Goal: Obtain resource: Obtain resource

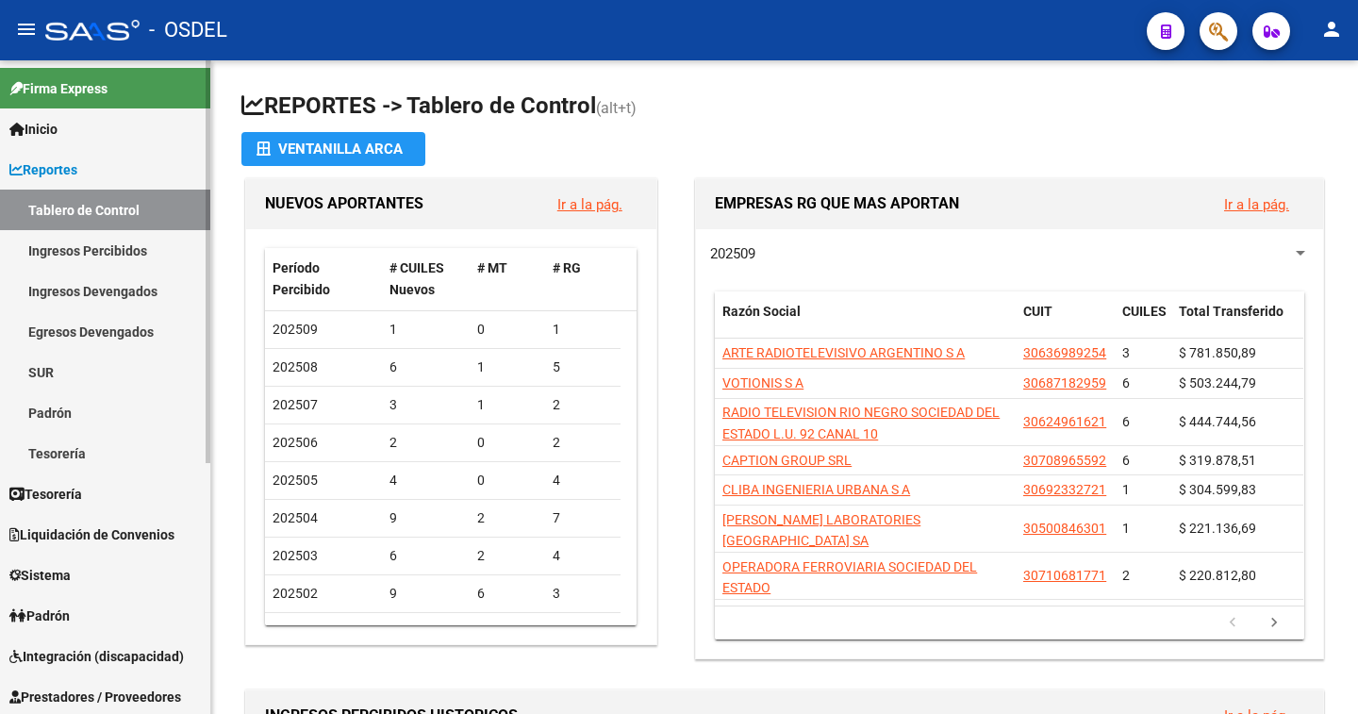
click at [123, 251] on link "Ingresos Percibidos" at bounding box center [105, 250] width 210 height 41
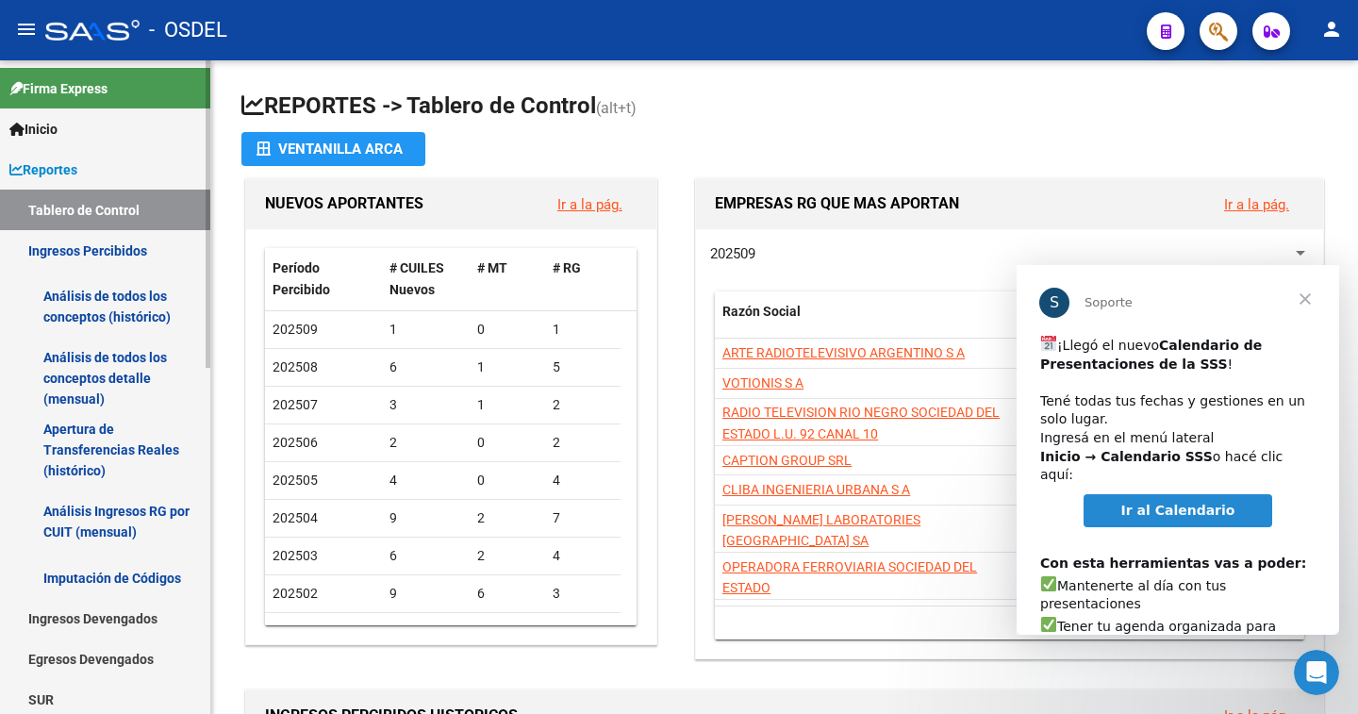
click at [107, 304] on link "Análisis de todos los conceptos (histórico)" at bounding box center [105, 307] width 210 height 72
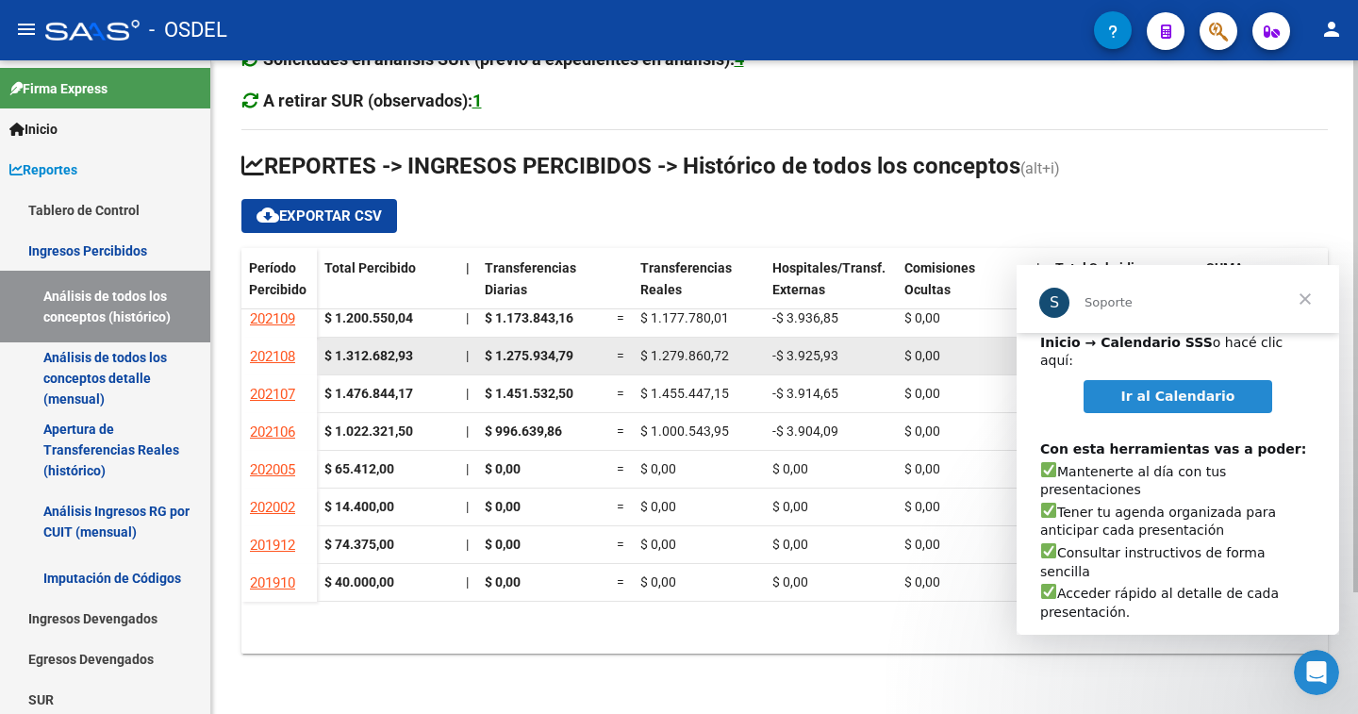
scroll to position [1737, 0]
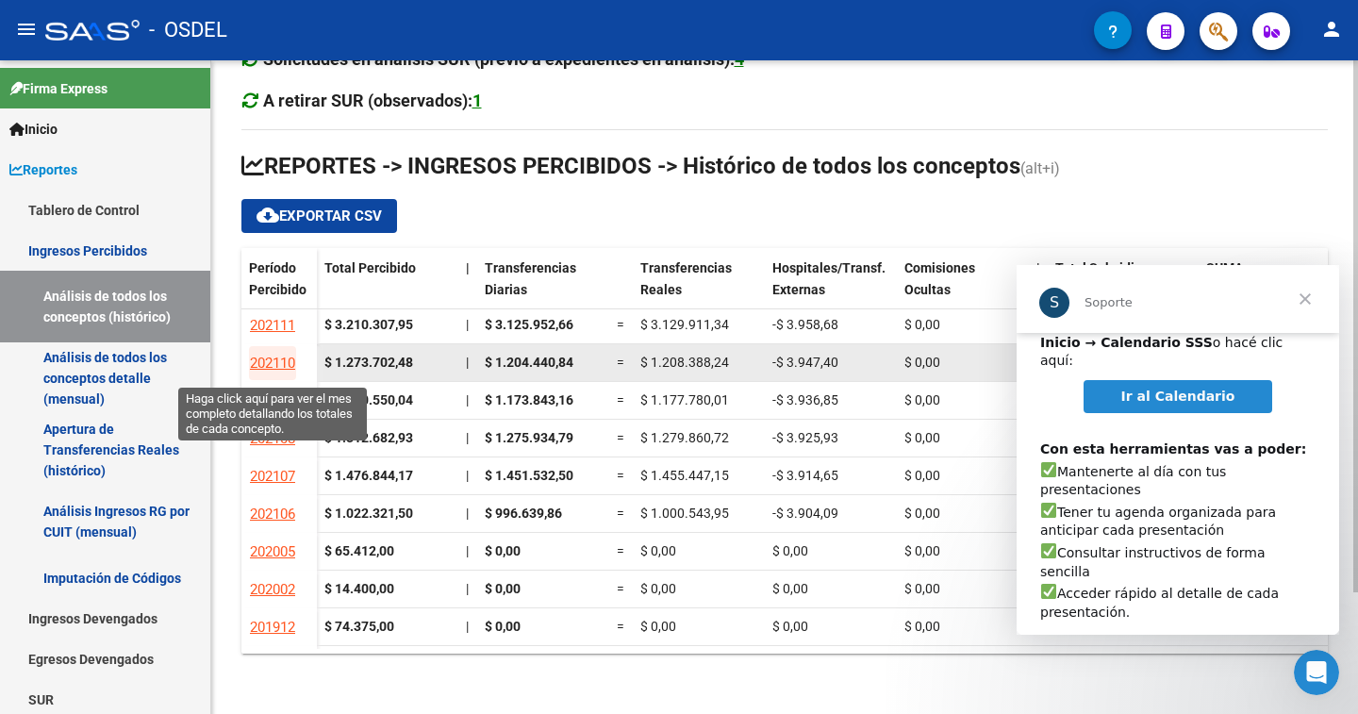
click at [276, 361] on span "202110" at bounding box center [272, 362] width 45 height 17
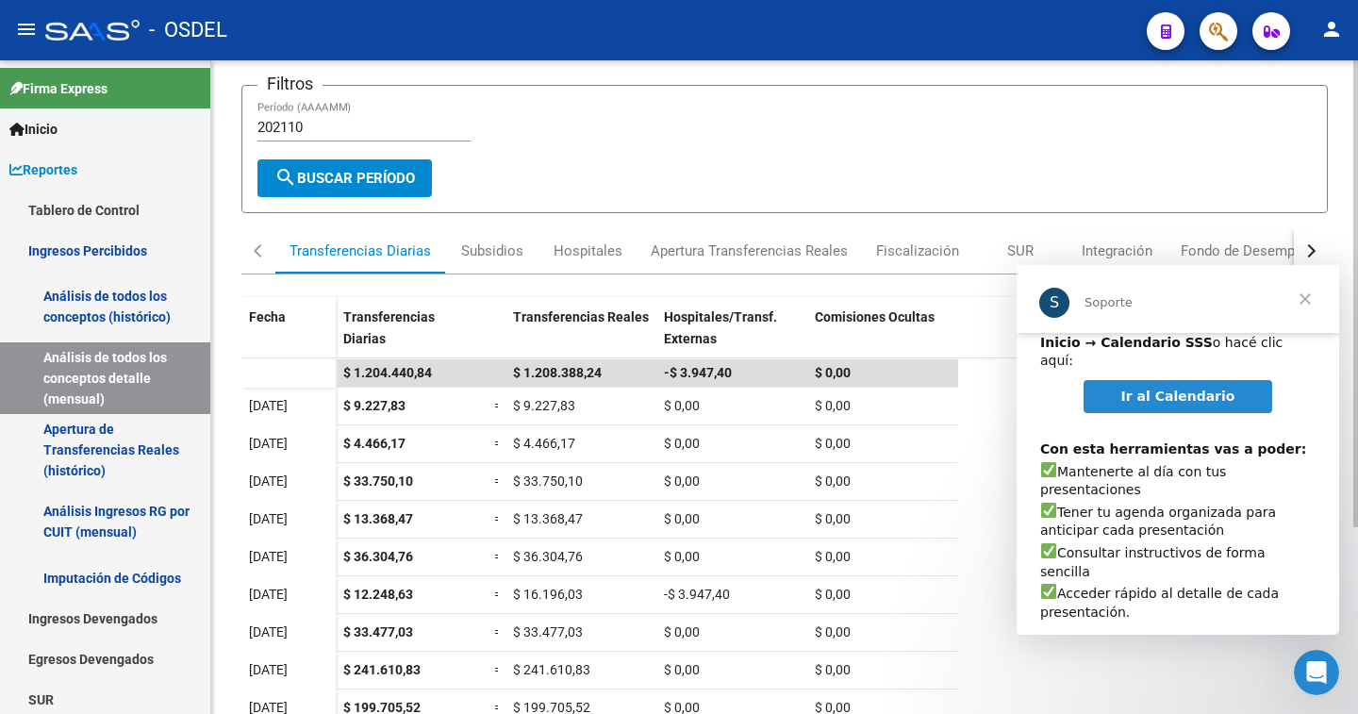
scroll to position [94, 0]
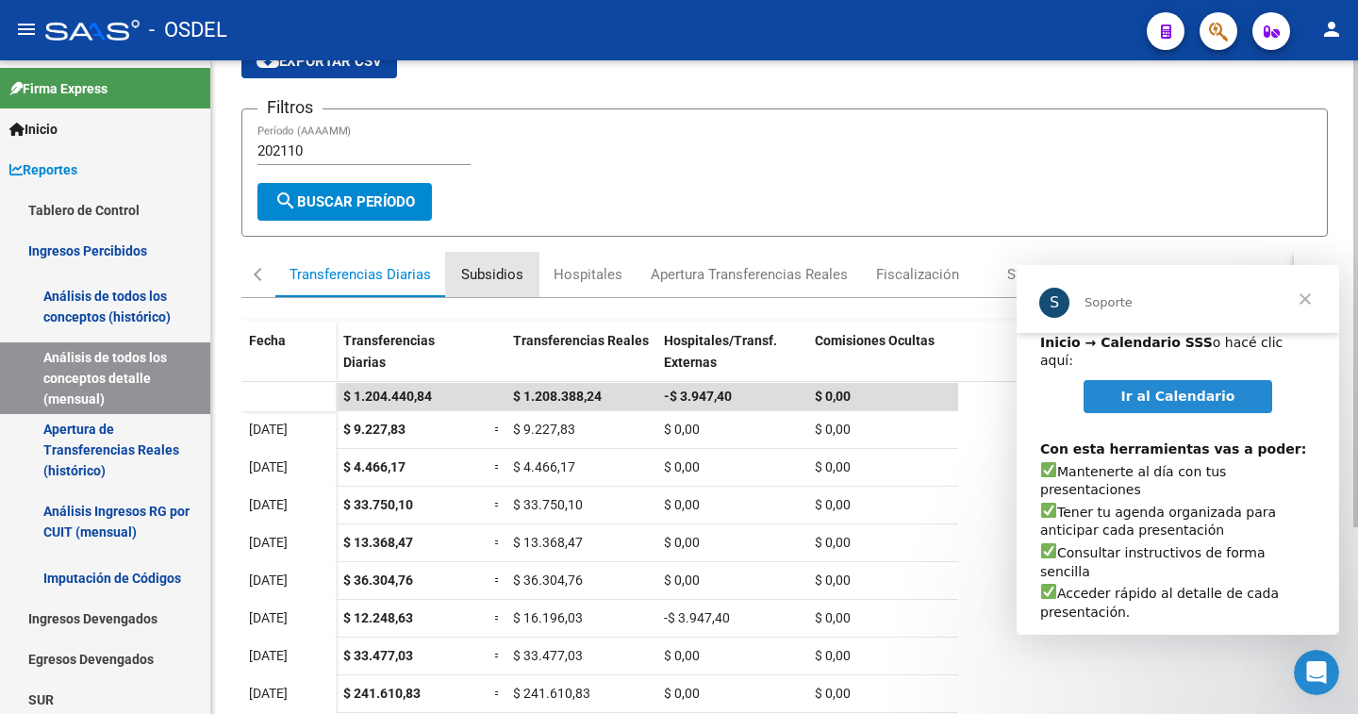
click at [485, 273] on div "Subsidios" at bounding box center [492, 274] width 62 height 21
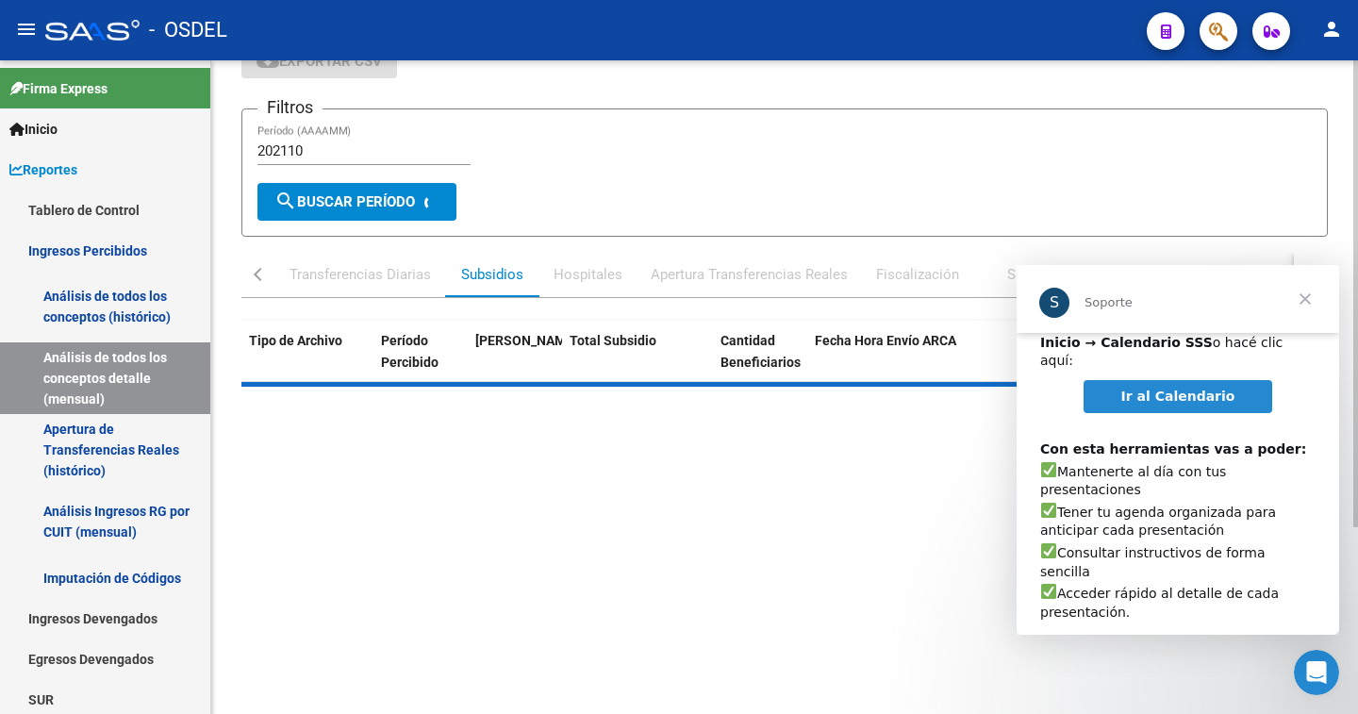
scroll to position [0, 0]
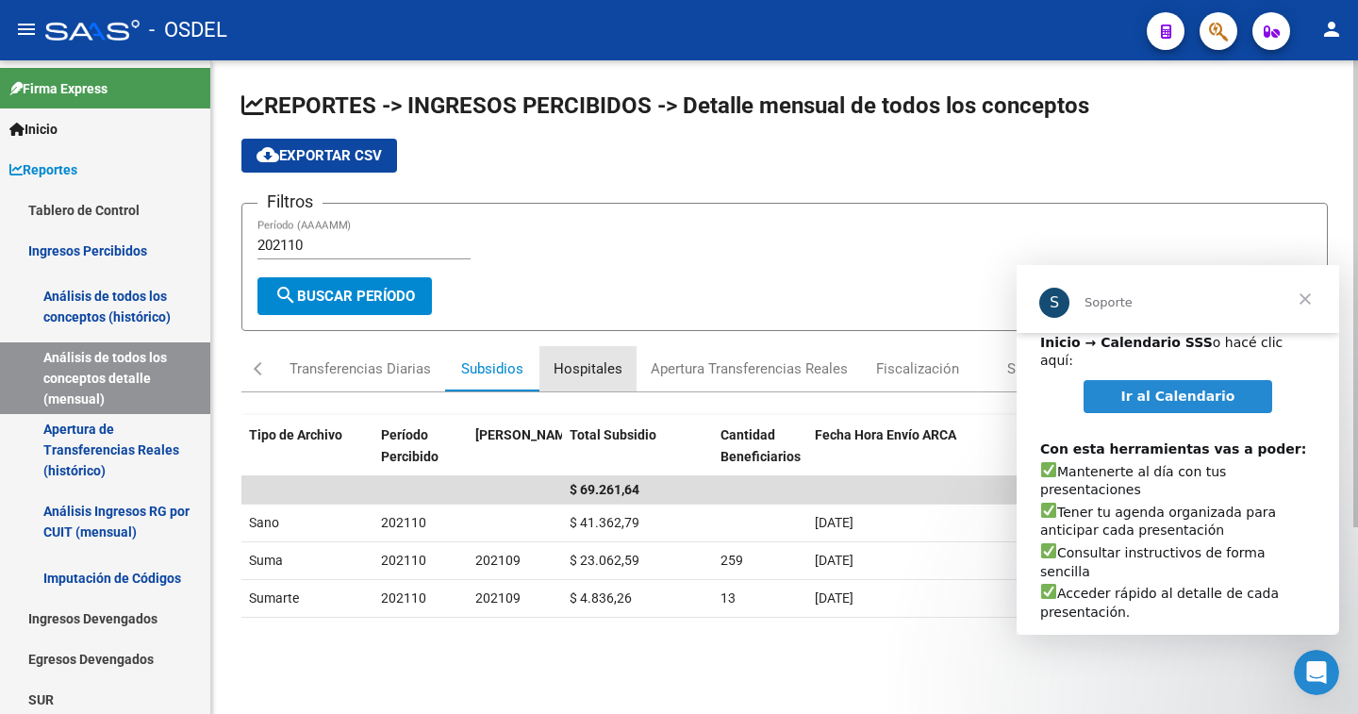
click at [582, 366] on div "Hospitales" at bounding box center [587, 368] width 69 height 21
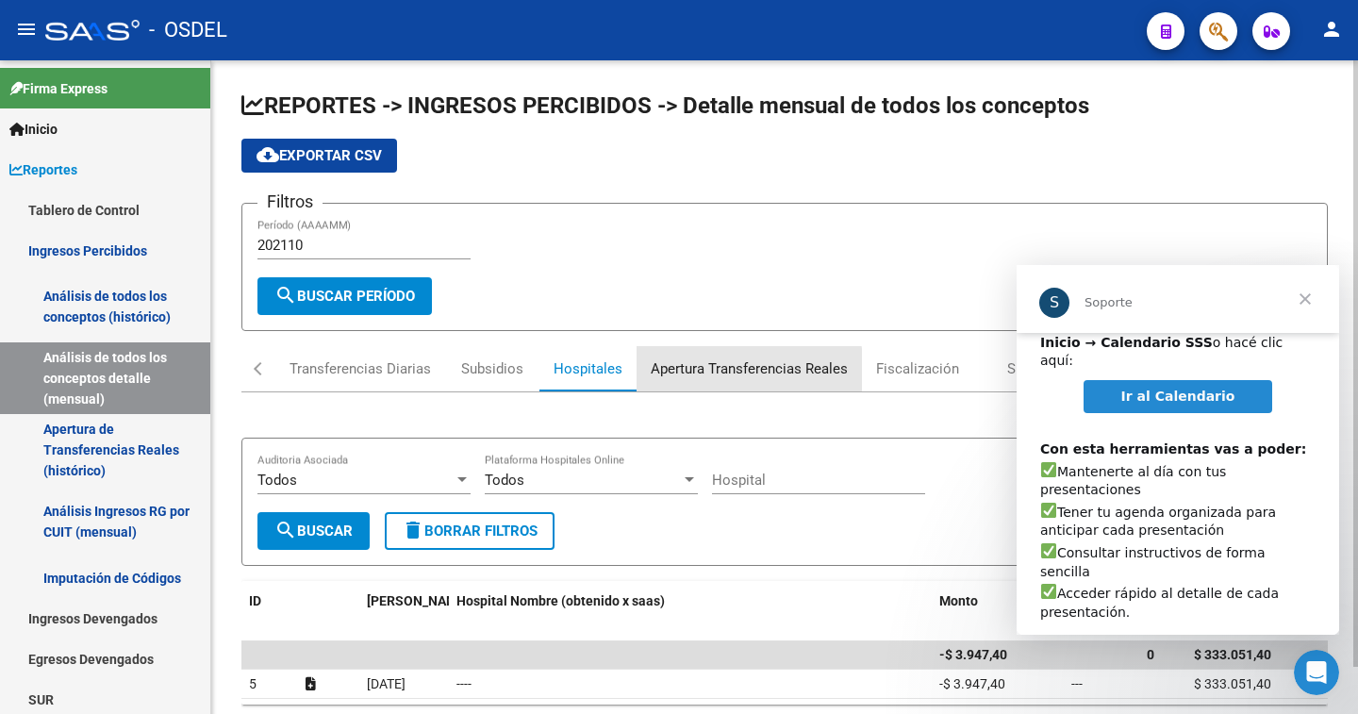
click at [735, 370] on div "Apertura Transferencias Reales" at bounding box center [748, 368] width 197 height 21
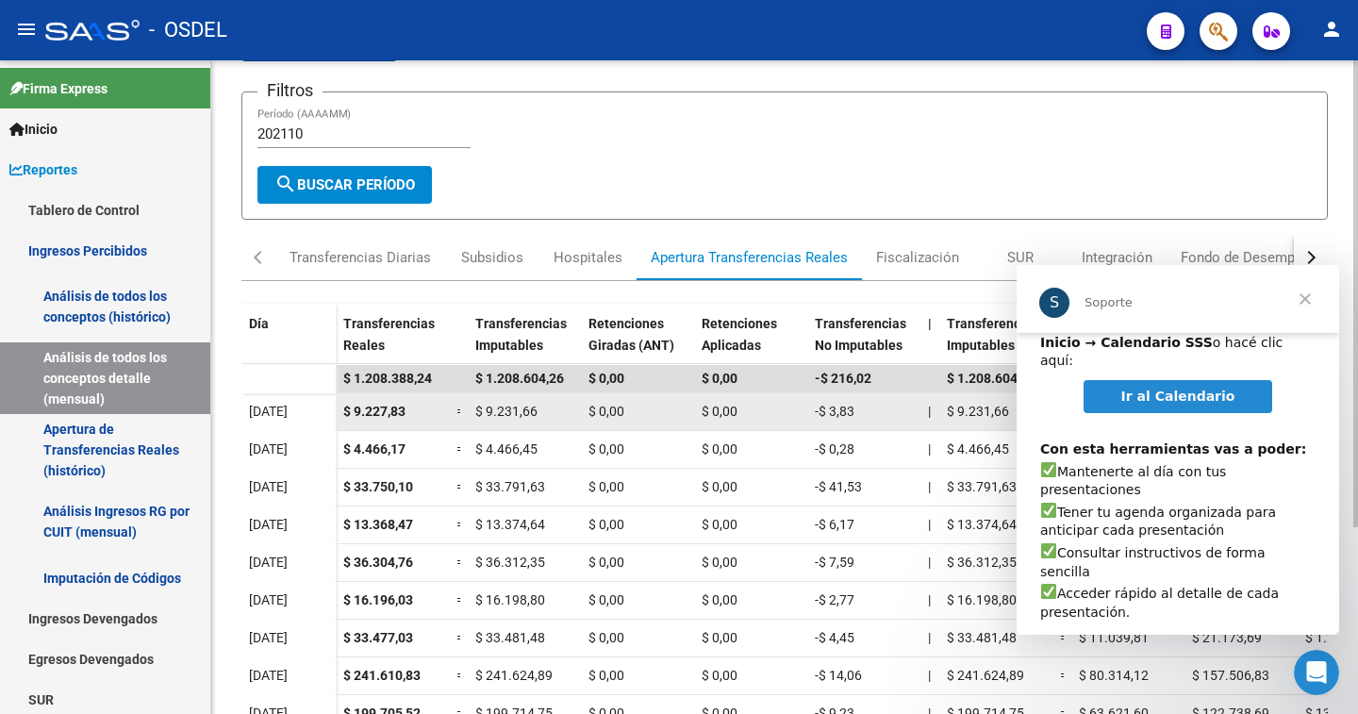
scroll to position [73, 0]
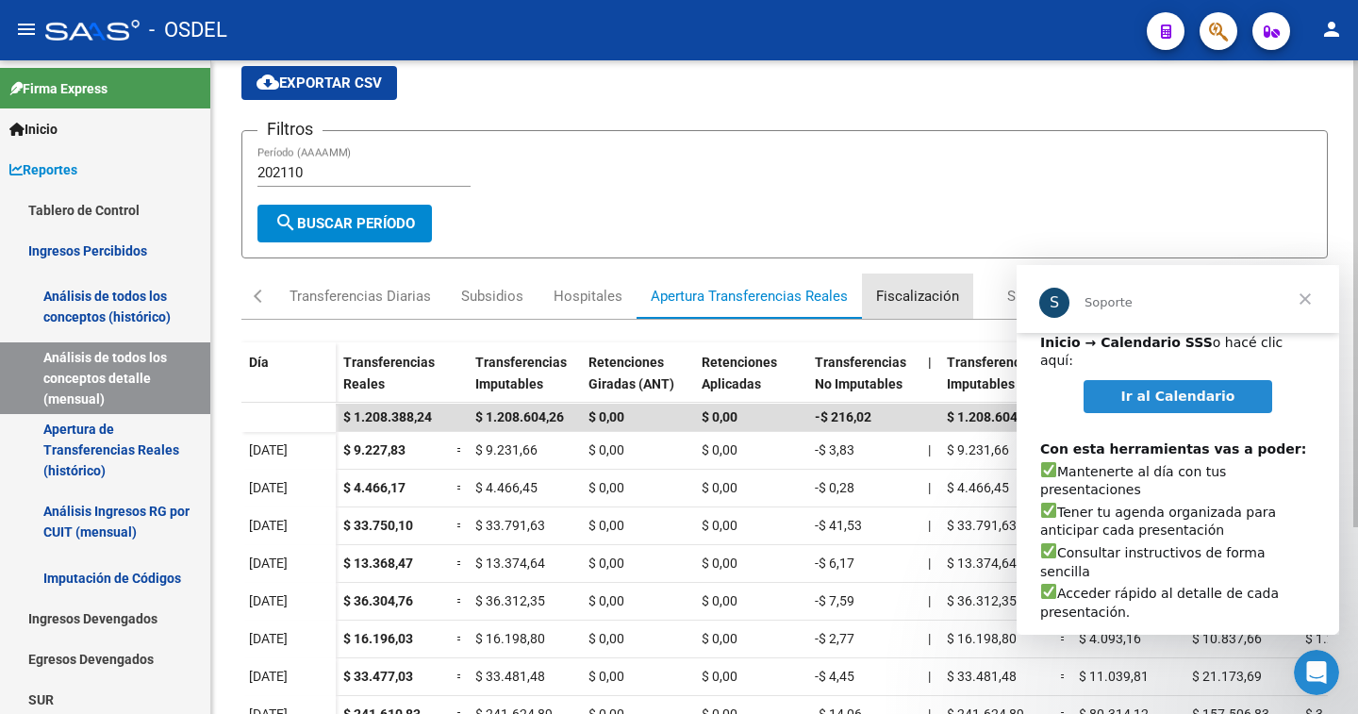
click at [900, 292] on div "Fiscalización" at bounding box center [917, 296] width 83 height 21
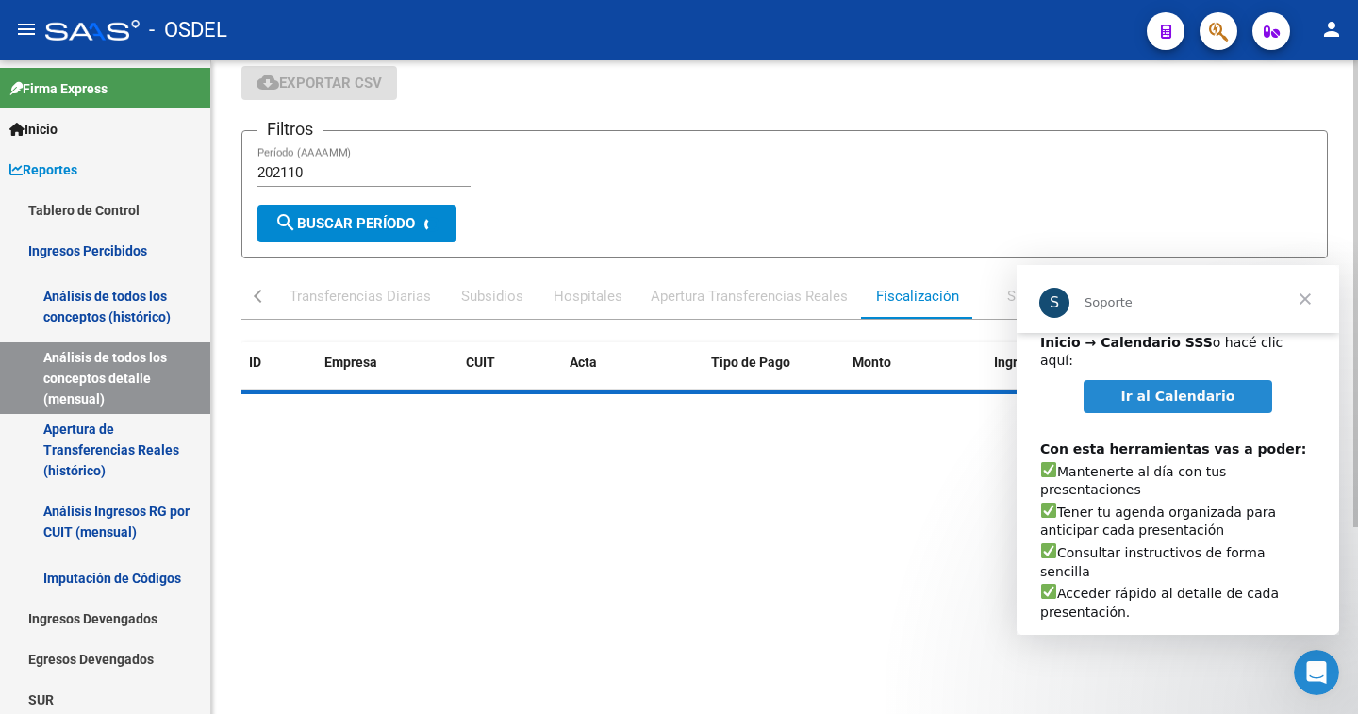
scroll to position [0, 0]
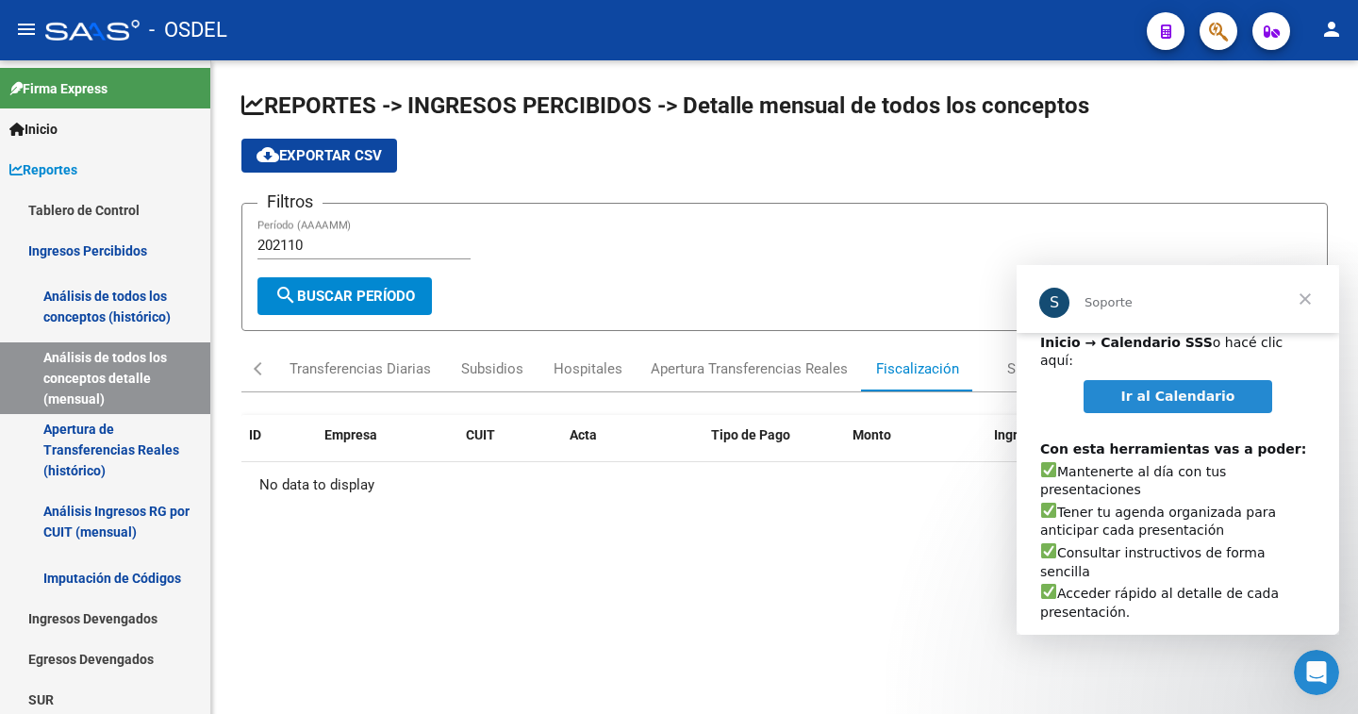
click at [1303, 297] on span "Cerrar" at bounding box center [1305, 299] width 68 height 68
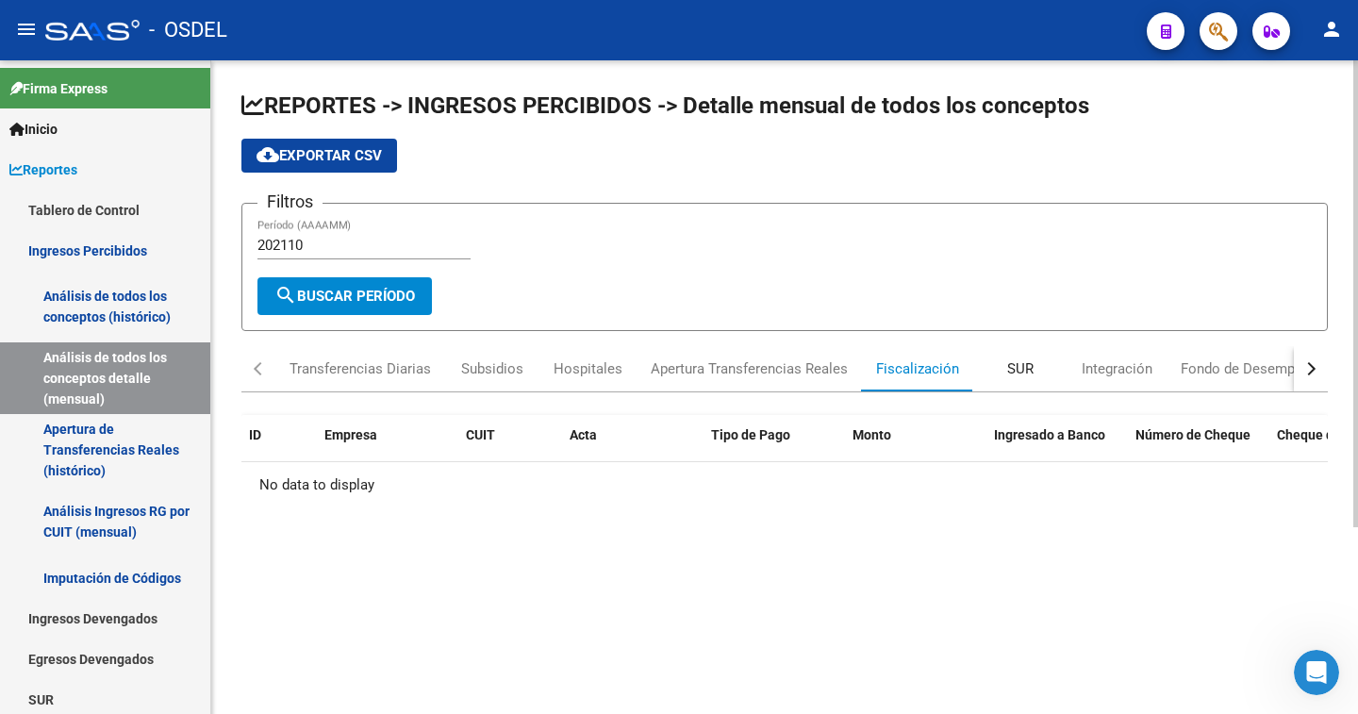
click at [1025, 361] on div "SUR" at bounding box center [1020, 368] width 26 height 21
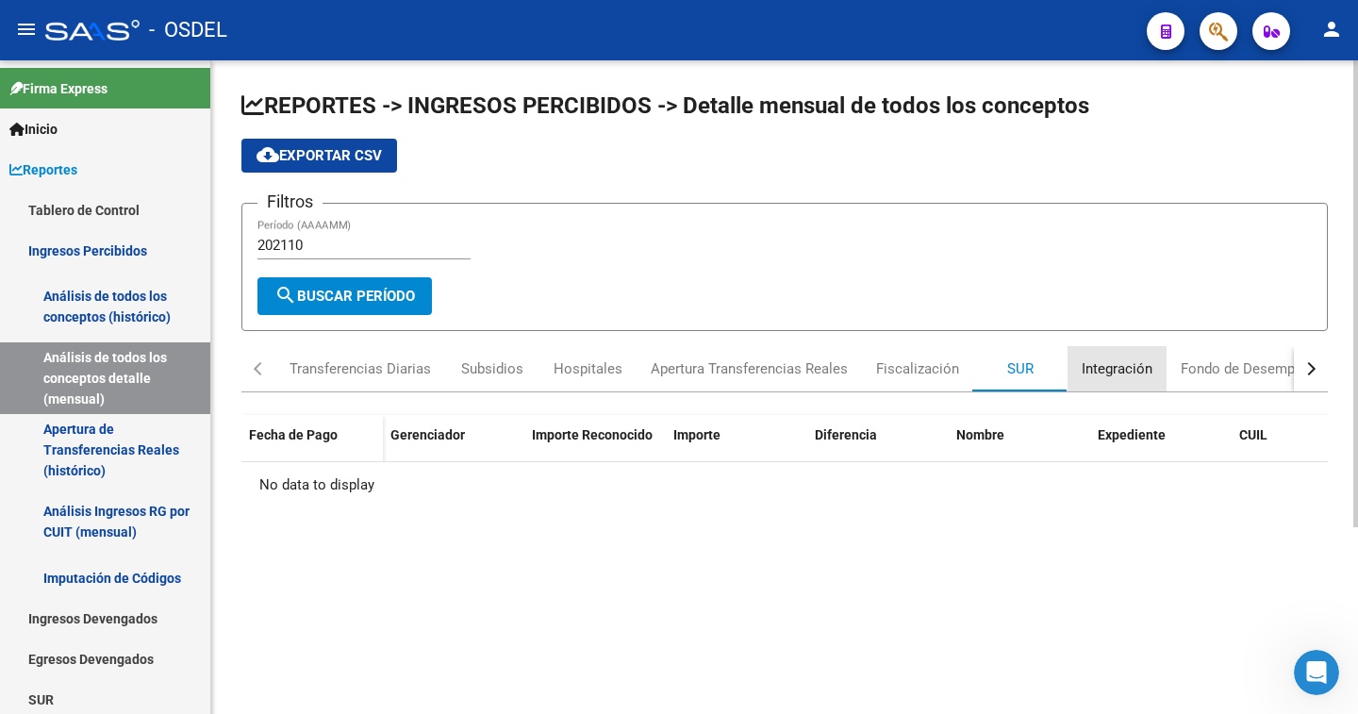
click at [1102, 370] on div "Integración" at bounding box center [1116, 368] width 71 height 21
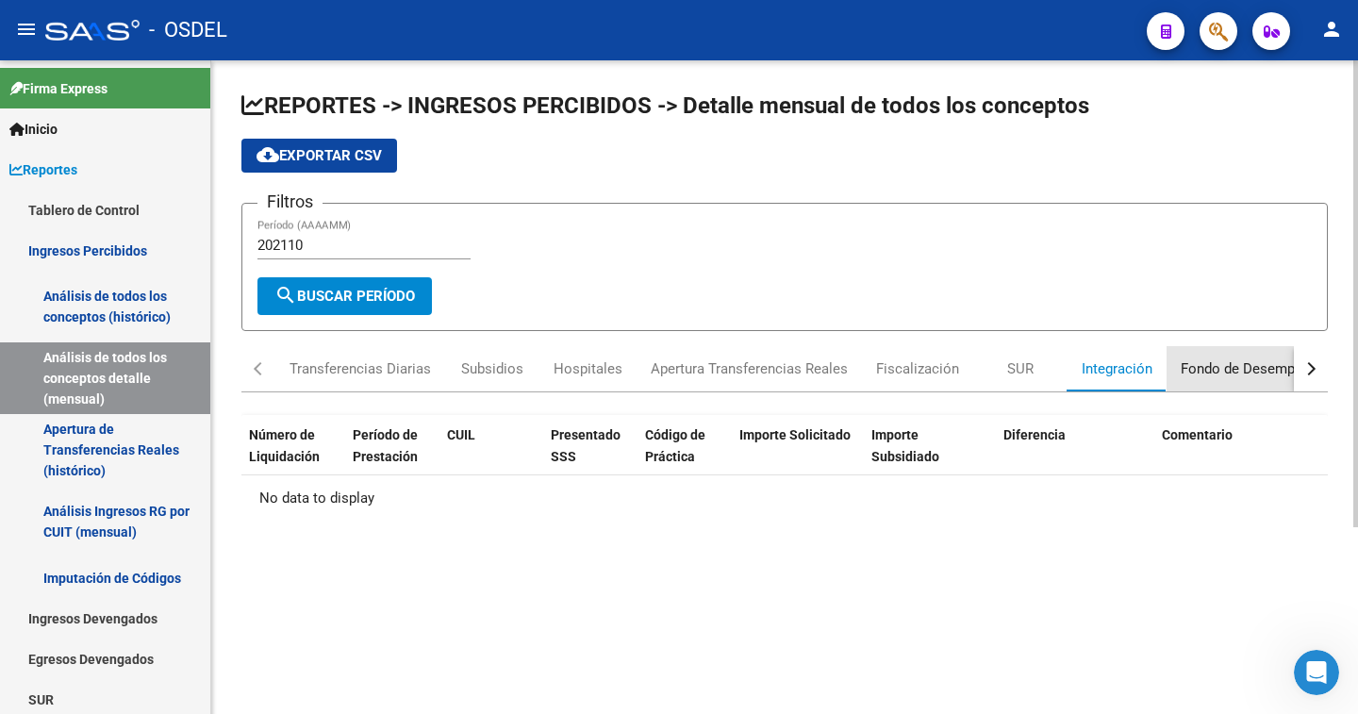
click at [1234, 368] on div "Fondo de Desempleo" at bounding box center [1247, 368] width 134 height 21
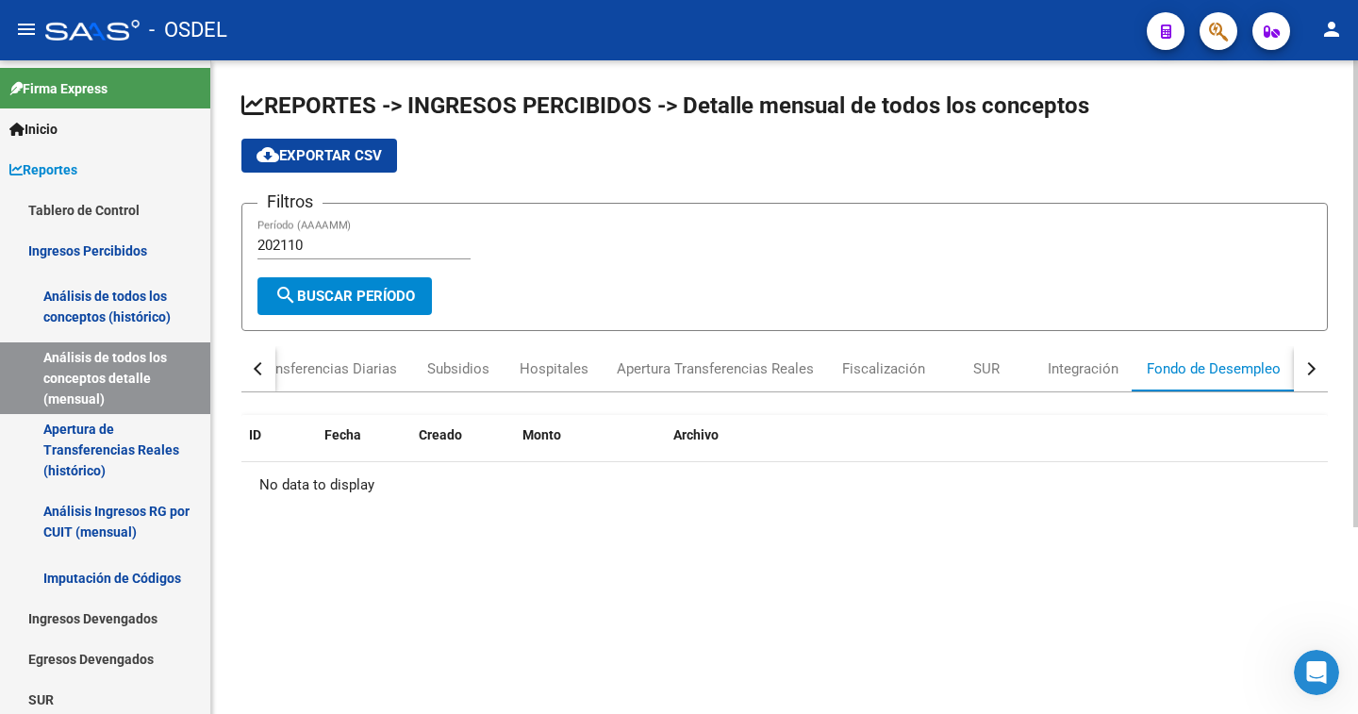
click at [1306, 370] on div "button" at bounding box center [1308, 368] width 13 height 13
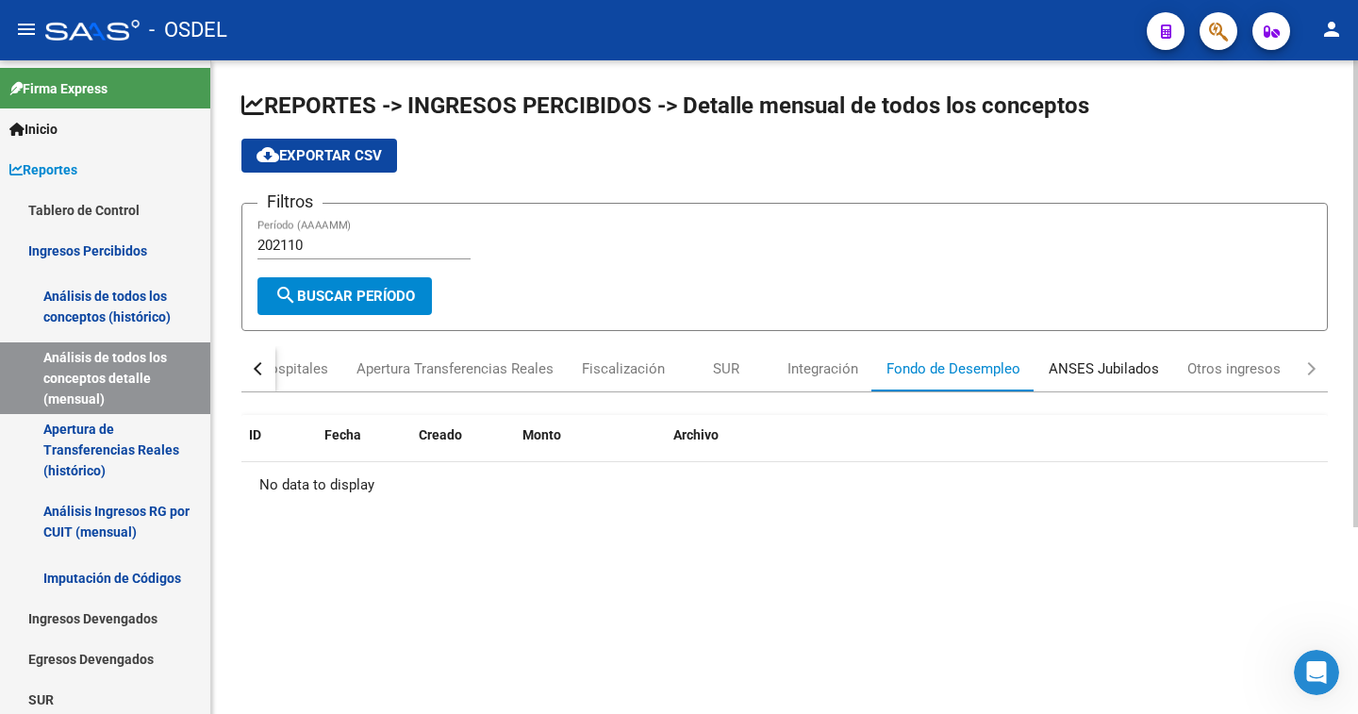
click at [1134, 372] on div "ANSES Jubilados" at bounding box center [1103, 368] width 110 height 21
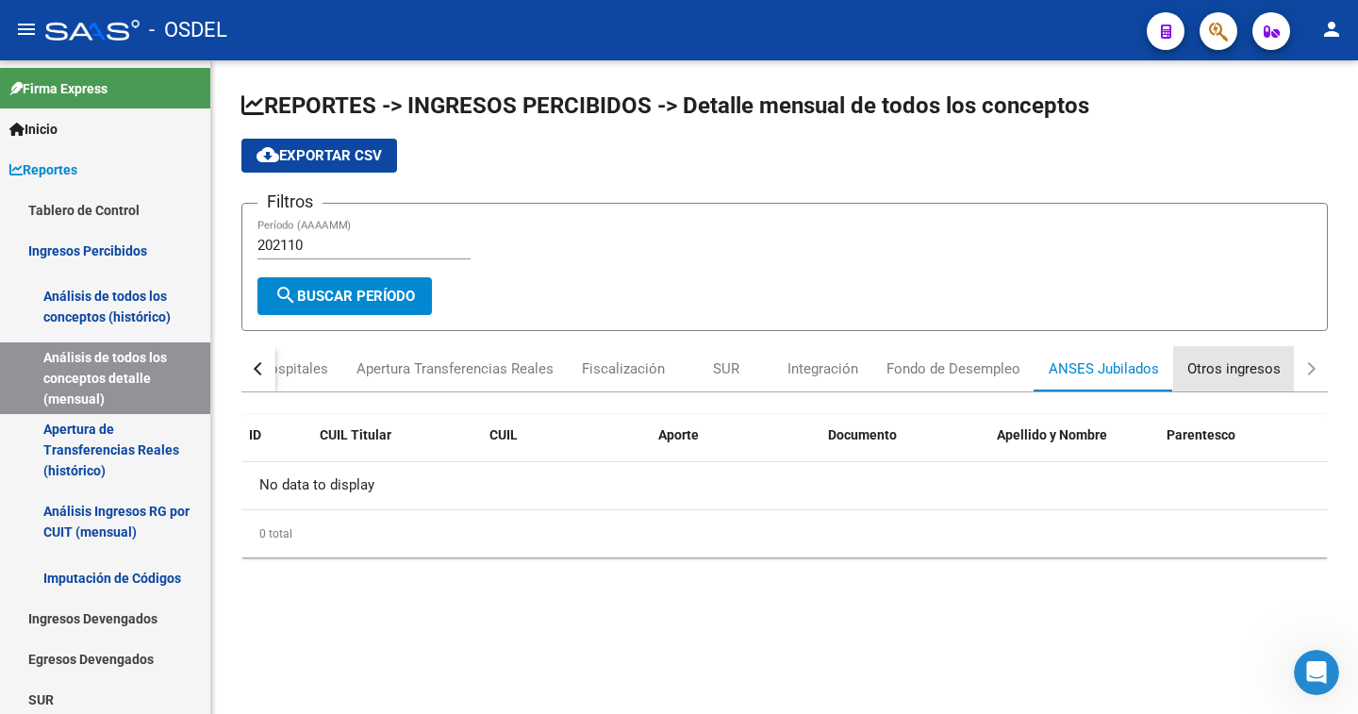
click at [1230, 369] on div "Otros ingresos" at bounding box center [1233, 368] width 93 height 21
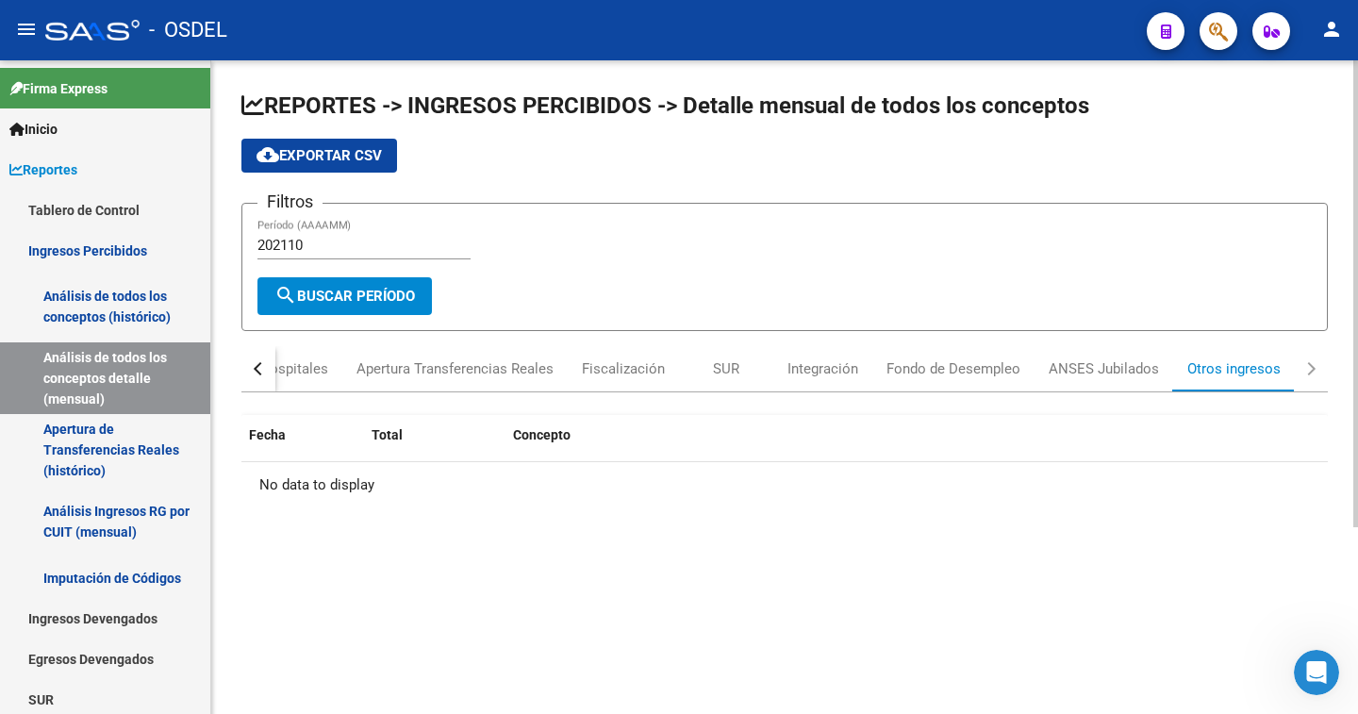
click at [1309, 367] on div "button" at bounding box center [1308, 368] width 13 height 13
click at [260, 366] on div "button" at bounding box center [260, 368] width 13 height 13
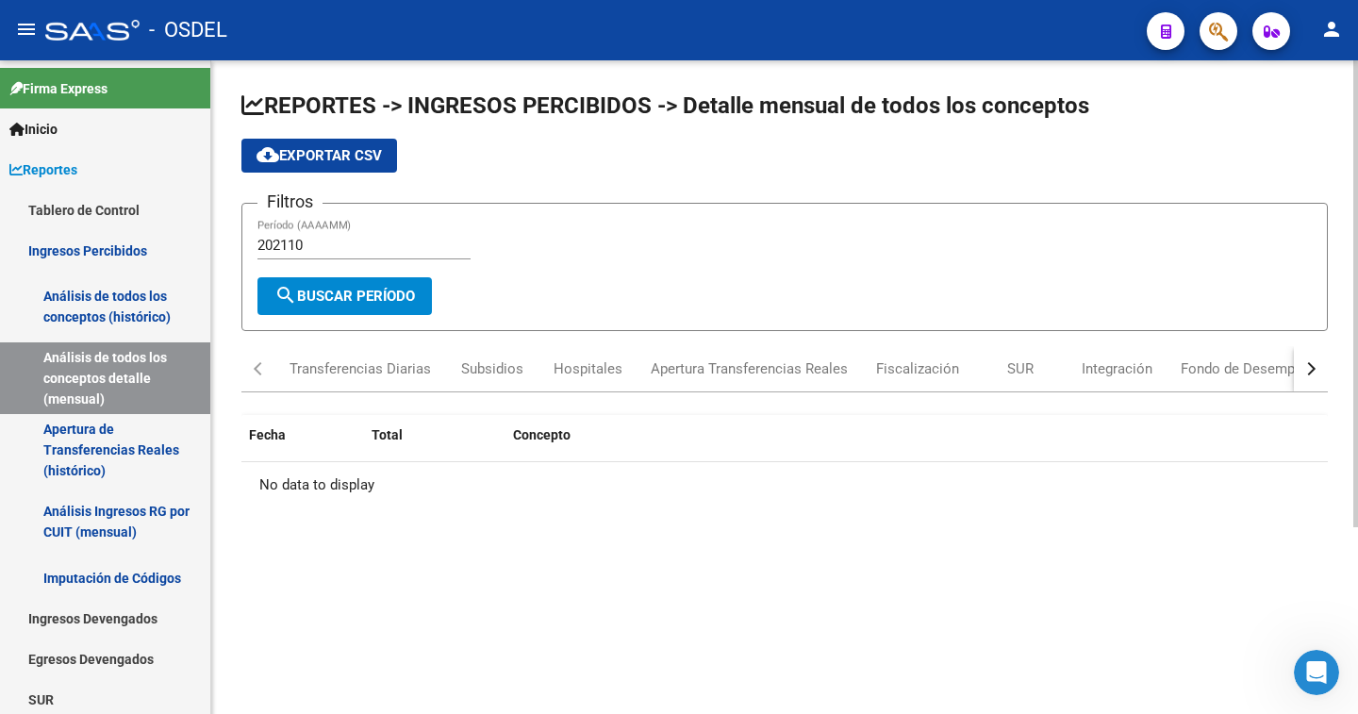
click at [260, 366] on div "button" at bounding box center [260, 368] width 13 height 13
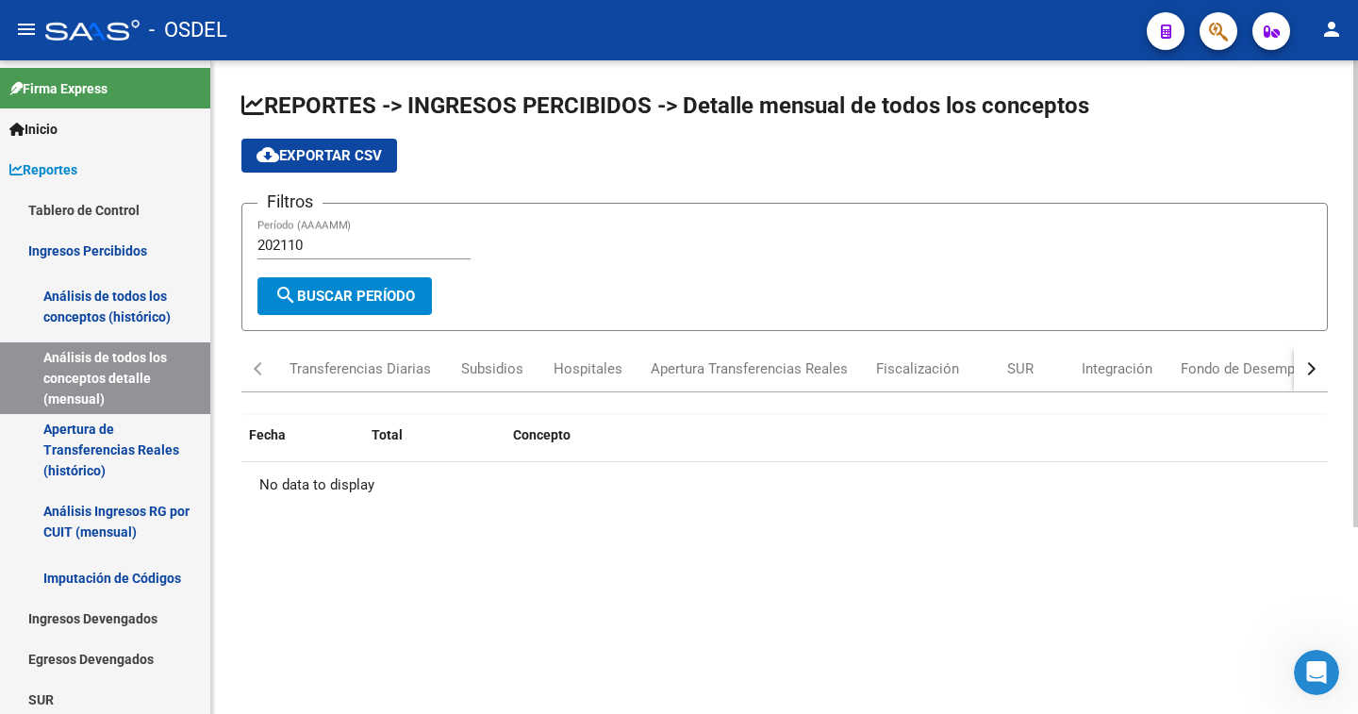
click at [255, 370] on div "button" at bounding box center [260, 368] width 13 height 13
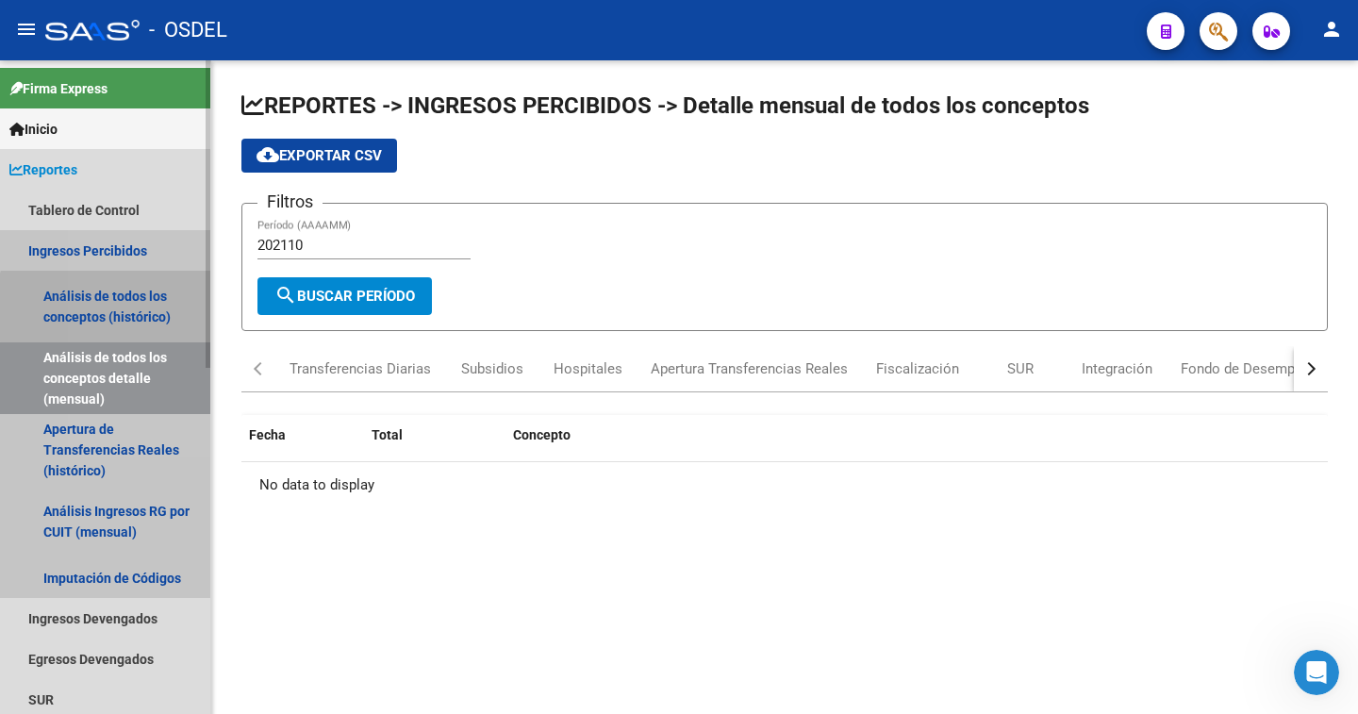
click at [158, 307] on link "Análisis de todos los conceptos (histórico)" at bounding box center [105, 307] width 210 height 72
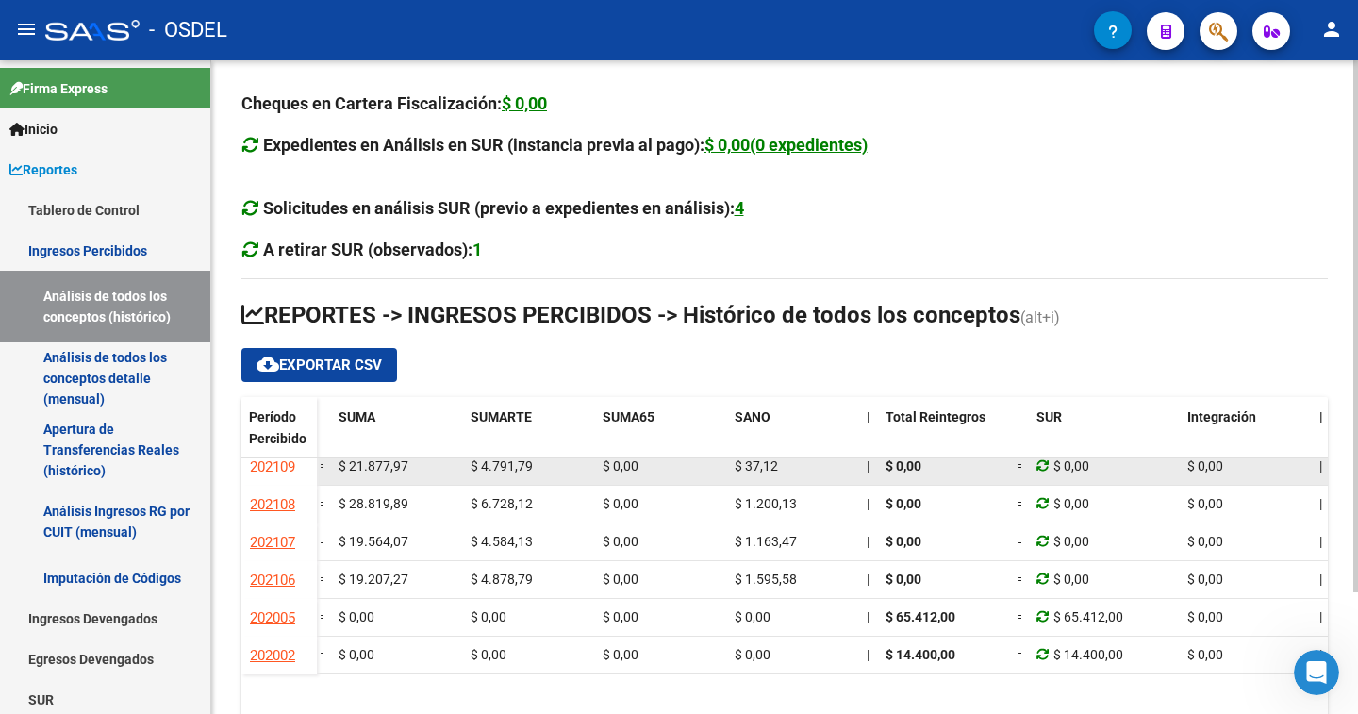
scroll to position [1664, 867]
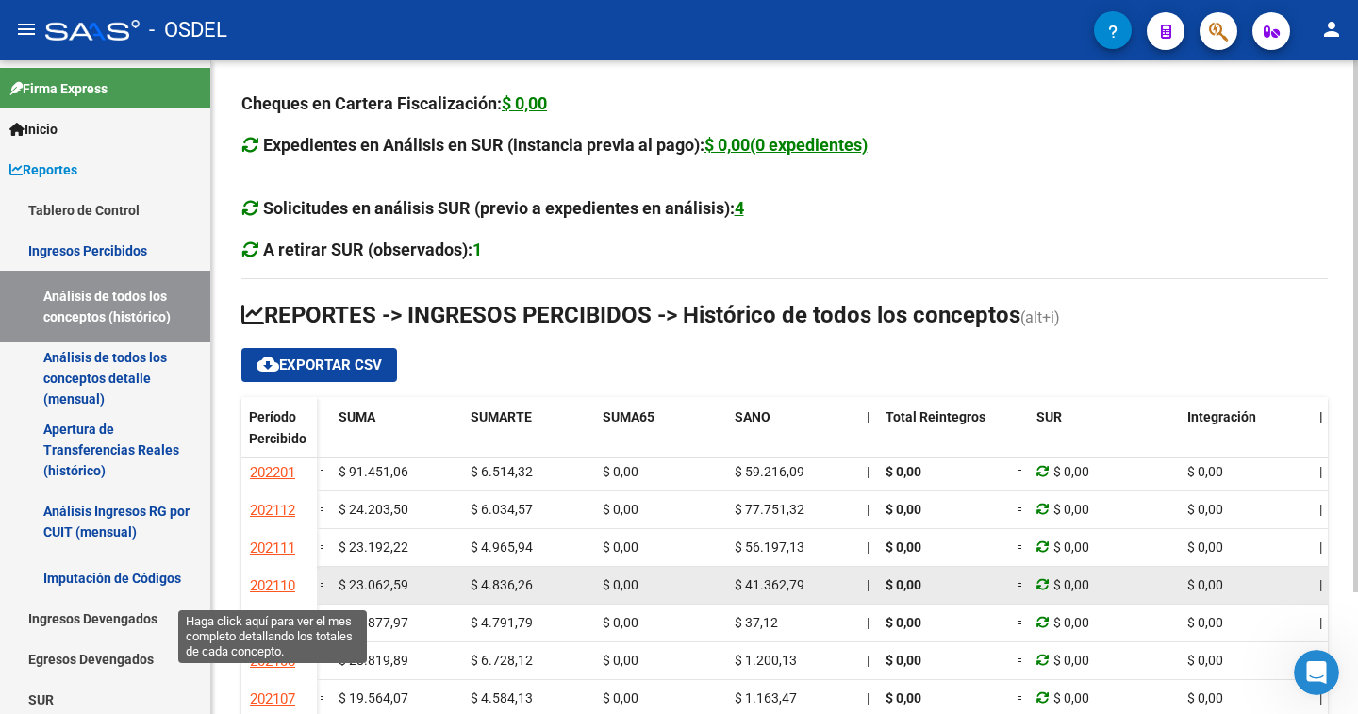
click at [278, 585] on span "202110" at bounding box center [272, 585] width 45 height 17
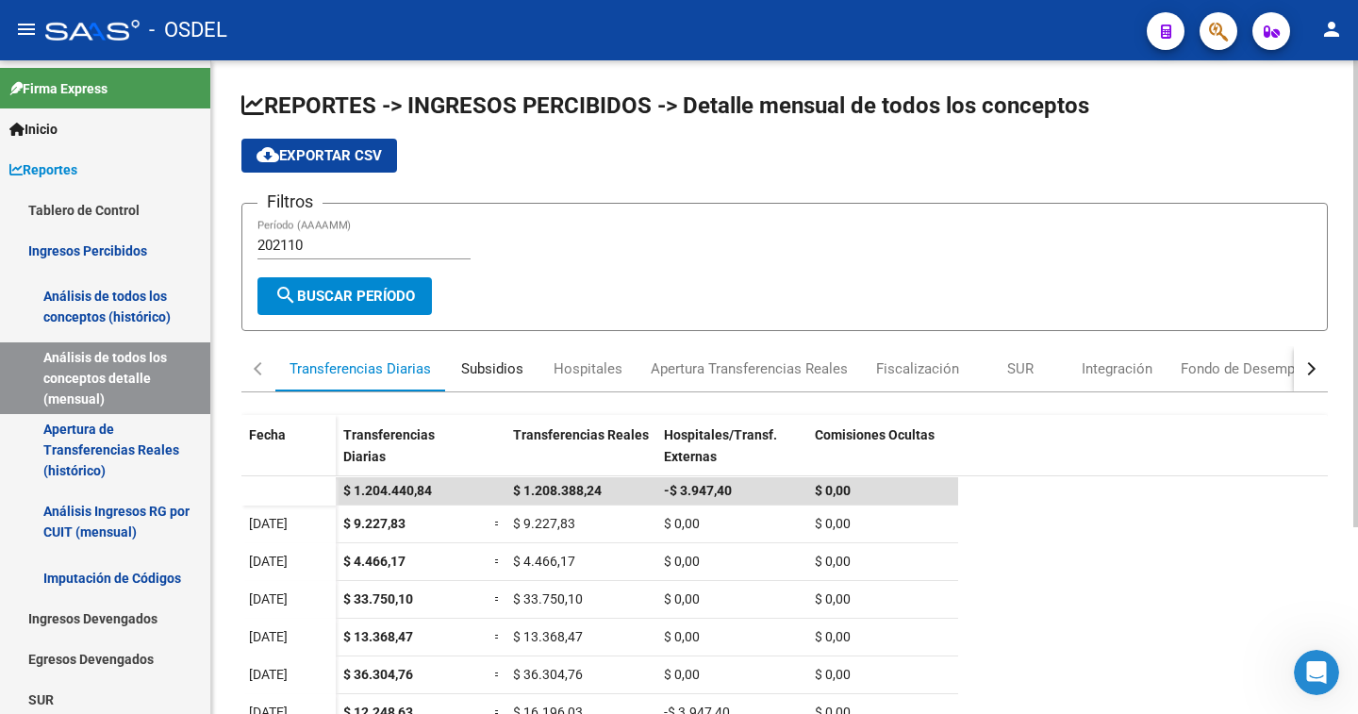
click at [490, 368] on div "Subsidios" at bounding box center [492, 368] width 62 height 21
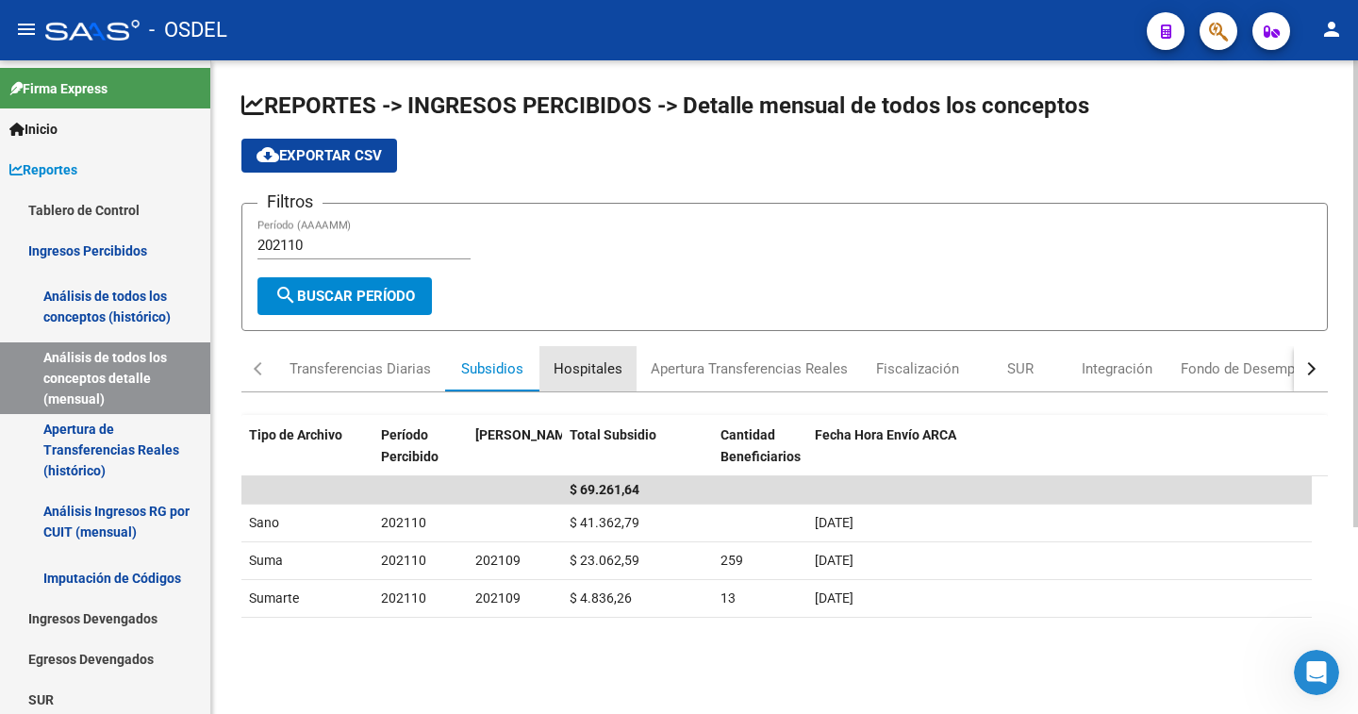
click at [599, 371] on div "Hospitales" at bounding box center [587, 368] width 69 height 21
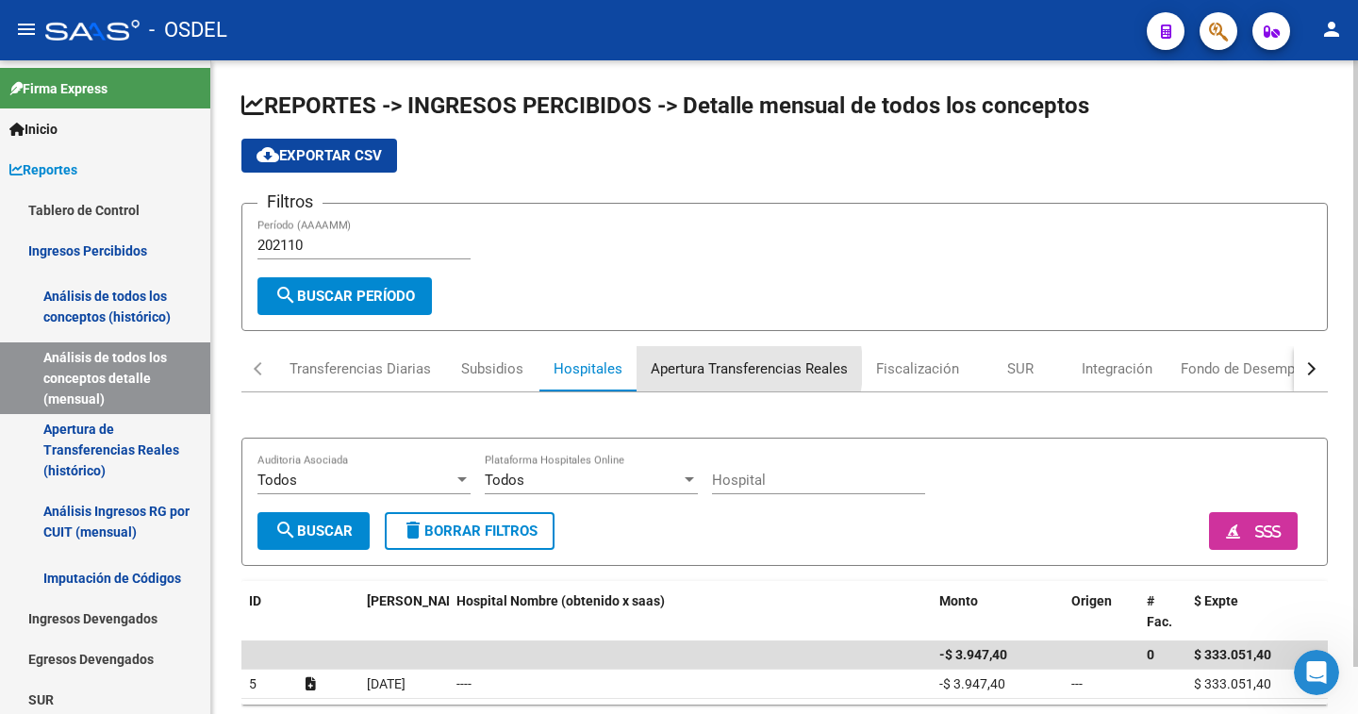
click at [704, 368] on div "Apertura Transferencias Reales" at bounding box center [748, 368] width 197 height 21
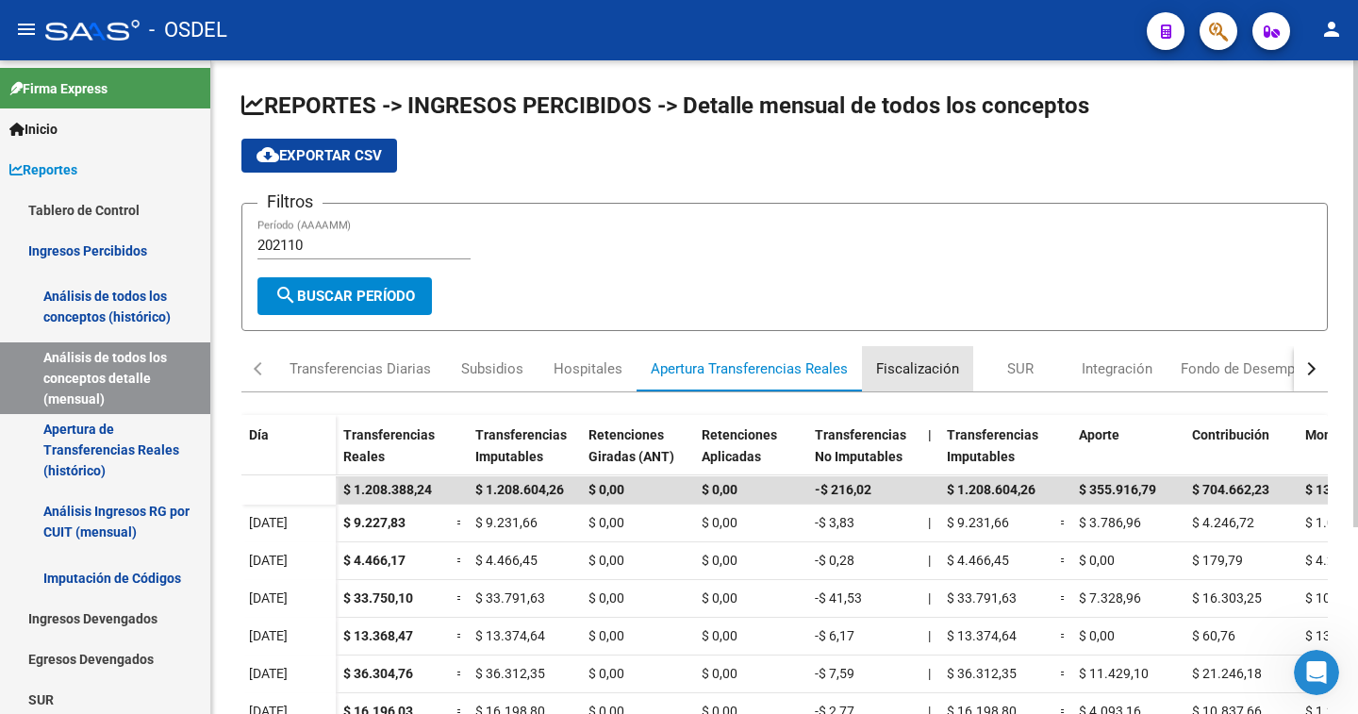
click at [904, 374] on div "Fiscalización" at bounding box center [917, 368] width 83 height 21
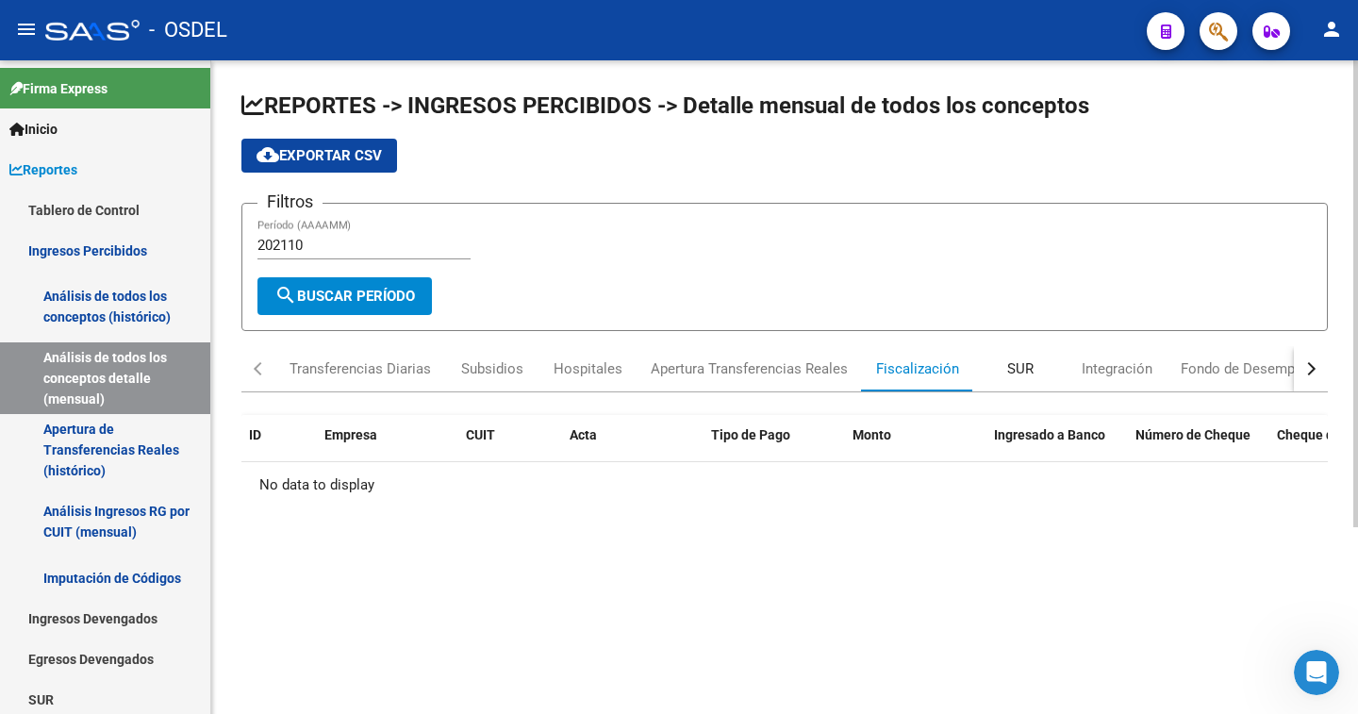
click at [1017, 370] on div "SUR" at bounding box center [1020, 368] width 26 height 21
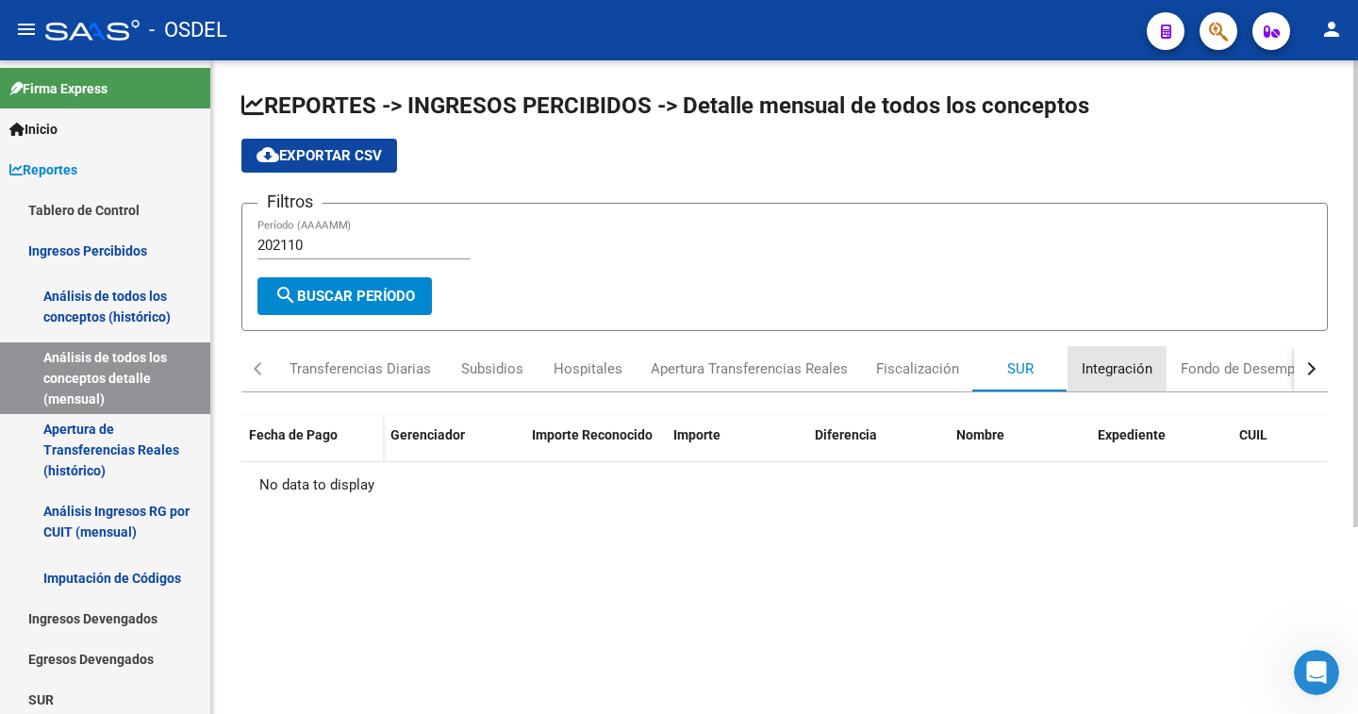
click at [1101, 367] on div "Integración" at bounding box center [1116, 368] width 71 height 21
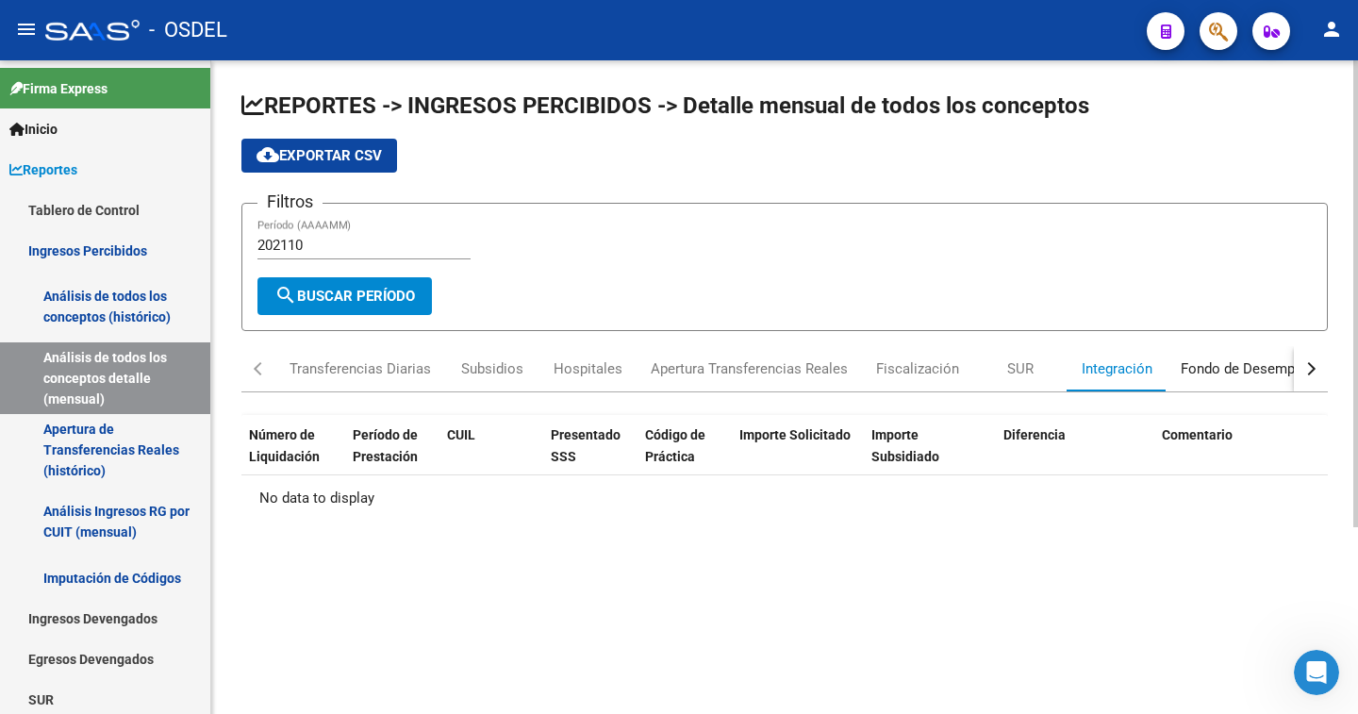
click at [1214, 367] on div "Fondo de Desempleo" at bounding box center [1247, 368] width 134 height 21
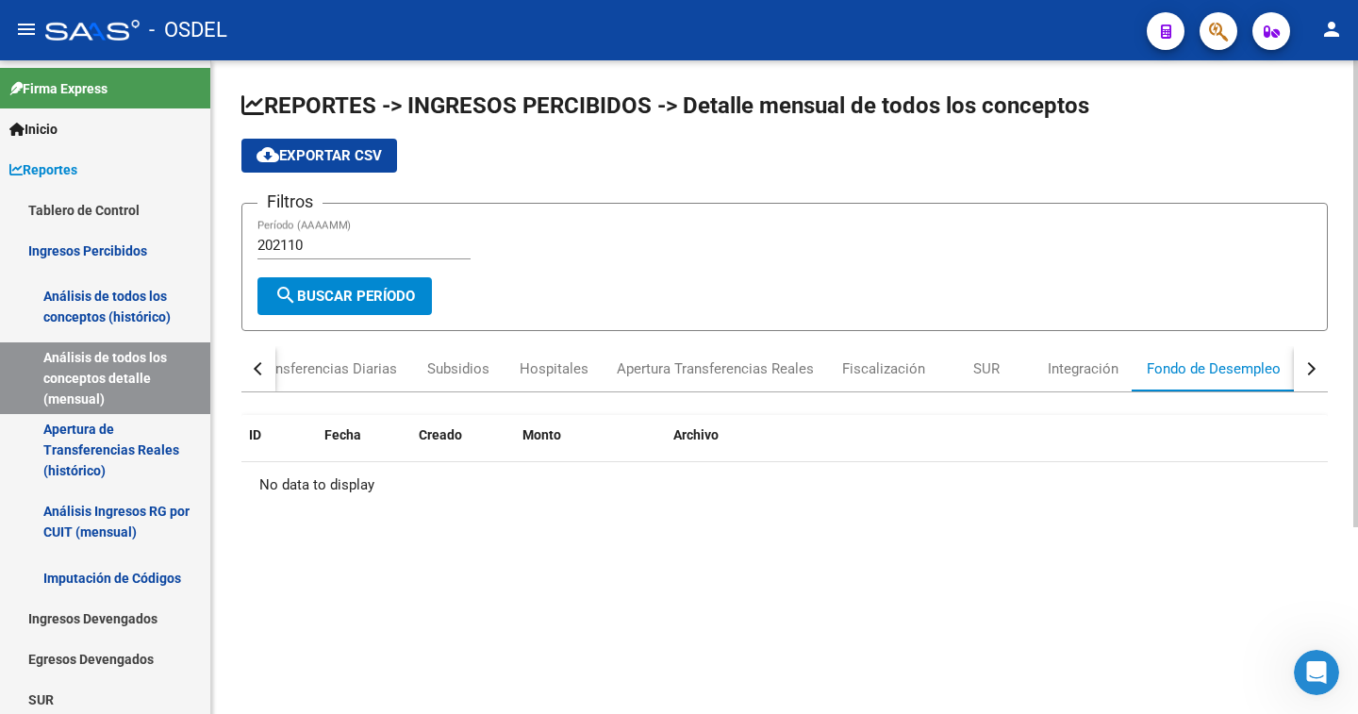
click at [1302, 370] on button "button" at bounding box center [1310, 368] width 34 height 45
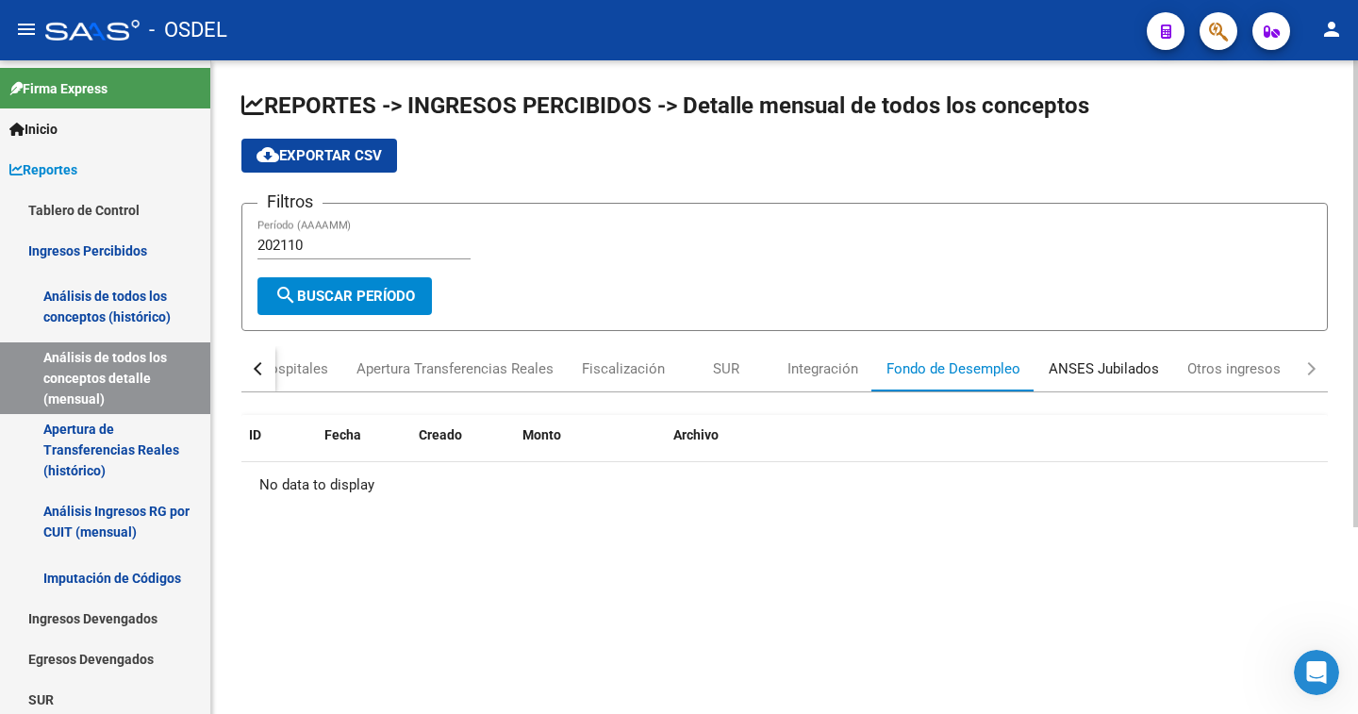
click at [1128, 370] on div "ANSES Jubilados" at bounding box center [1103, 368] width 110 height 21
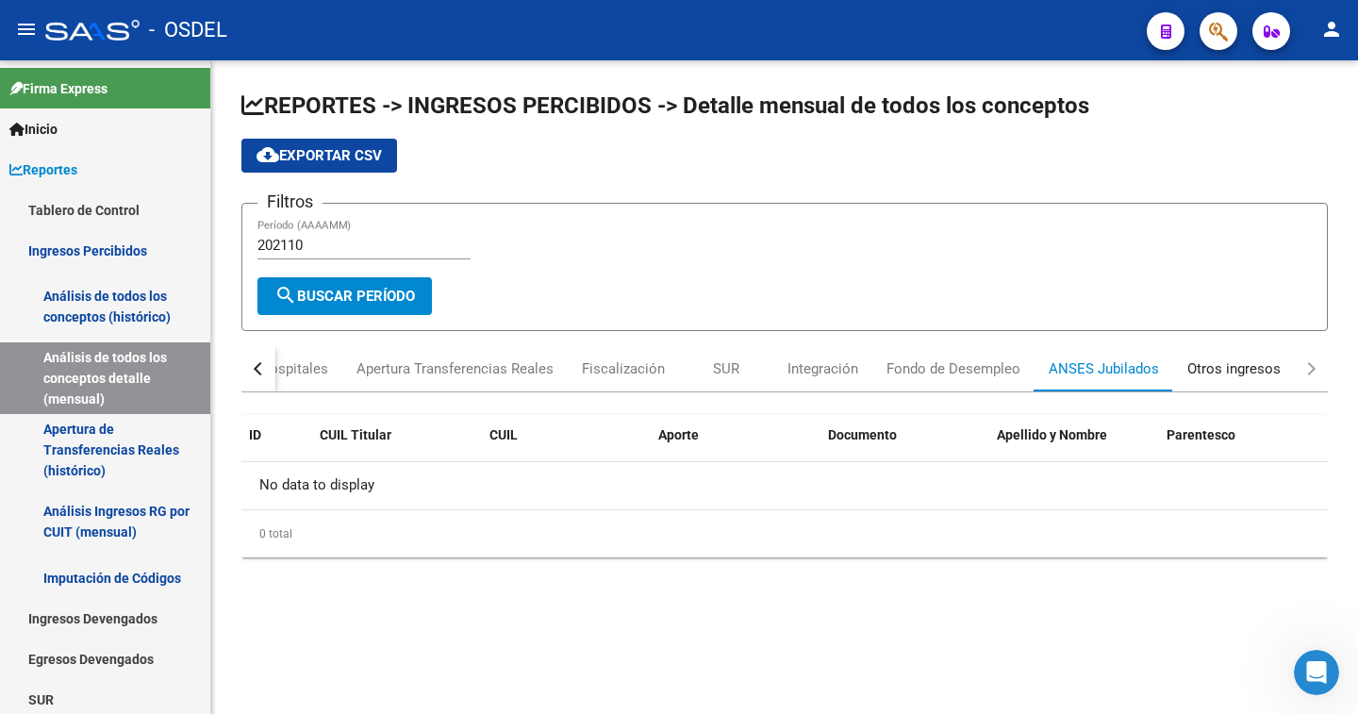
click at [1229, 367] on div "Otros ingresos" at bounding box center [1233, 368] width 93 height 21
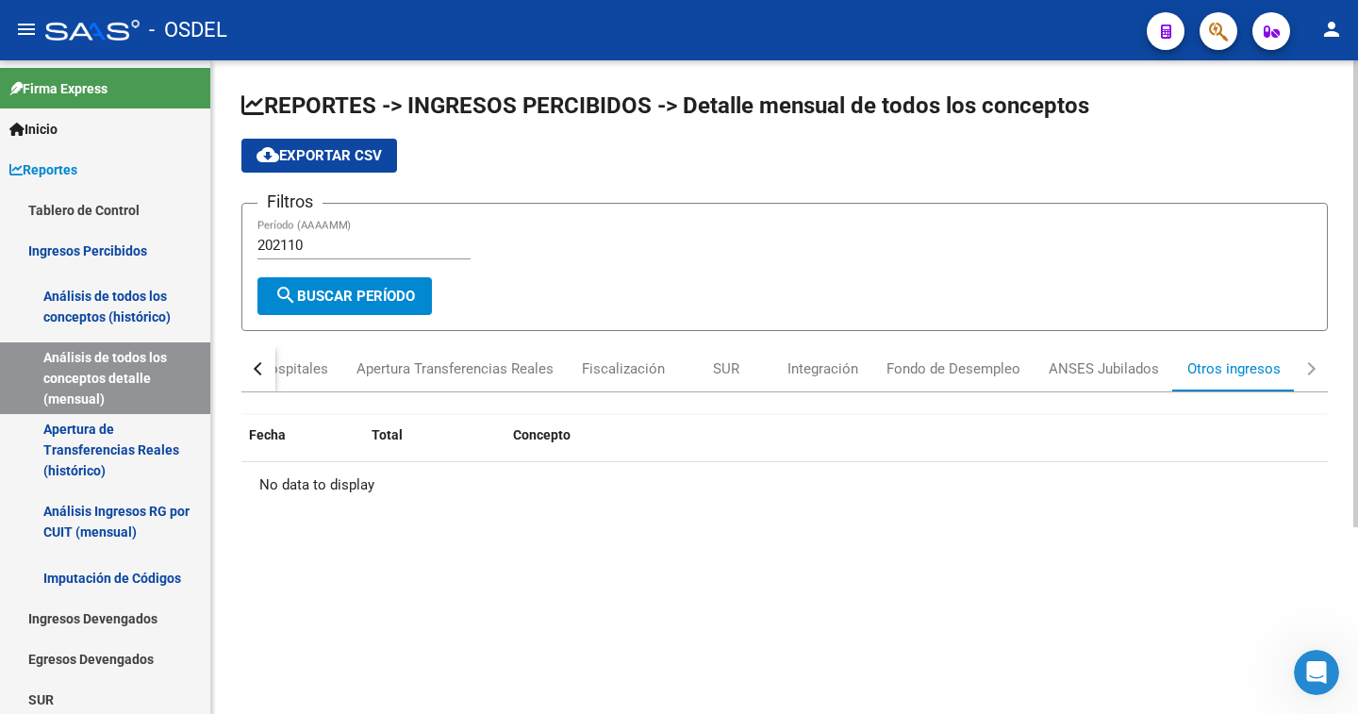
click at [255, 374] on button "button" at bounding box center [258, 368] width 34 height 45
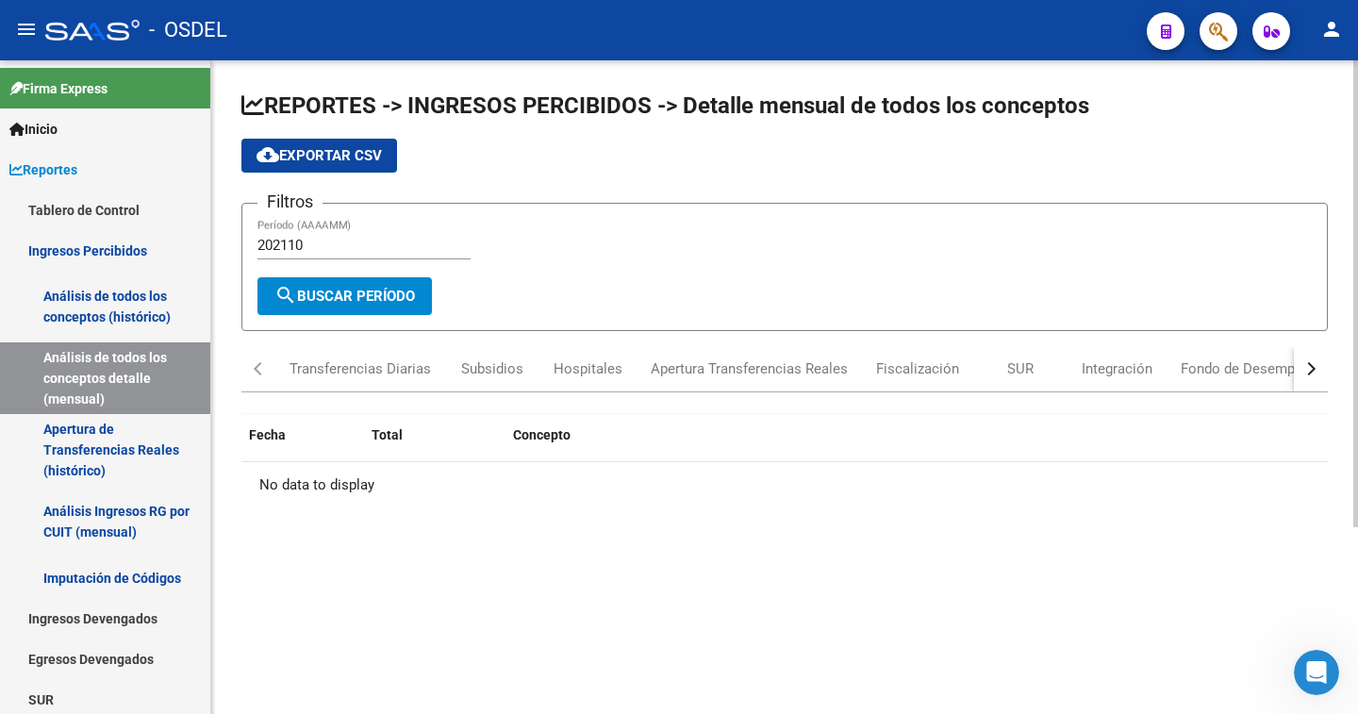
click at [259, 368] on div "button" at bounding box center [260, 368] width 13 height 13
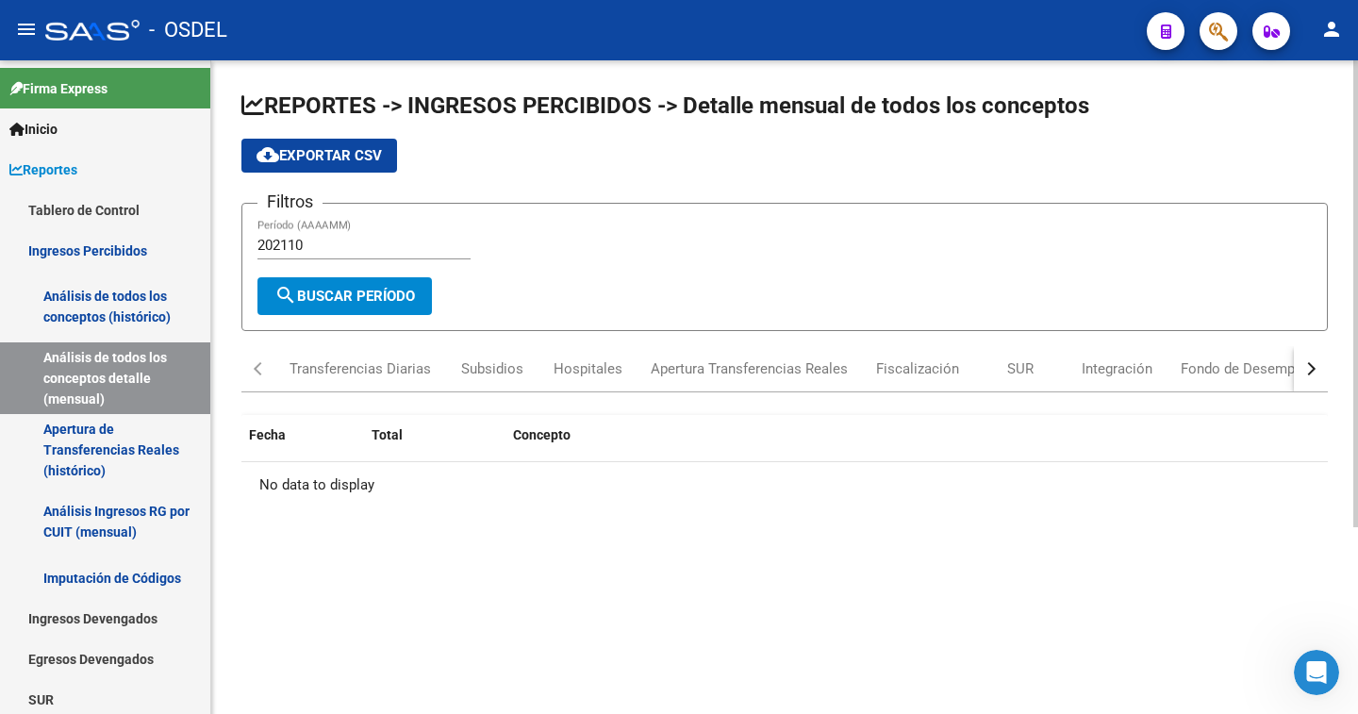
click at [259, 368] on div "button" at bounding box center [260, 368] width 13 height 13
click at [355, 362] on div "Transferencias Diarias" at bounding box center [359, 368] width 141 height 21
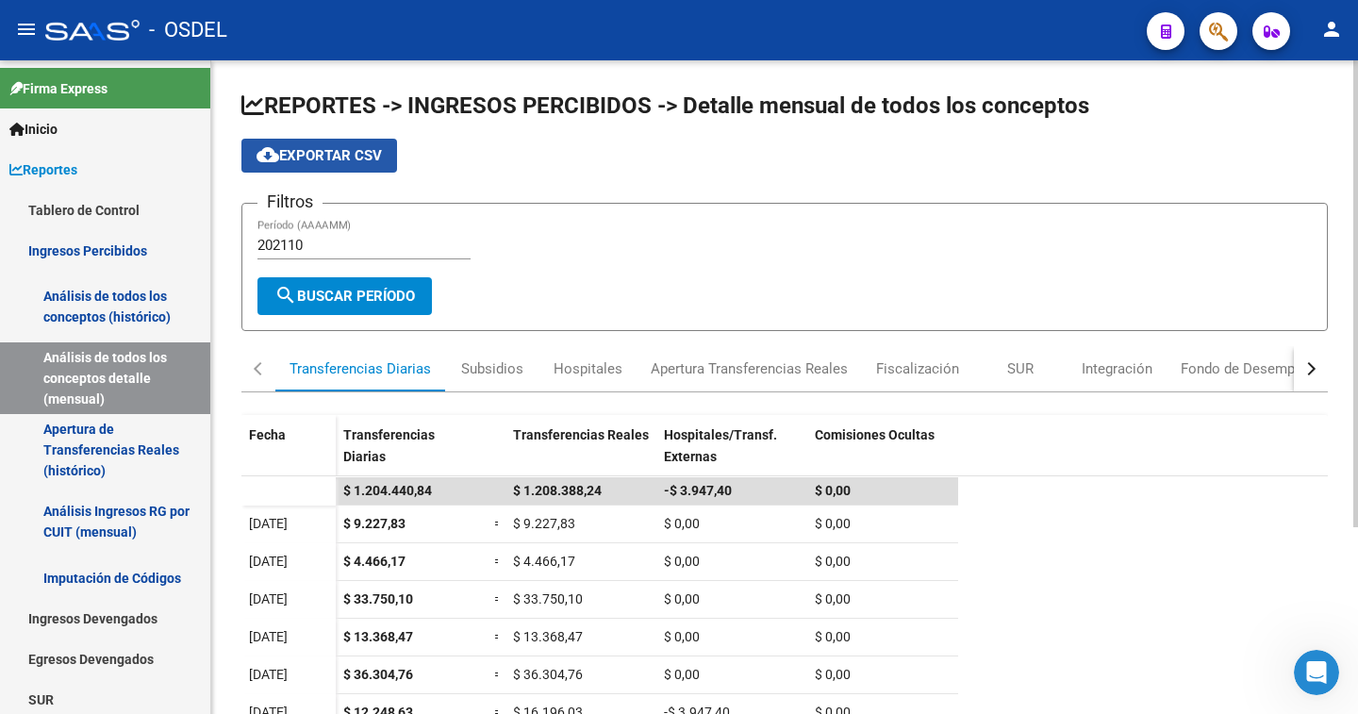
click at [332, 155] on span "cloud_download Exportar CSV" at bounding box center [318, 155] width 125 height 17
click at [321, 245] on input "202110" at bounding box center [363, 245] width 213 height 17
click at [359, 296] on span "search Buscar Período" at bounding box center [344, 296] width 140 height 17
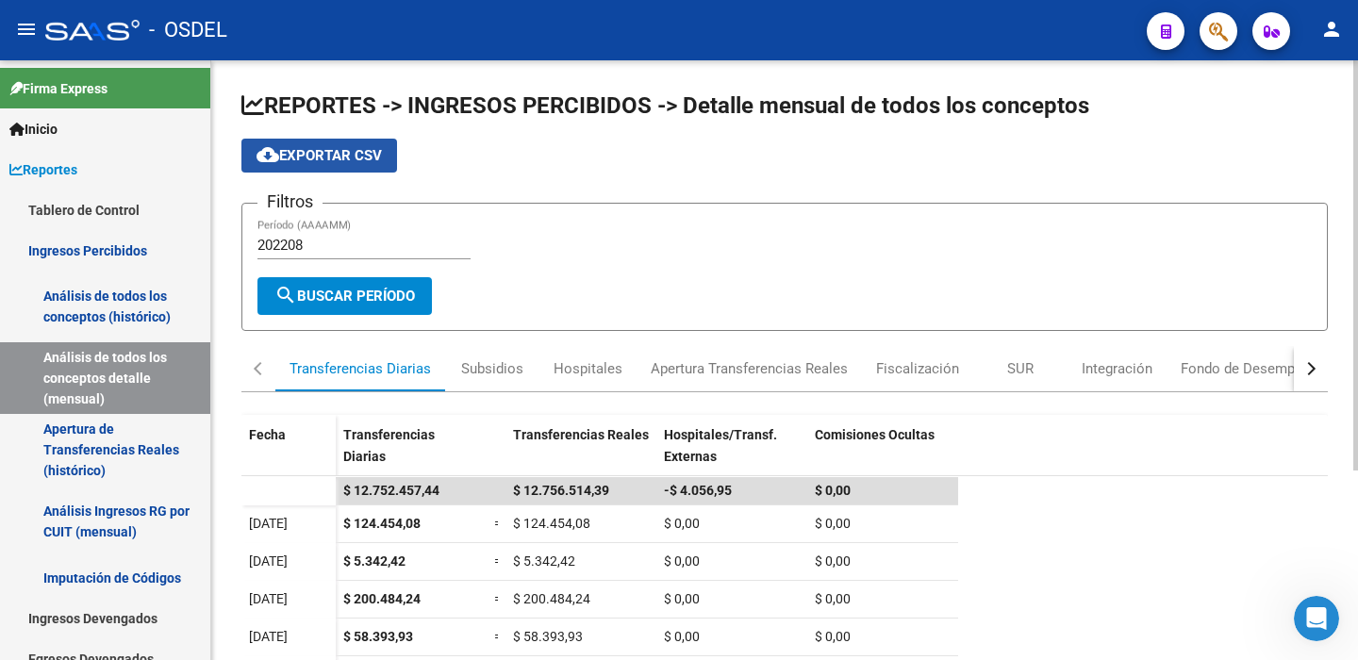
click at [339, 157] on span "cloud_download Exportar CSV" at bounding box center [318, 155] width 125 height 17
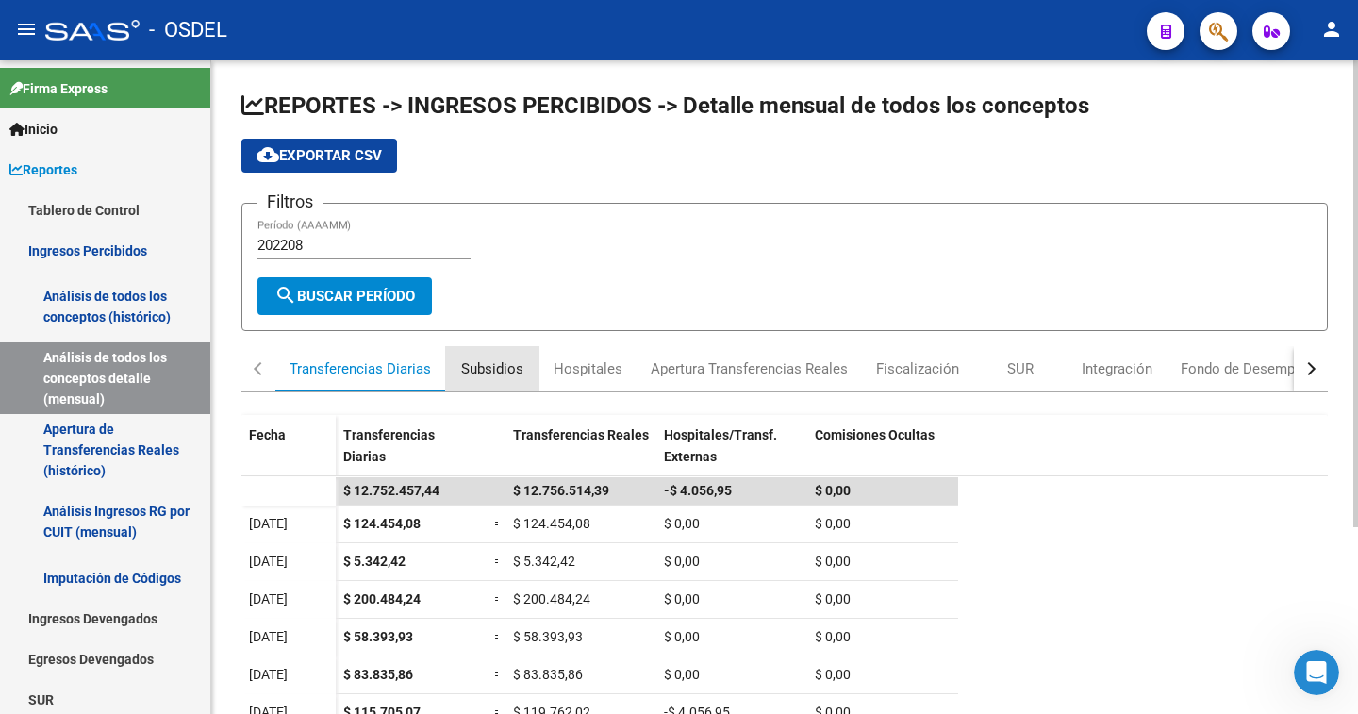
click at [498, 368] on div "Subsidios" at bounding box center [492, 368] width 62 height 21
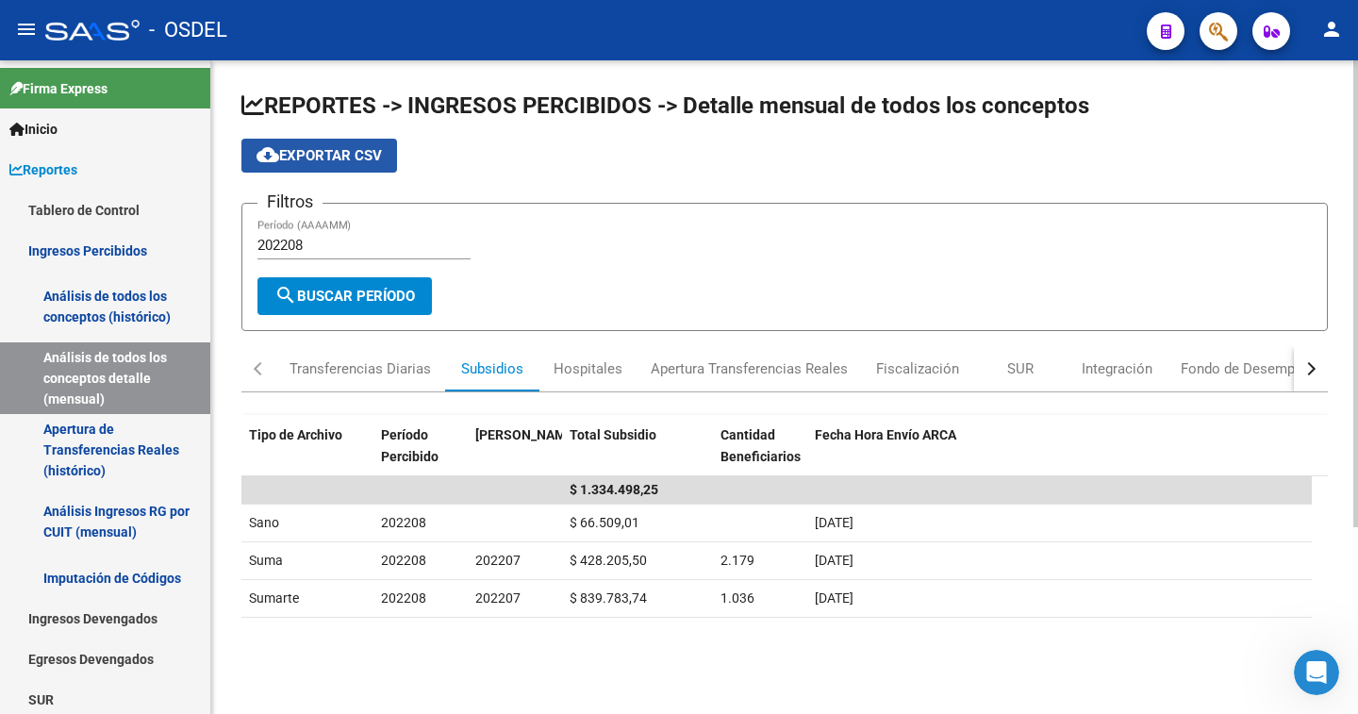
click at [339, 150] on span "cloud_download Exportar CSV" at bounding box center [318, 155] width 125 height 17
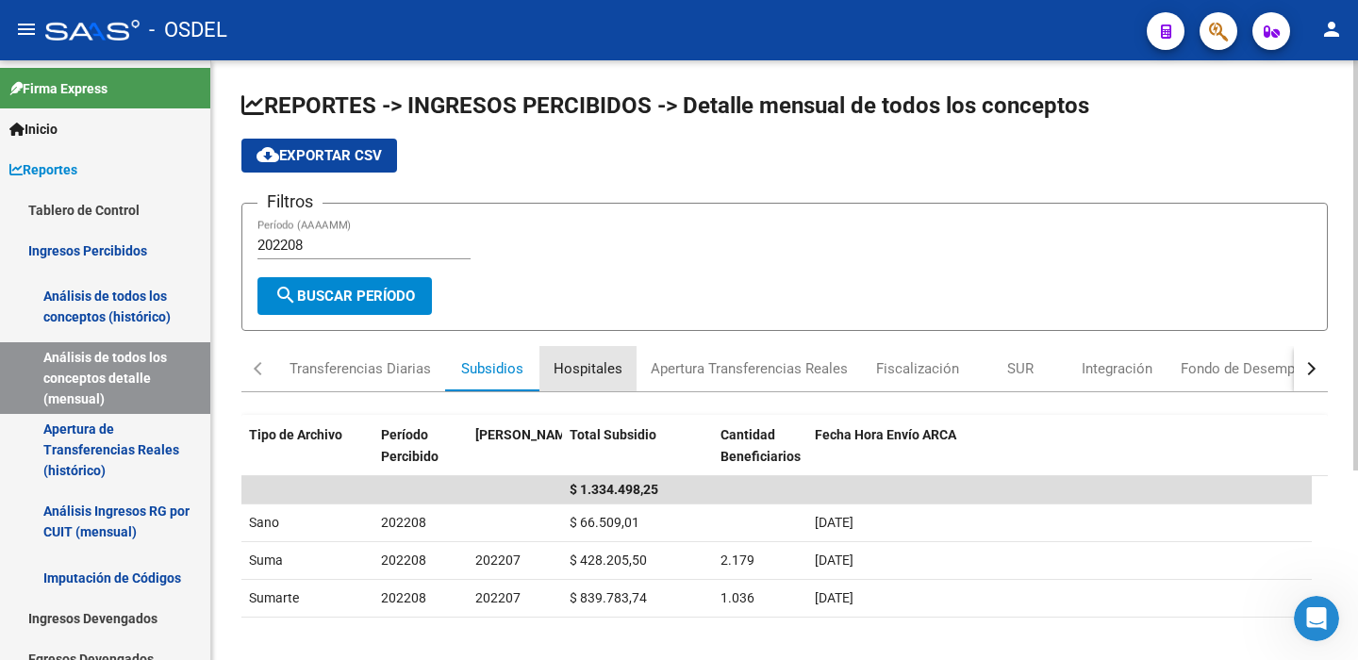
click at [600, 371] on div "Hospitales" at bounding box center [587, 368] width 69 height 21
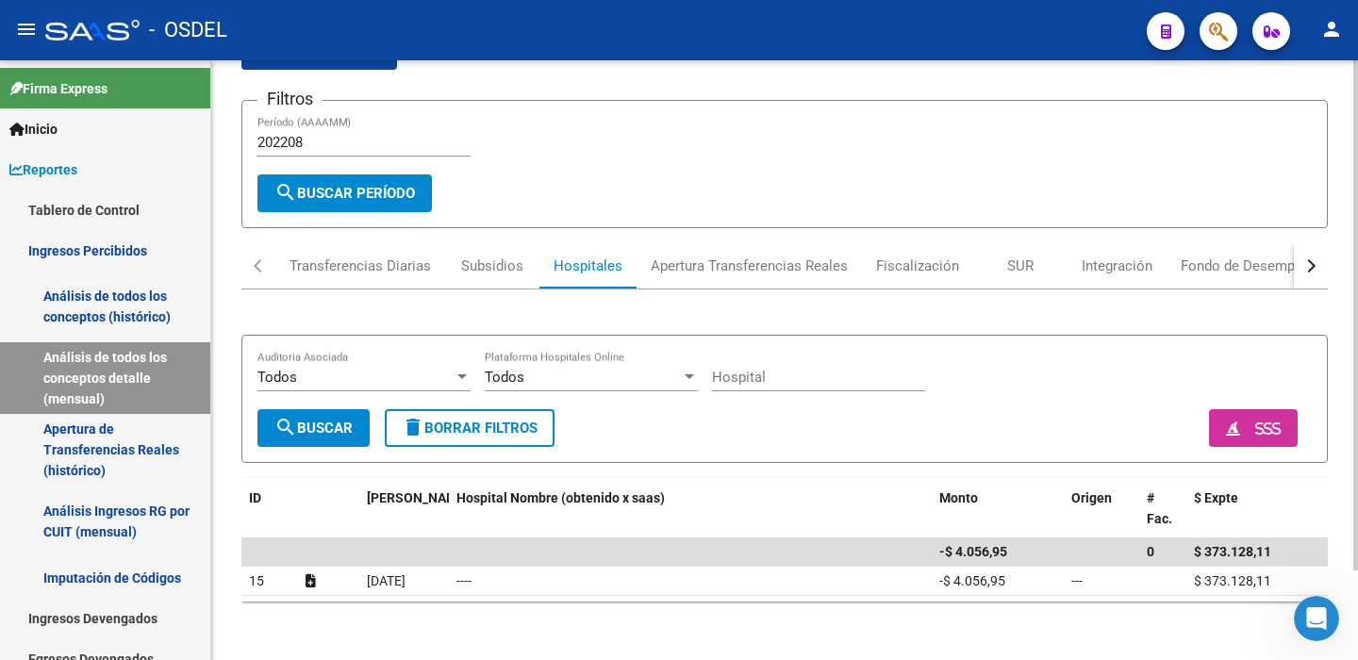
scroll to position [105, 0]
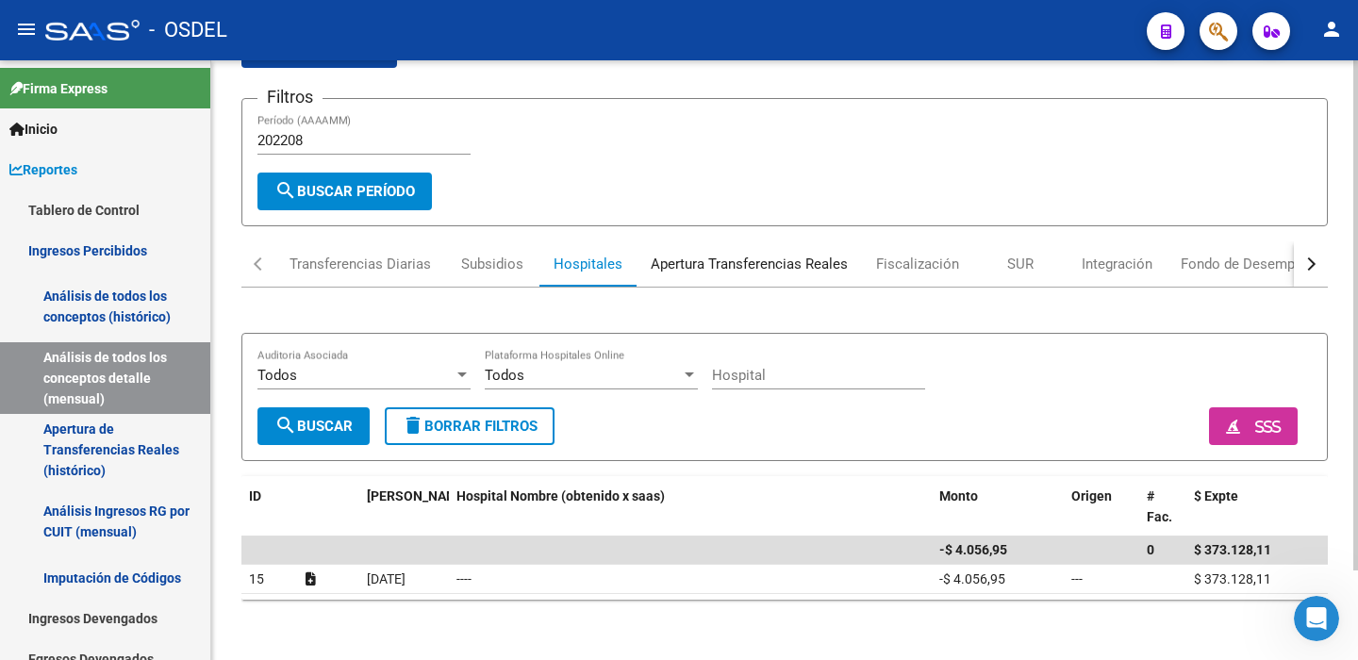
click at [716, 259] on div "Apertura Transferencias Reales" at bounding box center [748, 264] width 197 height 21
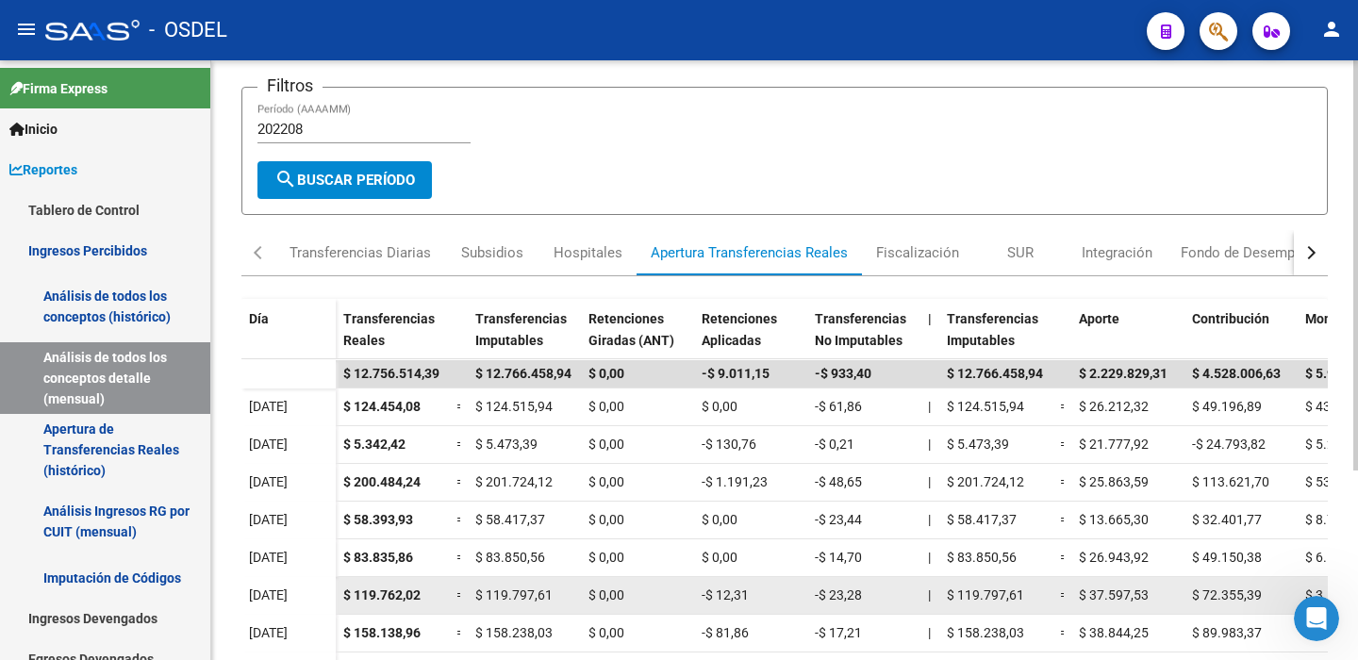
scroll to position [89, 0]
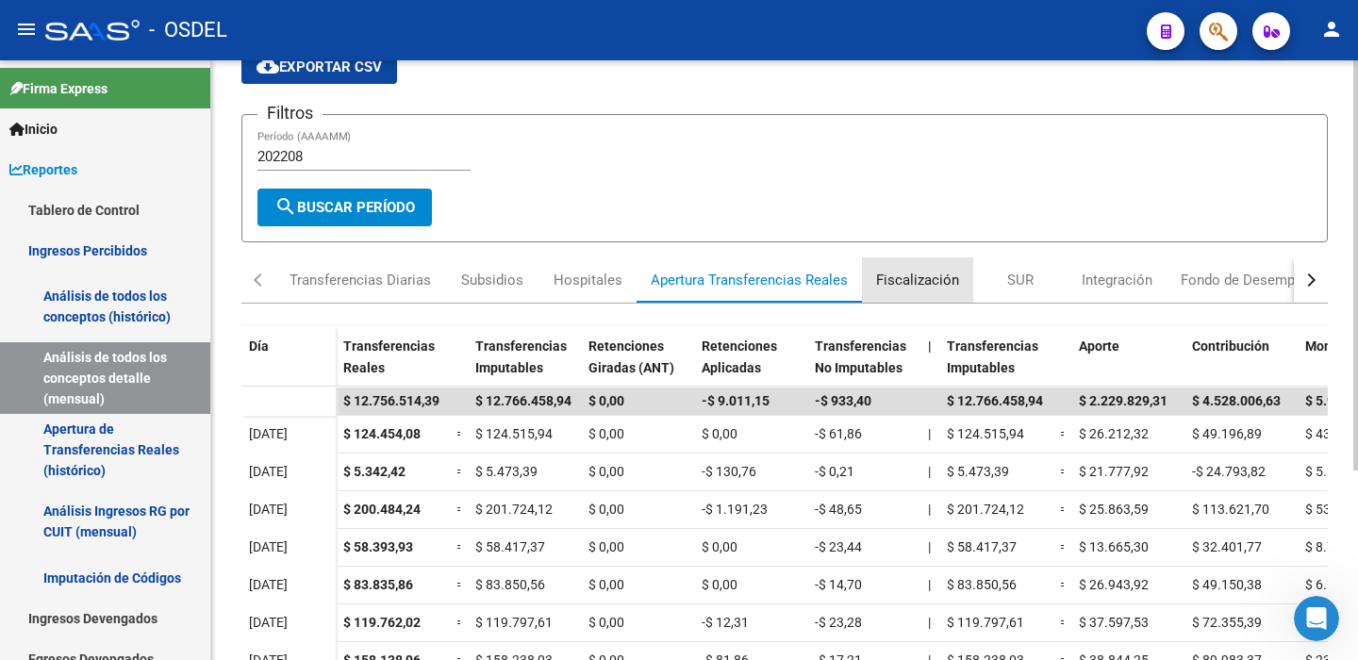
click at [920, 280] on div "Fiscalización" at bounding box center [917, 280] width 83 height 21
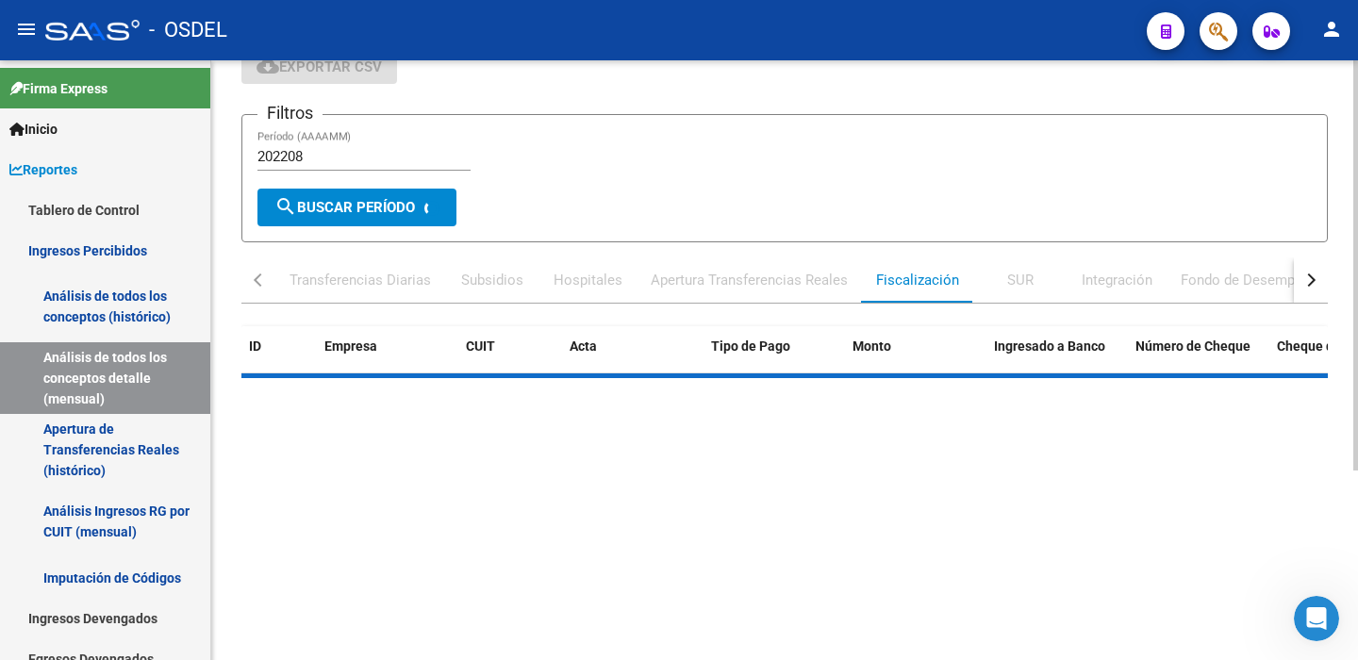
scroll to position [0, 0]
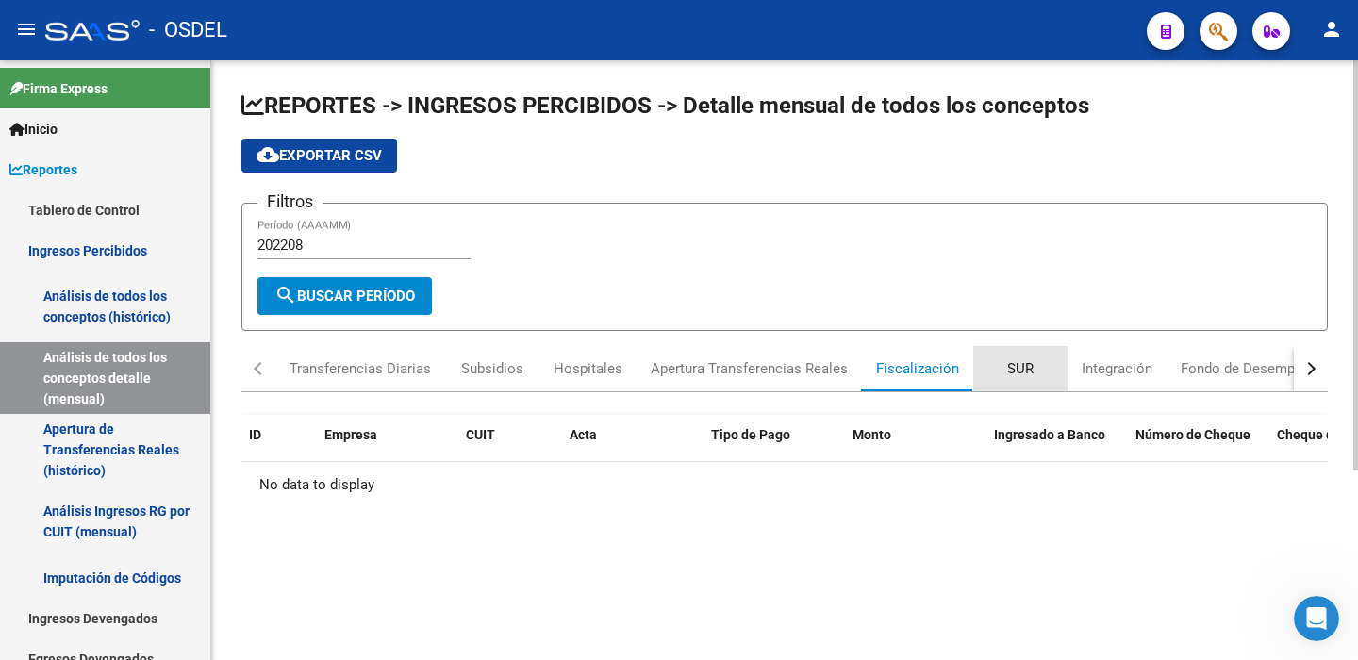
click at [1025, 364] on div "SUR" at bounding box center [1020, 368] width 26 height 21
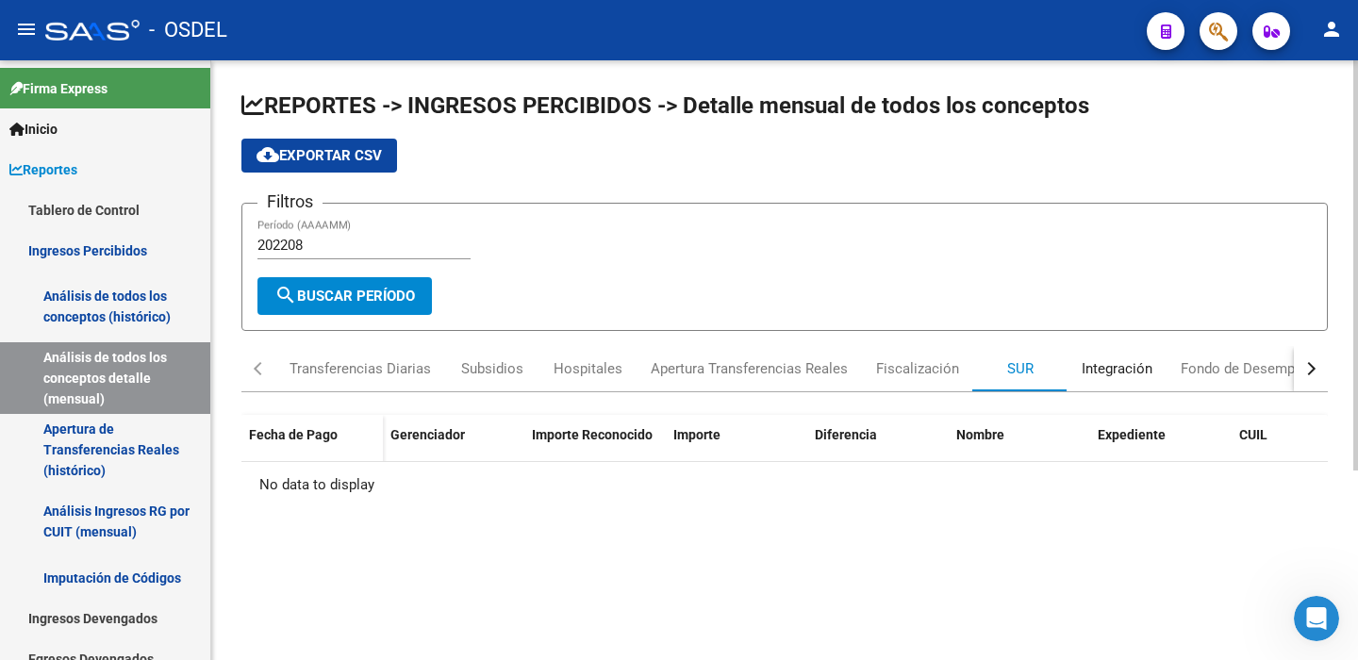
click at [1128, 366] on div "Integración" at bounding box center [1116, 368] width 71 height 21
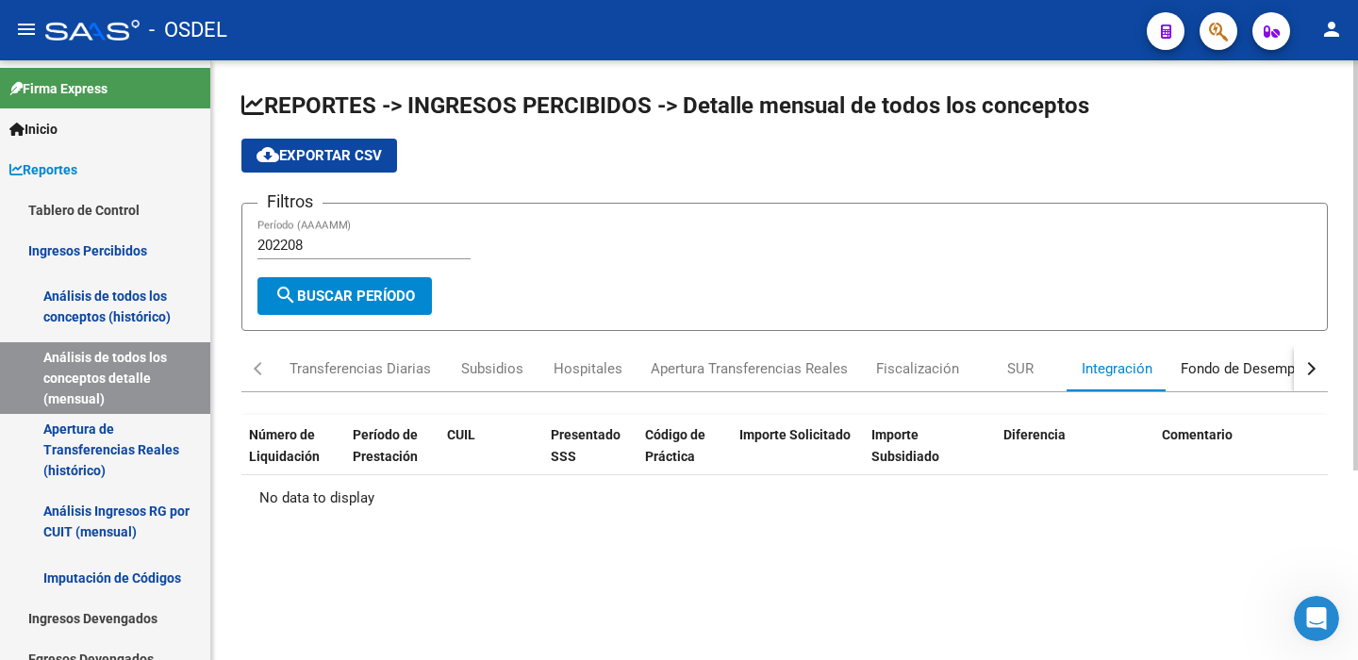
click at [1200, 370] on div "Fondo de Desempleo" at bounding box center [1247, 368] width 134 height 21
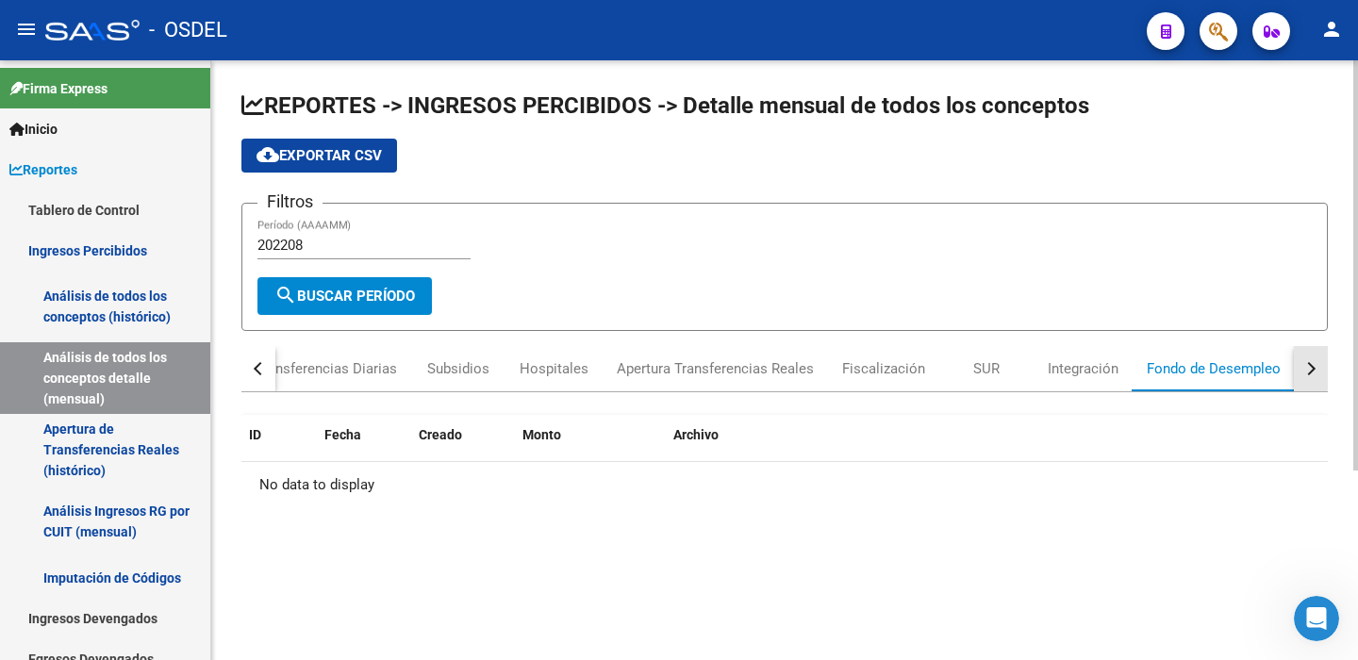
click at [1302, 368] on div "button" at bounding box center [1308, 368] width 13 height 13
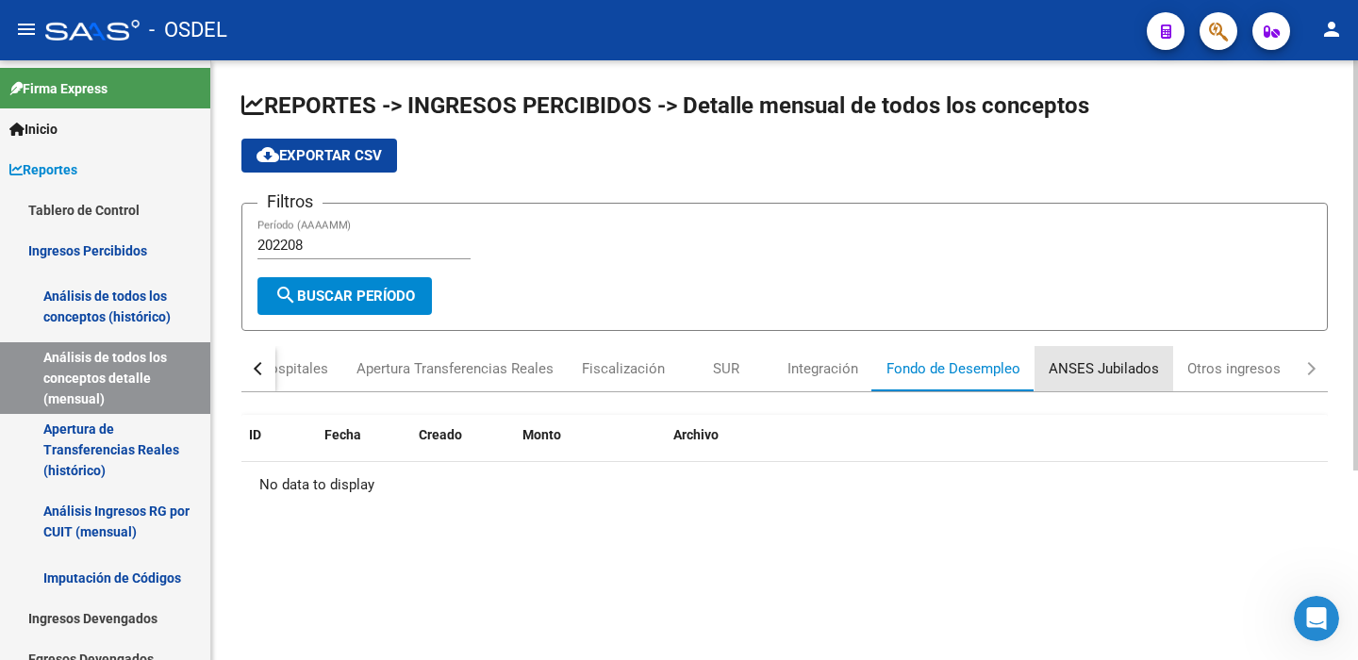
click at [1125, 371] on div "ANSES Jubilados" at bounding box center [1103, 368] width 110 height 21
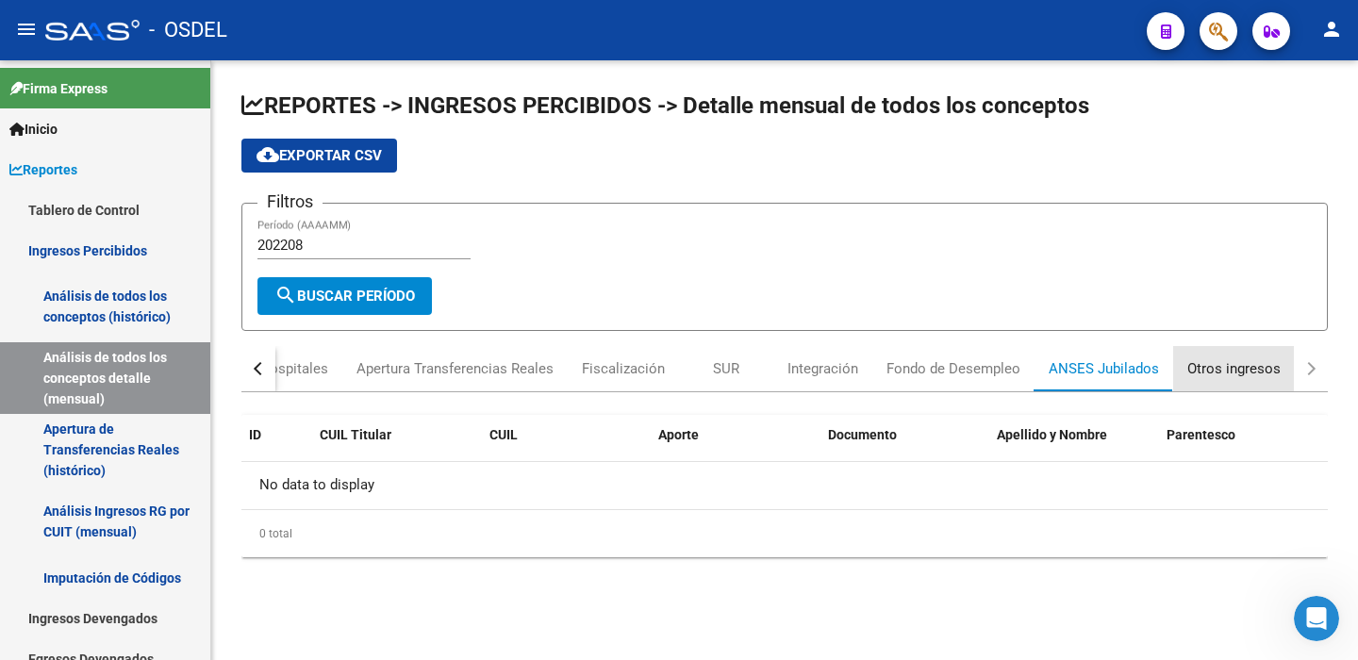
click at [1214, 372] on div "Otros ingresos" at bounding box center [1233, 368] width 93 height 21
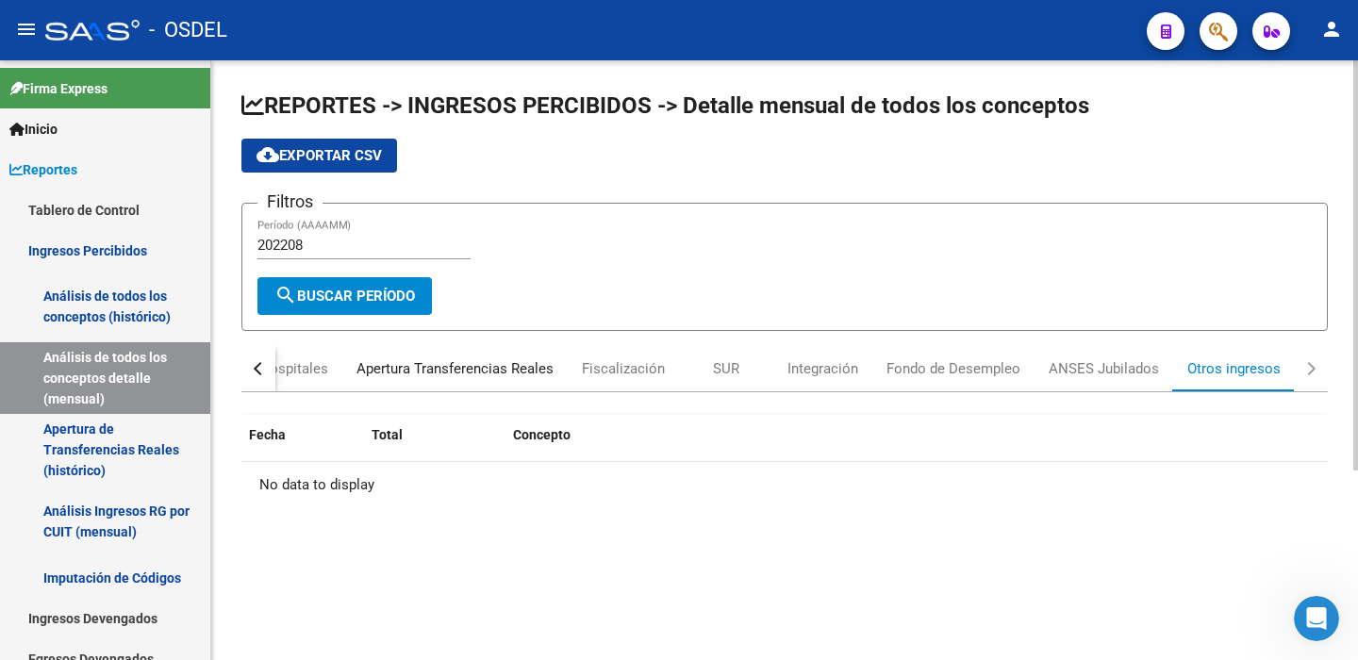
click at [460, 370] on div "Apertura Transferencias Reales" at bounding box center [454, 368] width 197 height 21
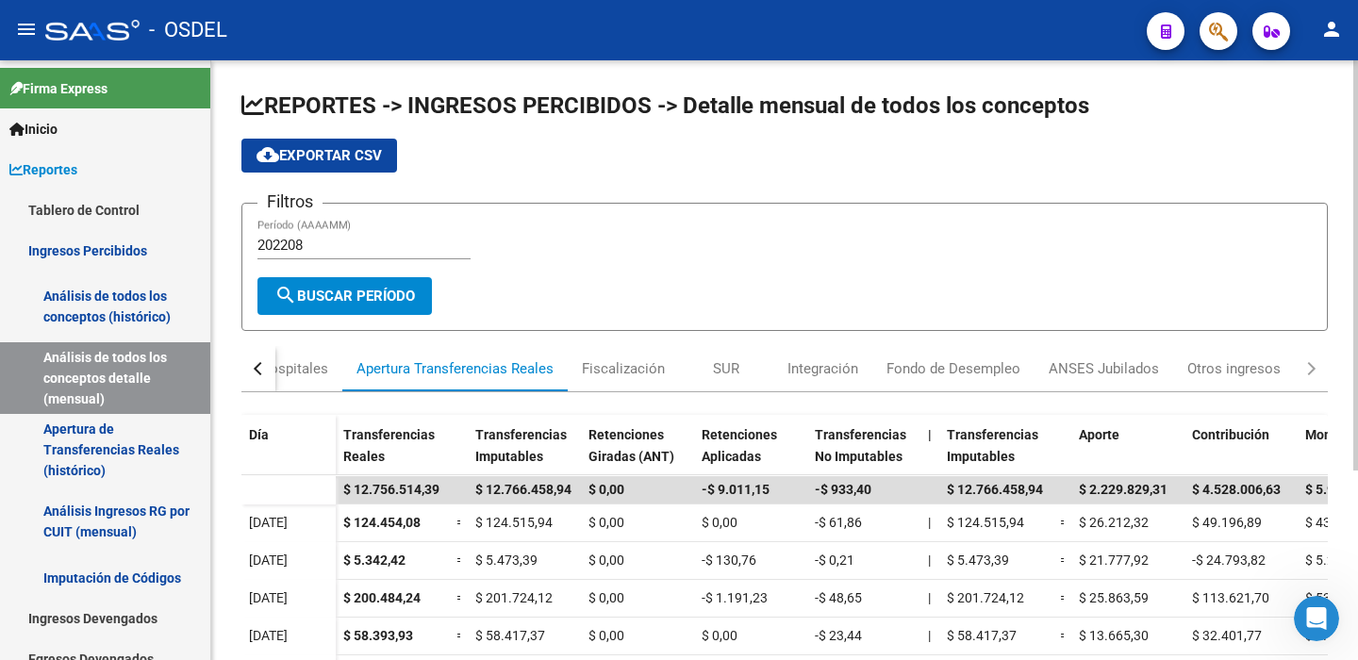
click at [320, 158] on span "cloud_download Exportar CSV" at bounding box center [318, 155] width 125 height 17
click at [721, 366] on div "SUR" at bounding box center [726, 368] width 26 height 21
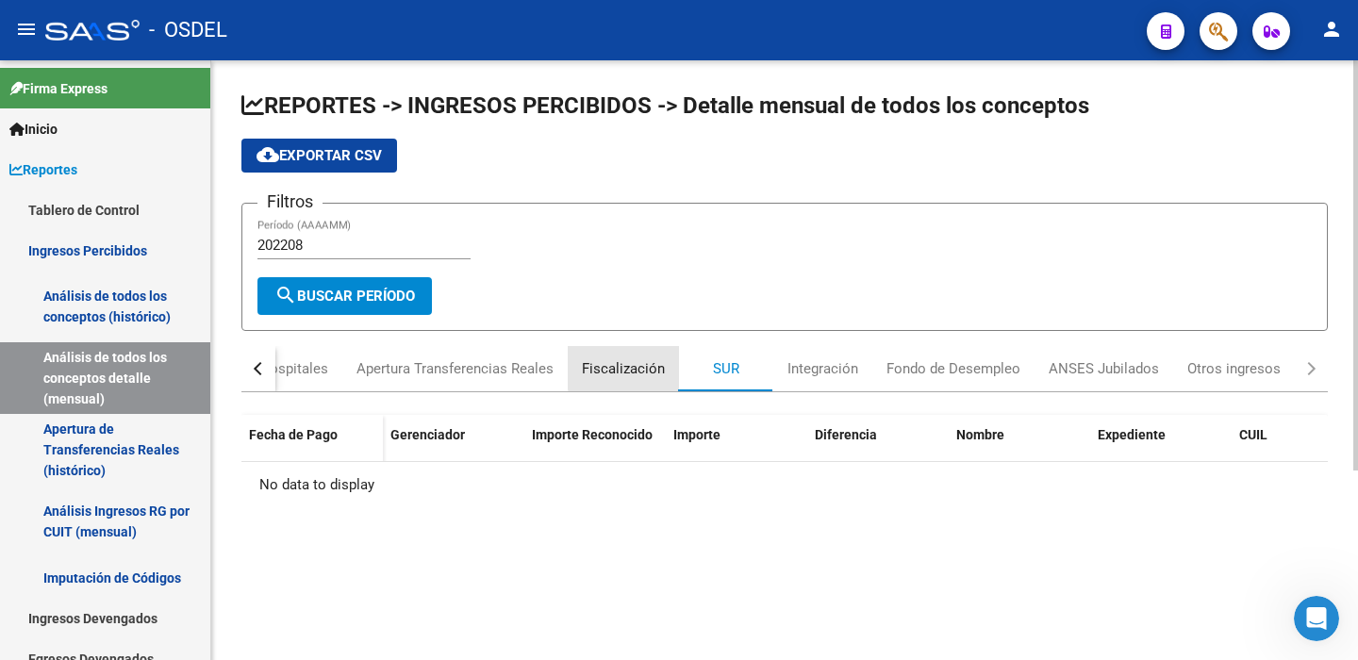
click at [631, 365] on div "Fiscalización" at bounding box center [623, 368] width 83 height 21
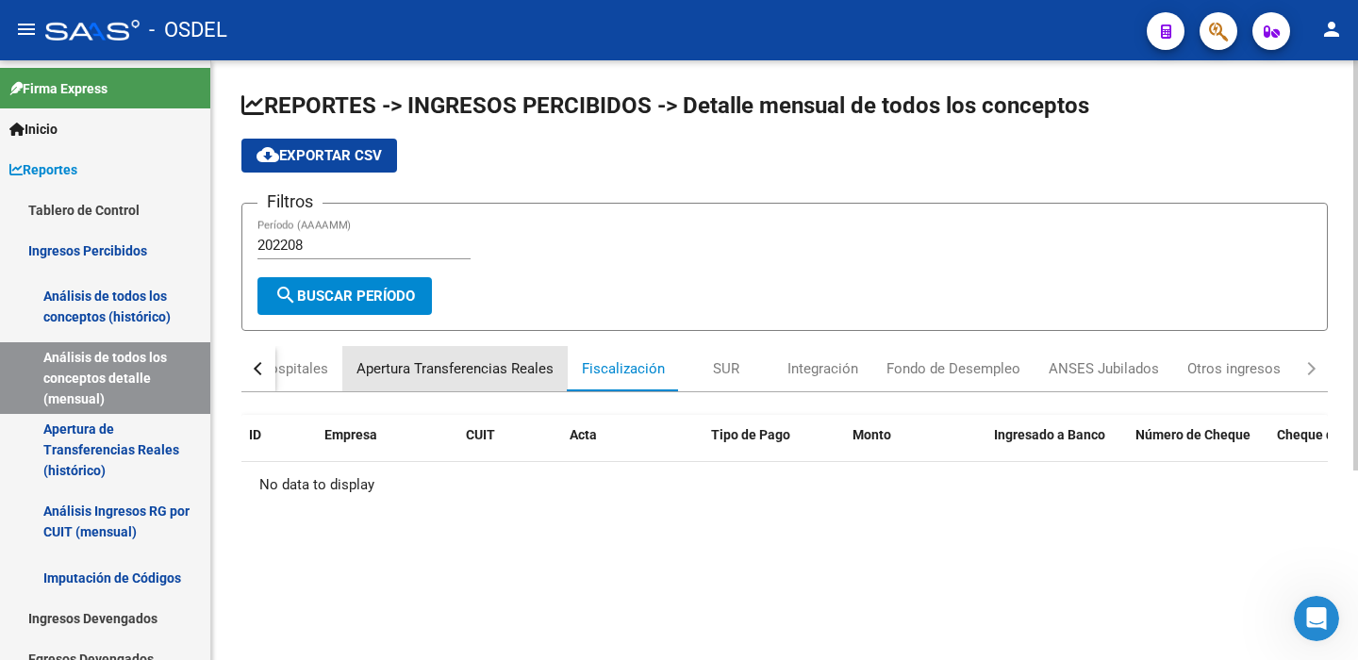
click at [469, 364] on div "Apertura Transferencias Reales" at bounding box center [454, 368] width 197 height 21
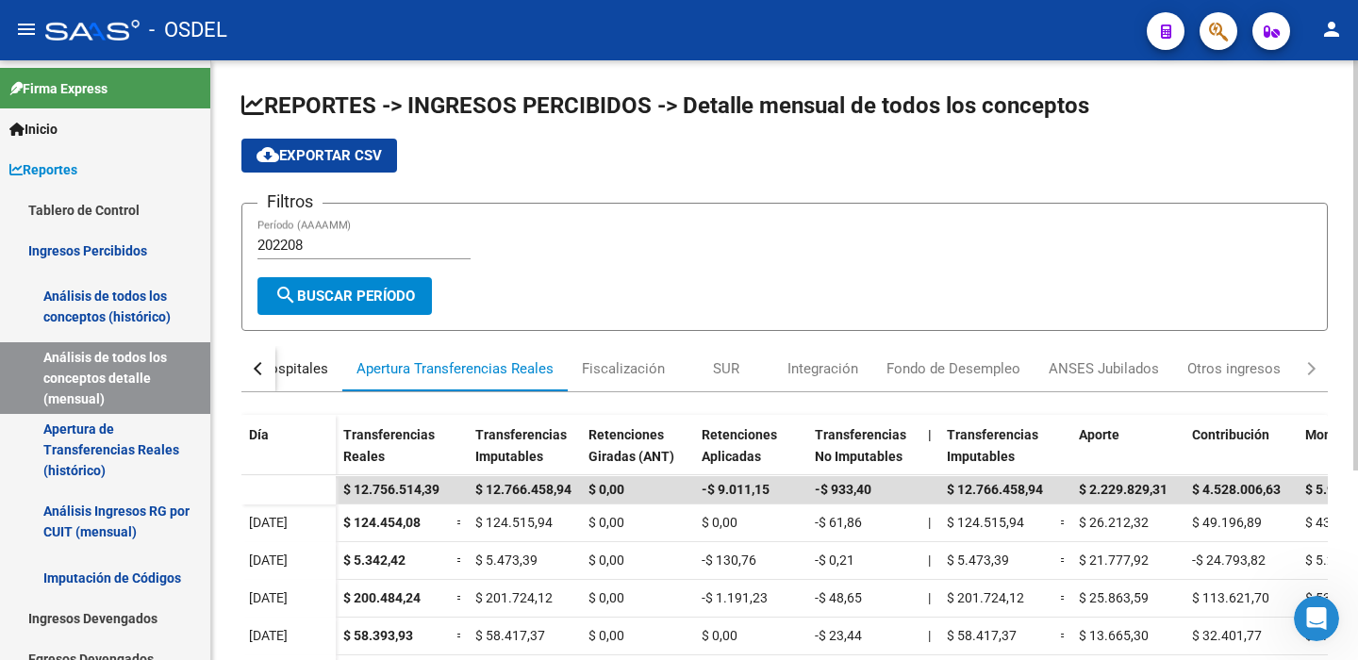
click at [301, 370] on div "Hospitales" at bounding box center [293, 368] width 69 height 21
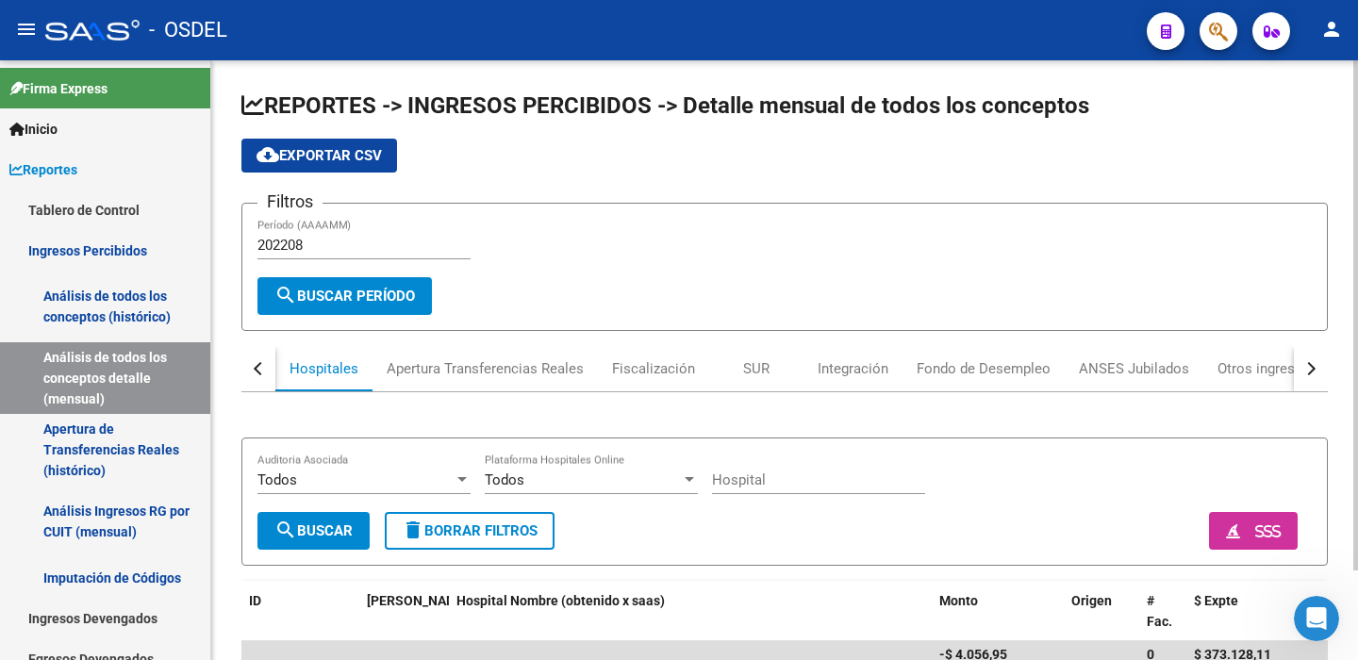
click at [259, 372] on div "button" at bounding box center [260, 368] width 13 height 13
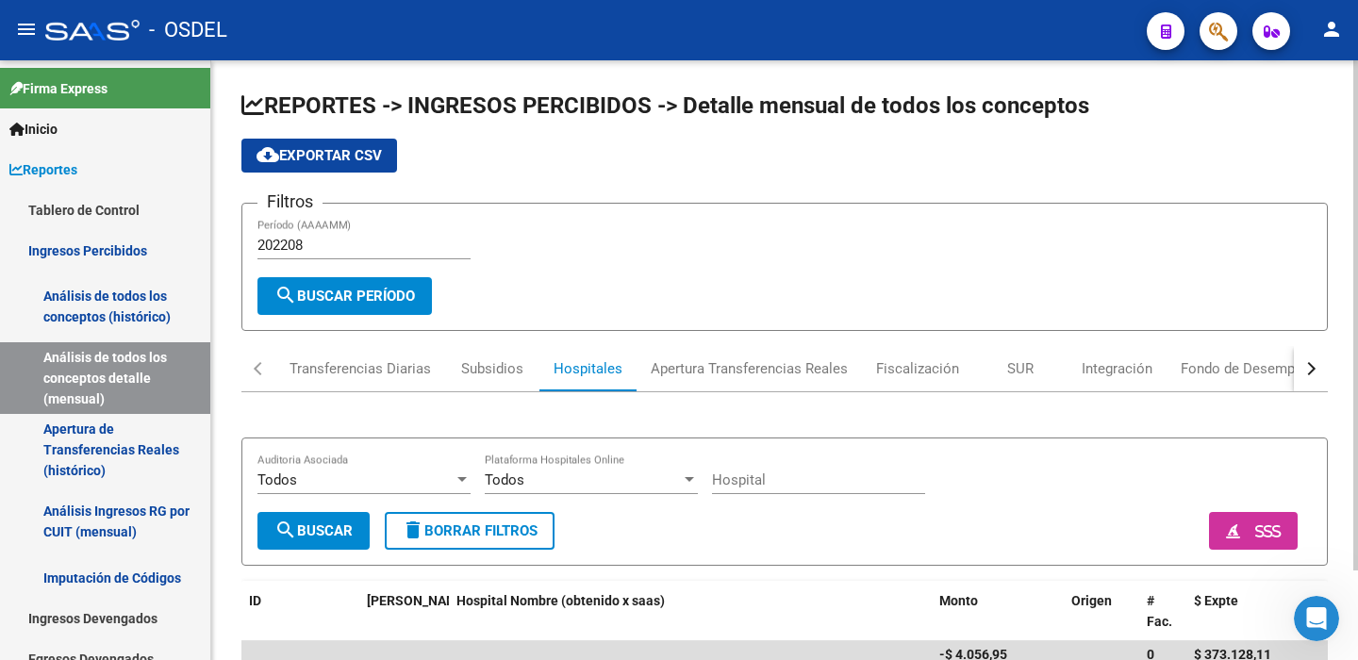
click at [259, 372] on div "button" at bounding box center [260, 368] width 13 height 13
click at [303, 246] on input "202208" at bounding box center [363, 245] width 213 height 17
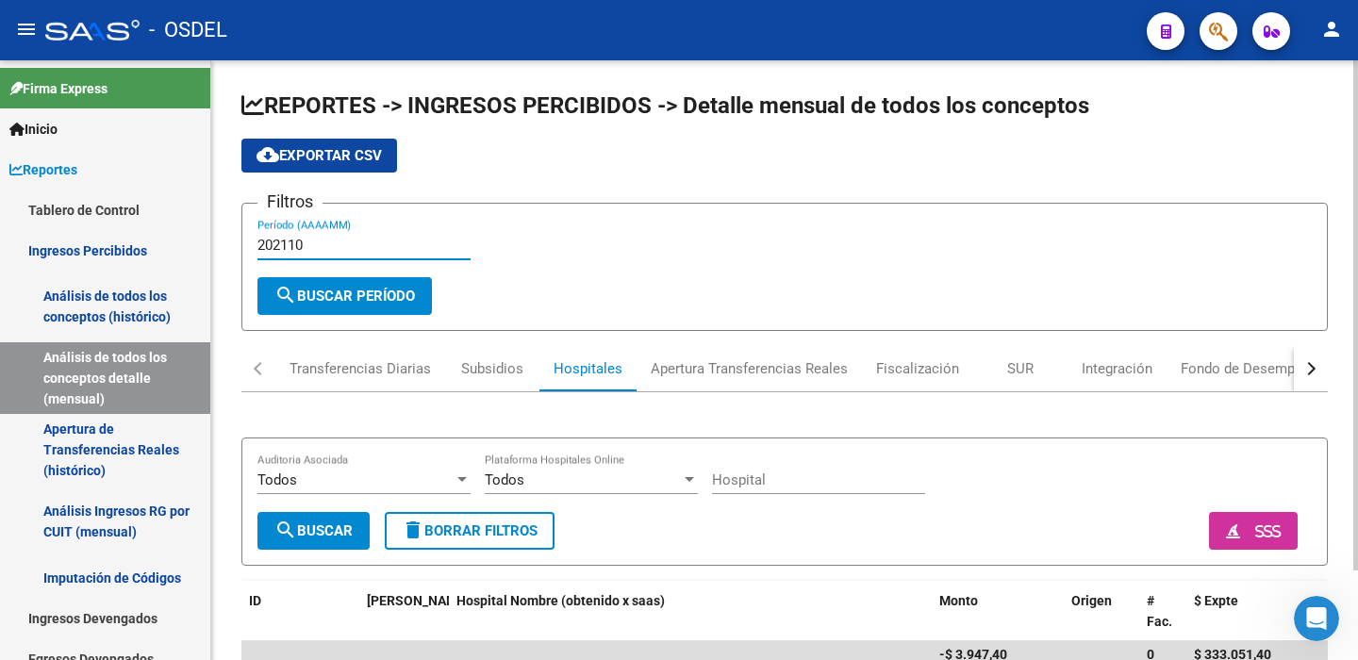
scroll to position [105, 0]
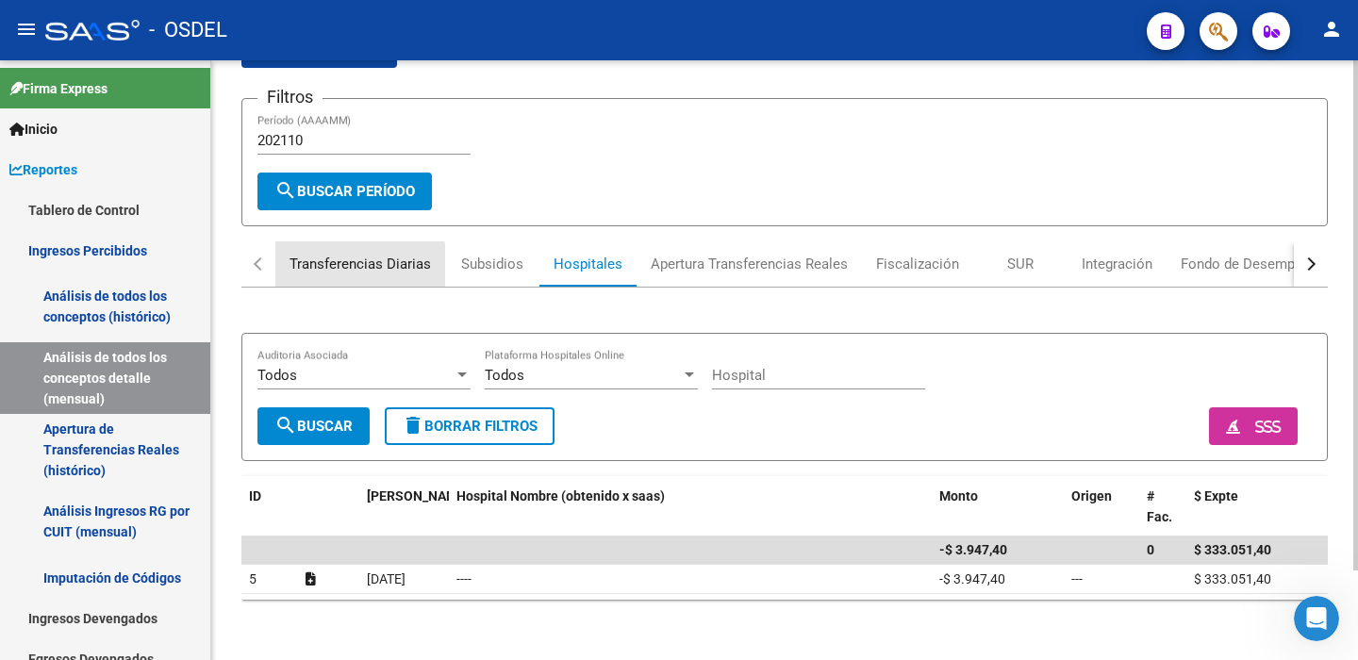
click at [316, 265] on div "Transferencias Diarias" at bounding box center [359, 264] width 141 height 21
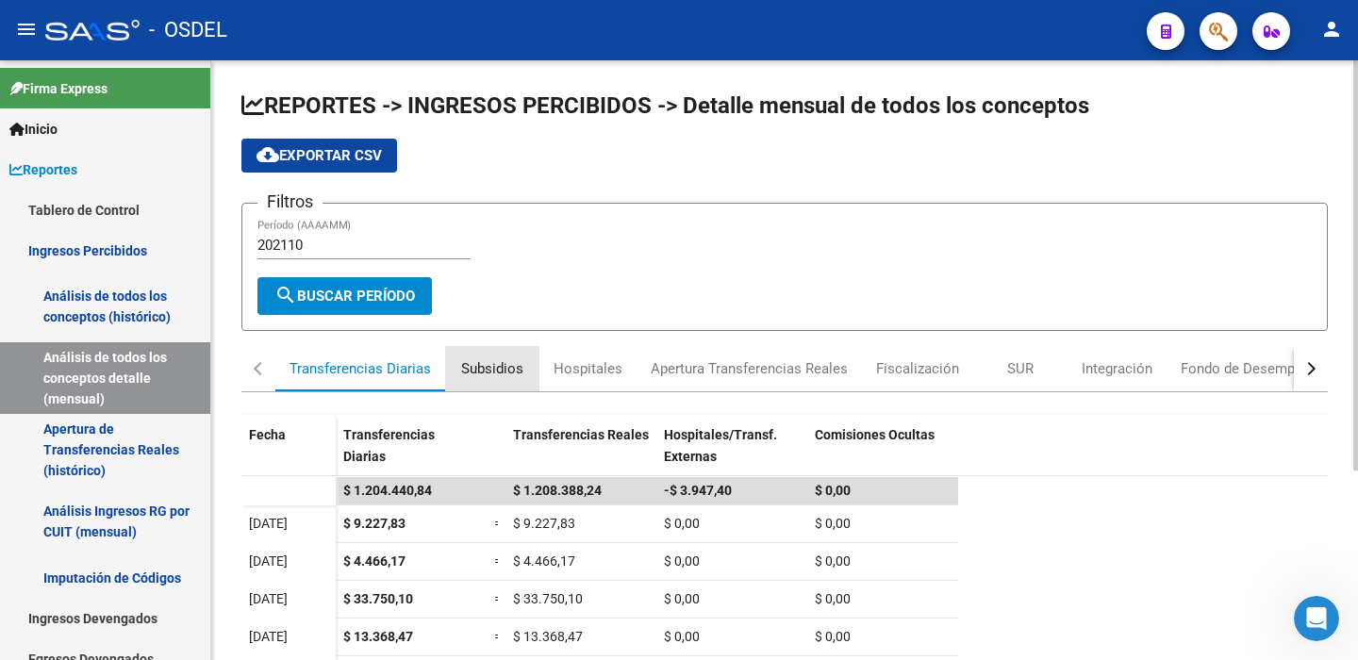
click at [500, 363] on div "Subsidios" at bounding box center [492, 368] width 62 height 21
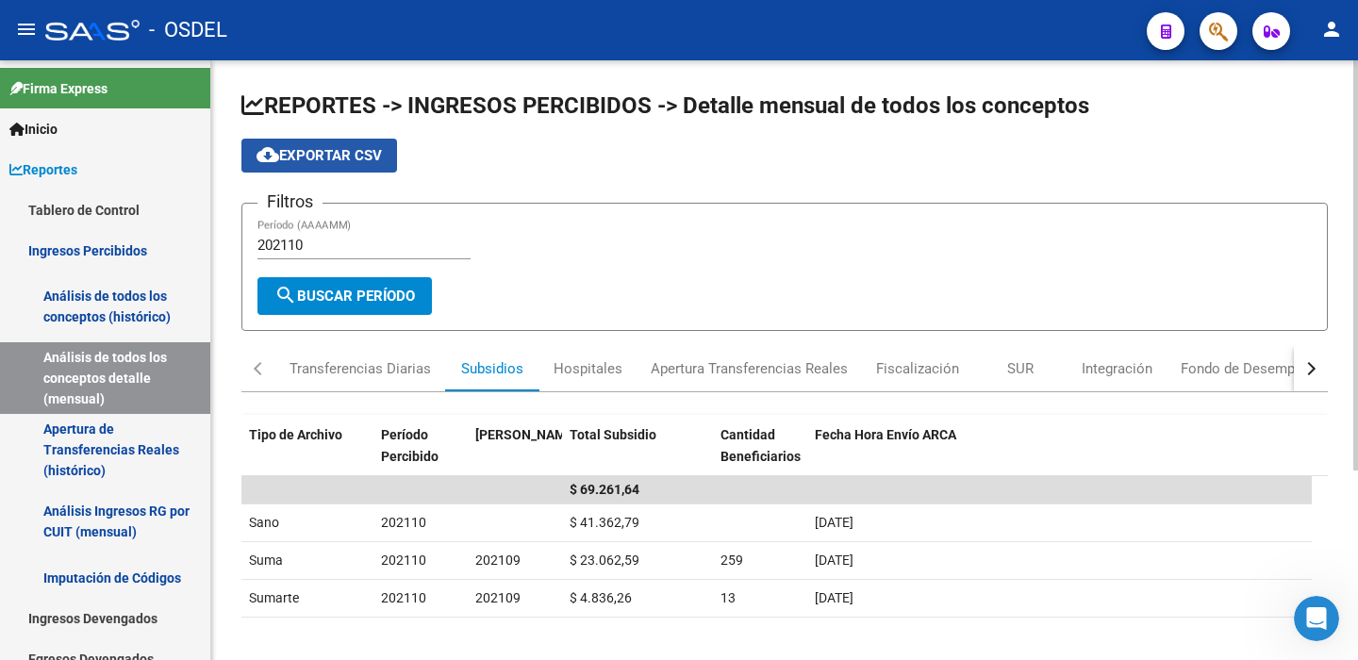
click at [317, 160] on span "cloud_download Exportar CSV" at bounding box center [318, 155] width 125 height 17
click at [580, 368] on div "Hospitales" at bounding box center [587, 368] width 69 height 21
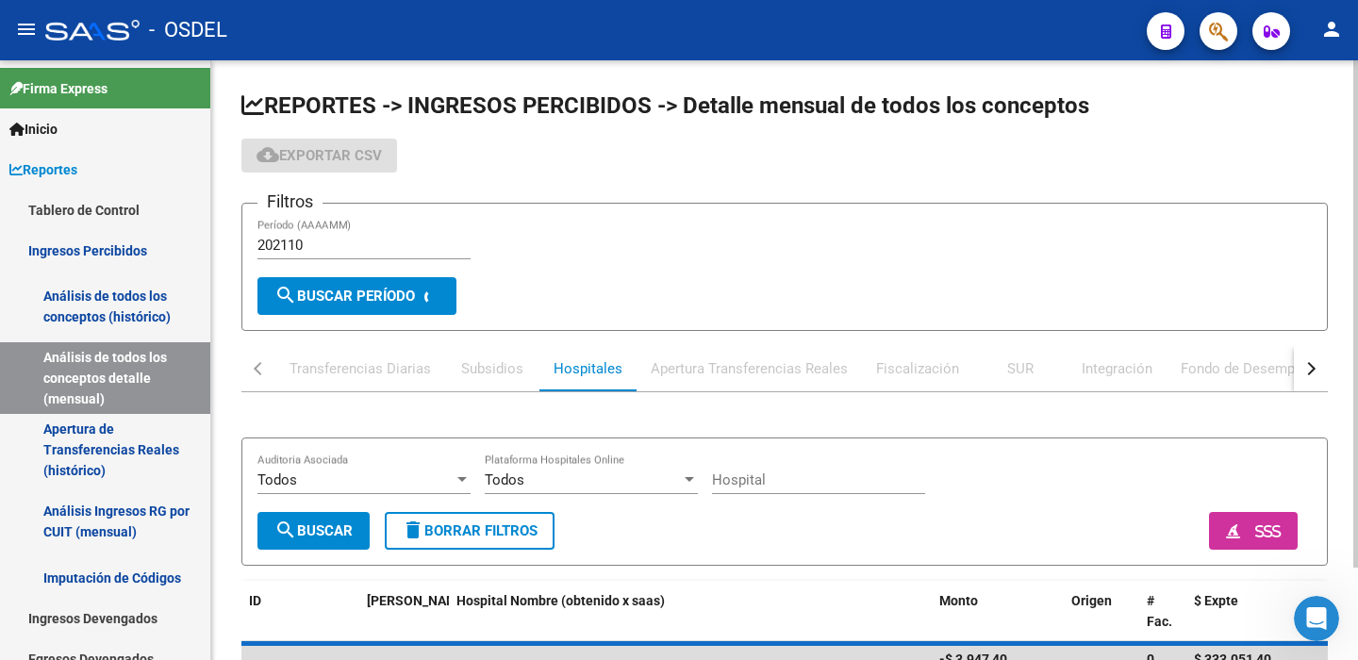
click at [719, 375] on div "Apertura Transferencias Reales" at bounding box center [748, 368] width 197 height 21
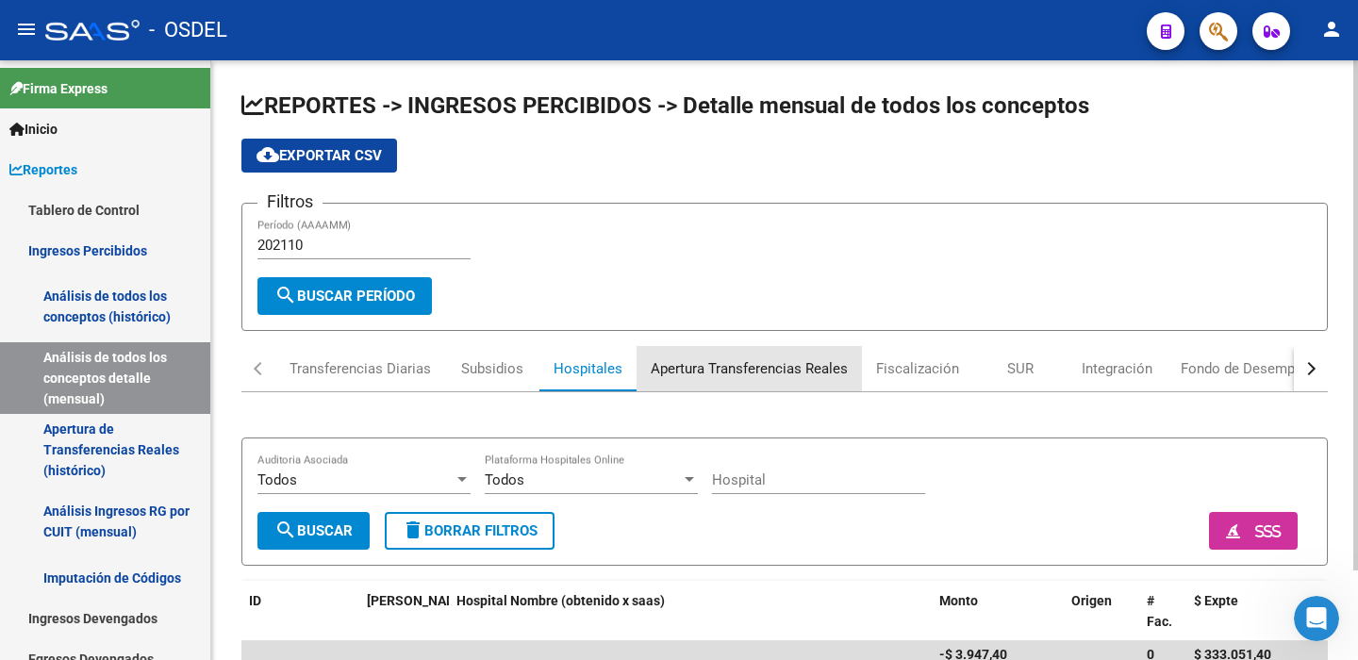
click at [725, 368] on div "Apertura Transferencias Reales" at bounding box center [748, 368] width 197 height 21
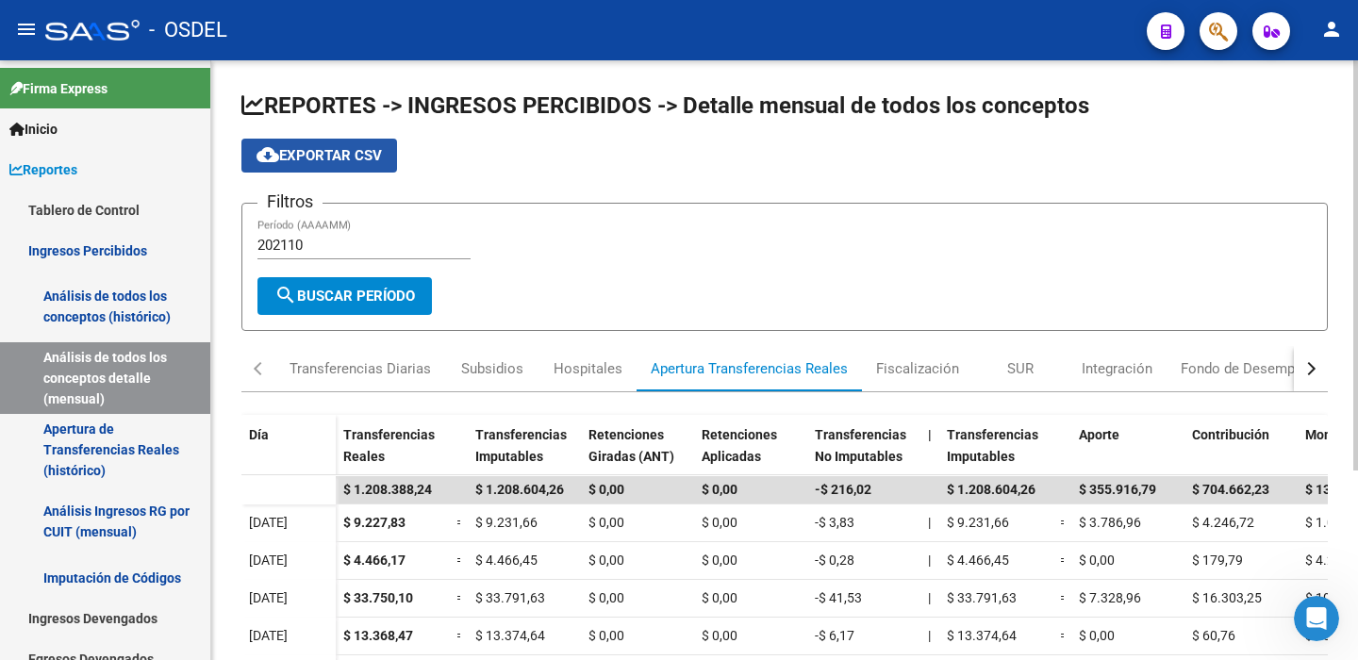
click at [292, 154] on span "cloud_download Exportar CSV" at bounding box center [318, 155] width 125 height 17
click at [911, 369] on div "Fiscalización" at bounding box center [917, 368] width 83 height 21
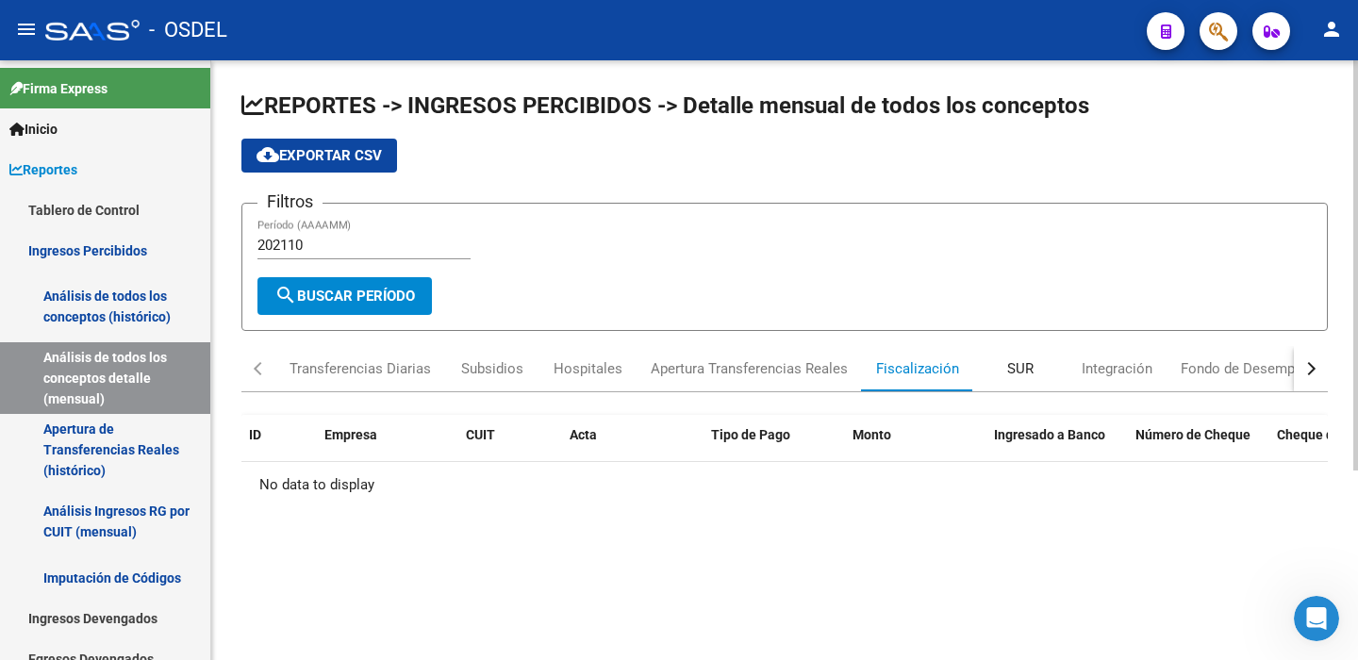
click at [1011, 369] on div "SUR" at bounding box center [1020, 368] width 26 height 21
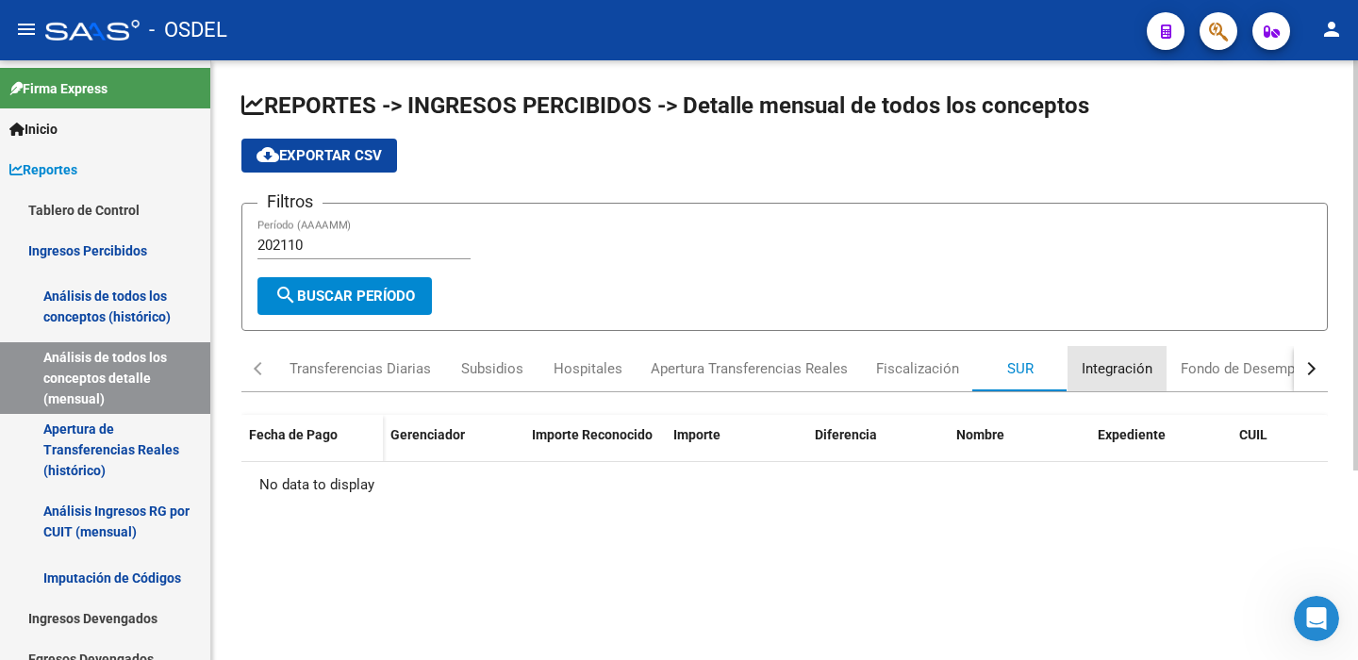
click at [1119, 369] on div "Integración" at bounding box center [1116, 368] width 71 height 21
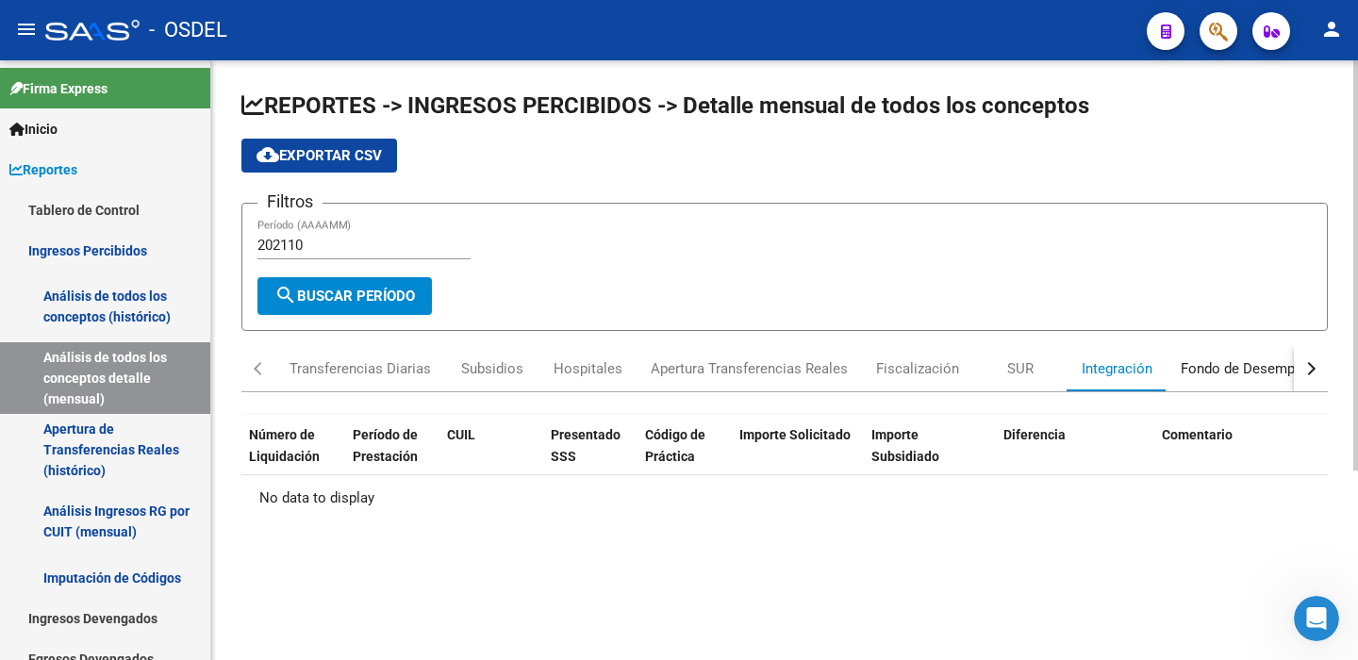
click at [1217, 370] on div "Fondo de Desempleo" at bounding box center [1247, 368] width 134 height 21
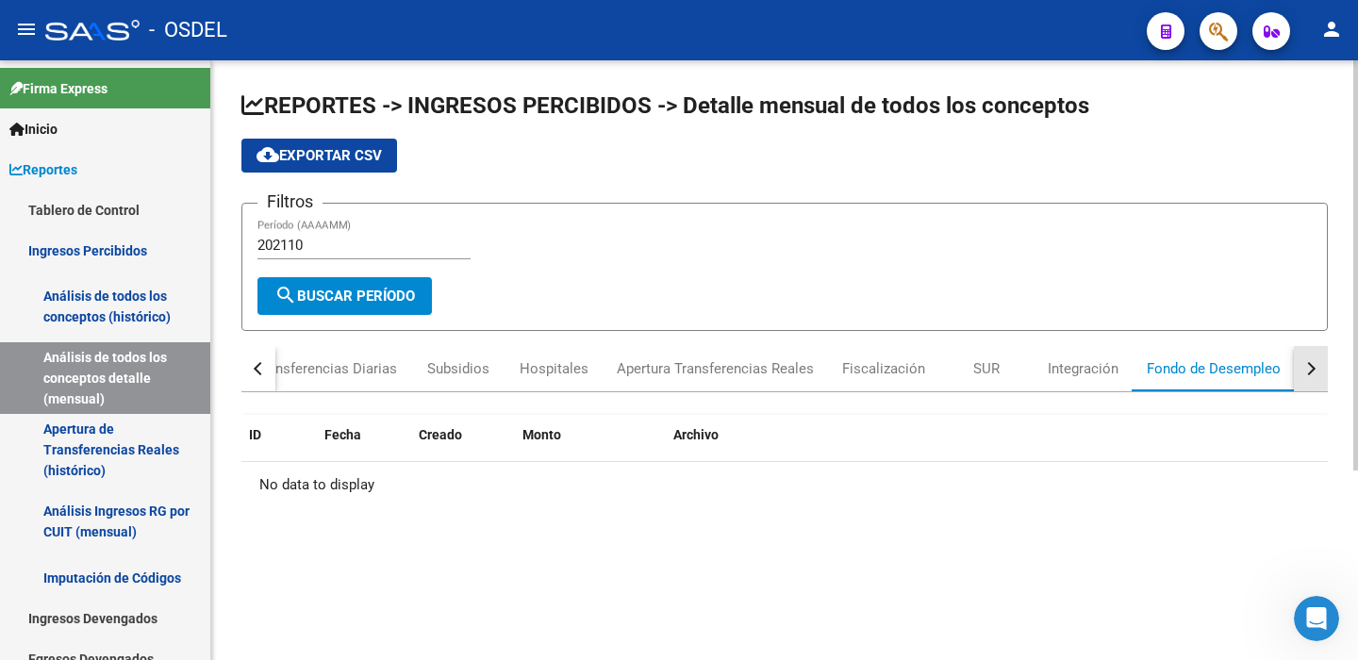
click at [1312, 367] on div "button" at bounding box center [1308, 368] width 13 height 13
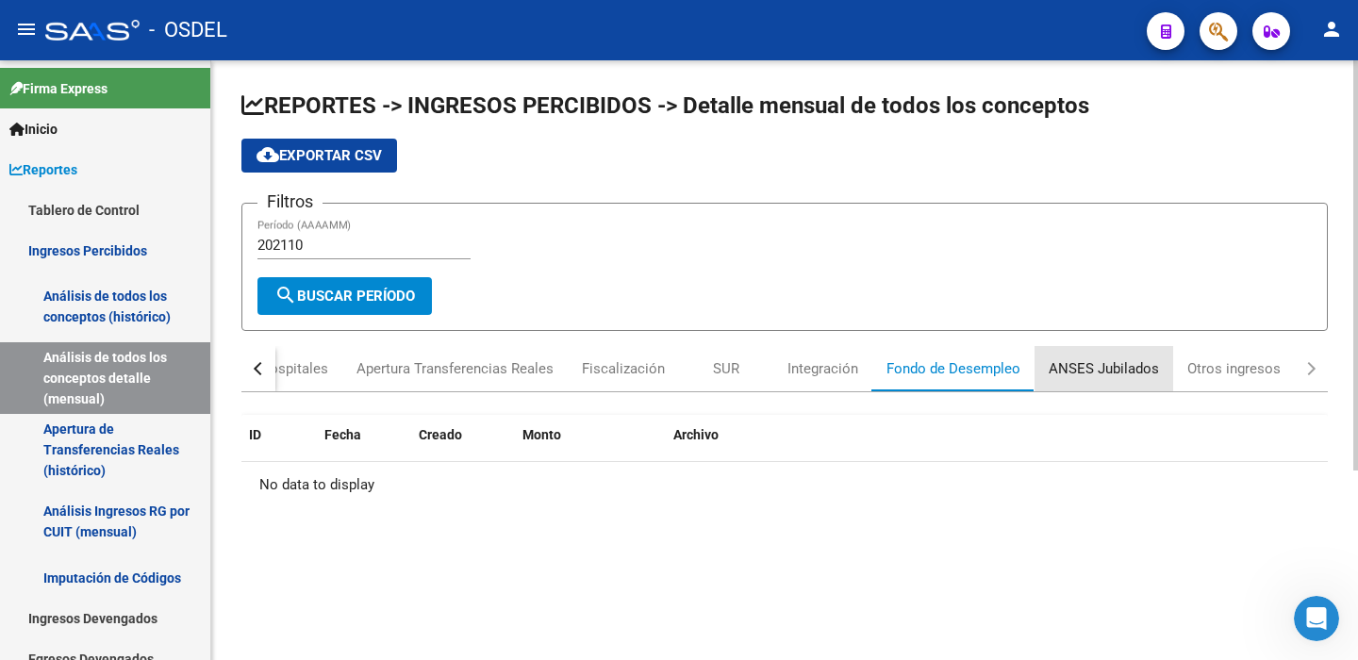
click at [1116, 368] on div "ANSES Jubilados" at bounding box center [1103, 368] width 110 height 21
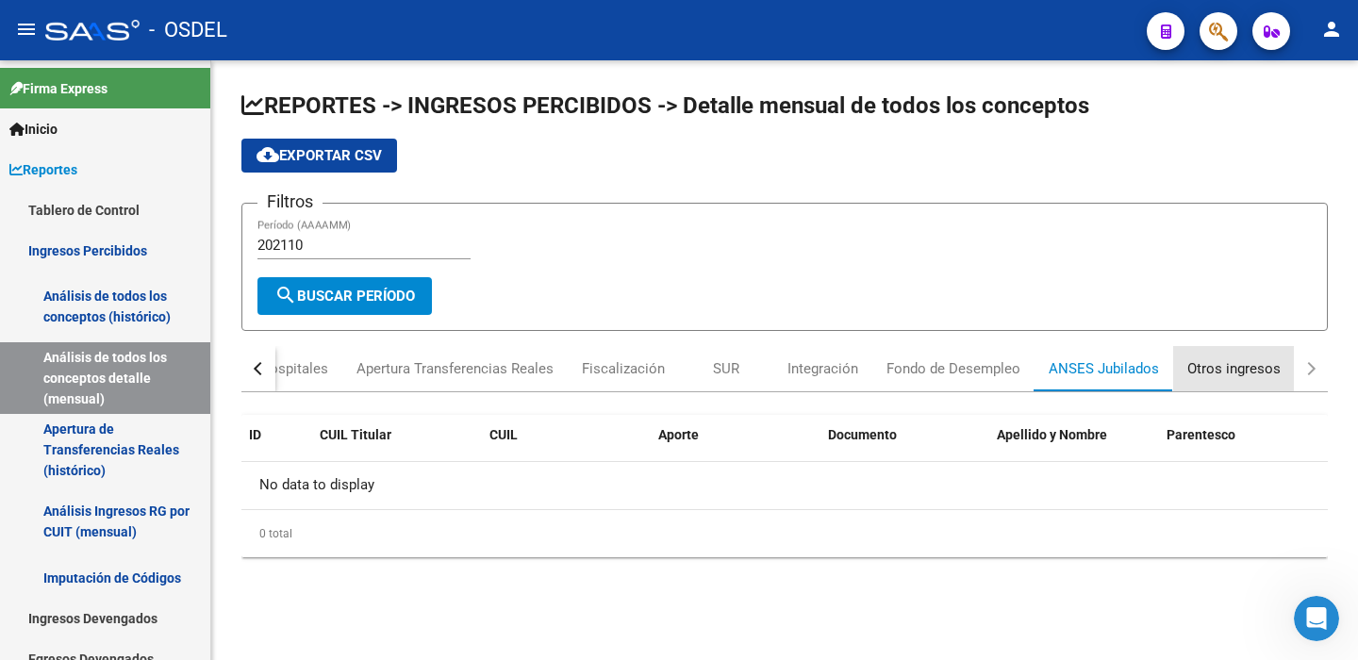
click at [1224, 372] on div "Otros ingresos" at bounding box center [1233, 368] width 93 height 21
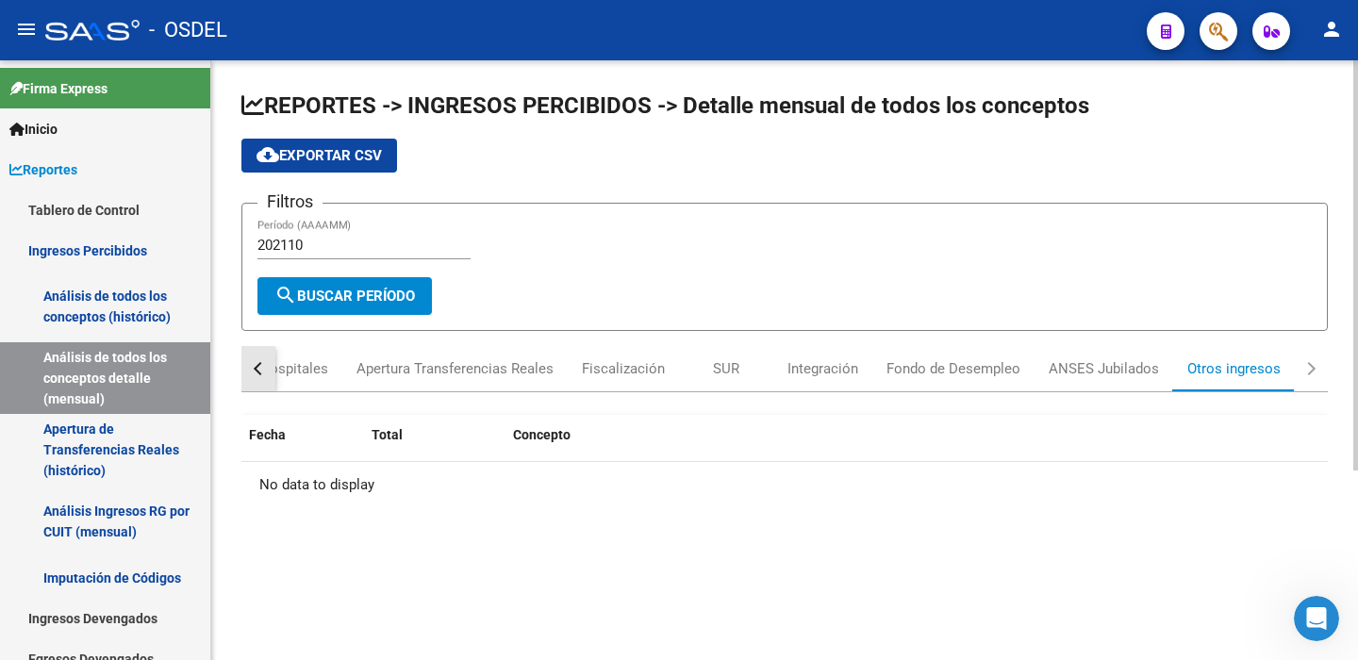
click at [250, 370] on button "button" at bounding box center [258, 368] width 34 height 45
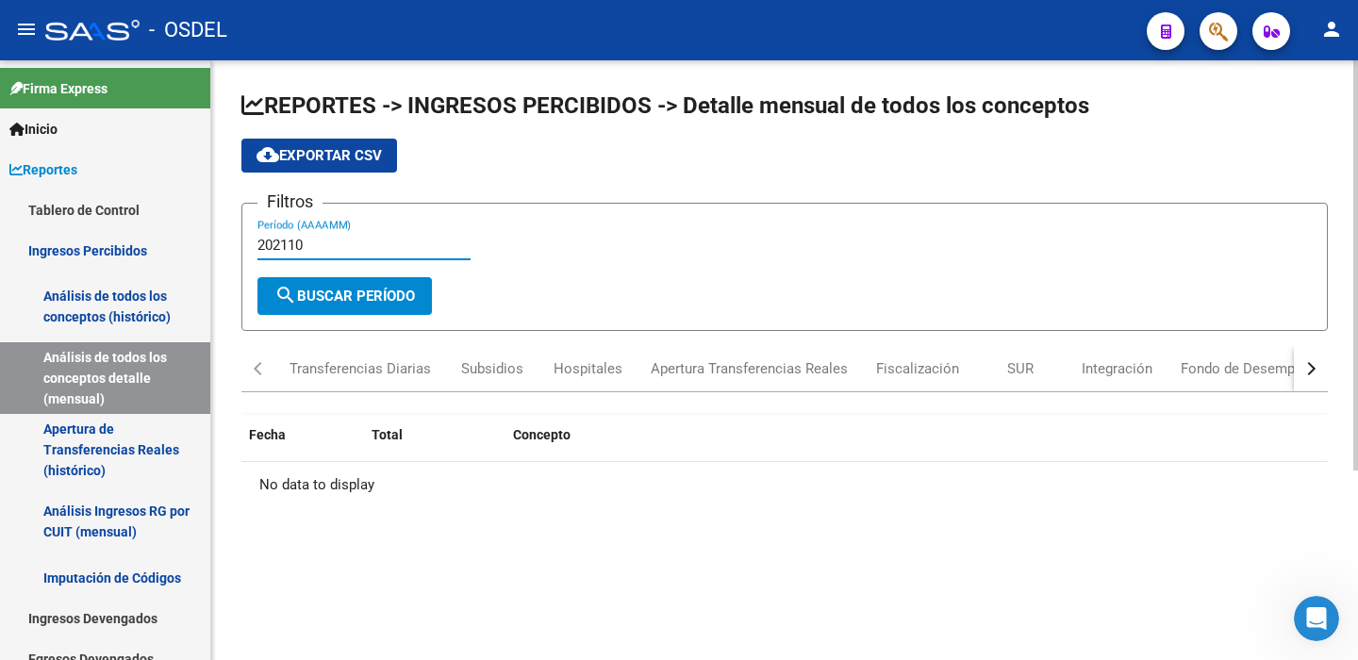
drag, startPoint x: 309, startPoint y: 237, endPoint x: 314, endPoint y: 250, distance: 14.0
click at [309, 239] on input "202110" at bounding box center [363, 245] width 213 height 17
click at [344, 369] on div "Transferencias Diarias" at bounding box center [359, 368] width 141 height 21
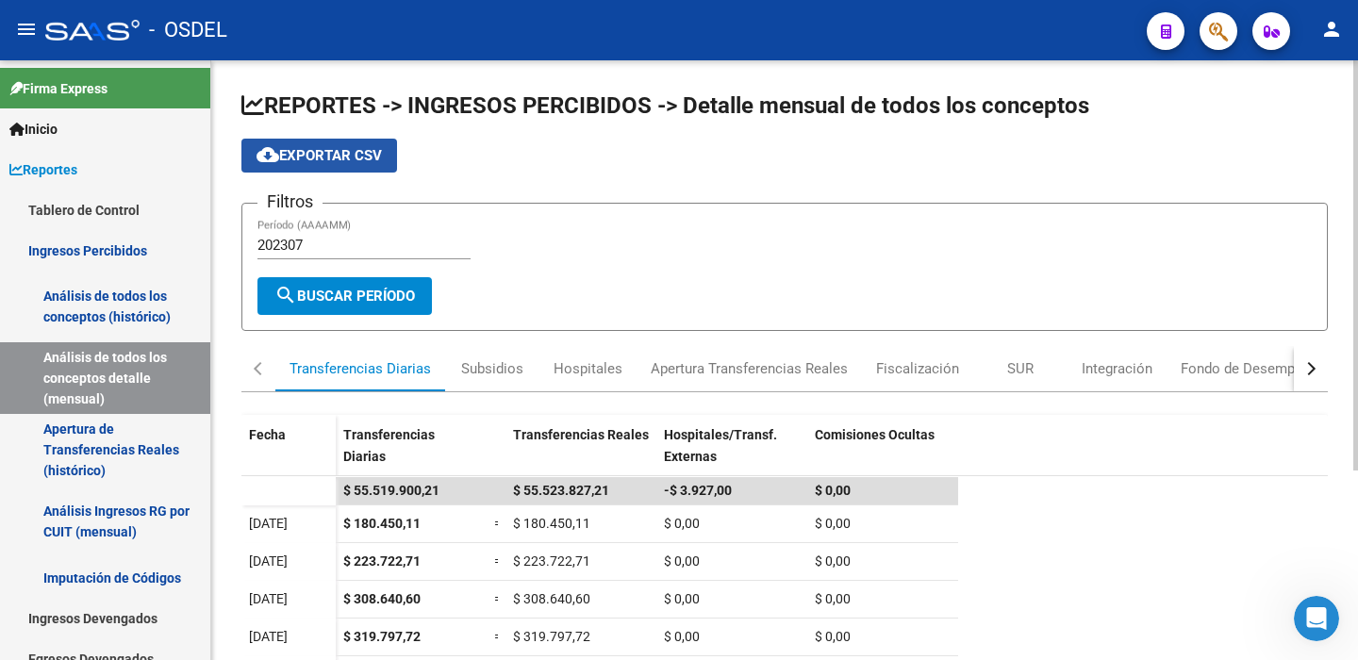
click at [338, 155] on span "cloud_download Exportar CSV" at bounding box center [318, 155] width 125 height 17
click at [494, 372] on div "Subsidios" at bounding box center [492, 368] width 62 height 21
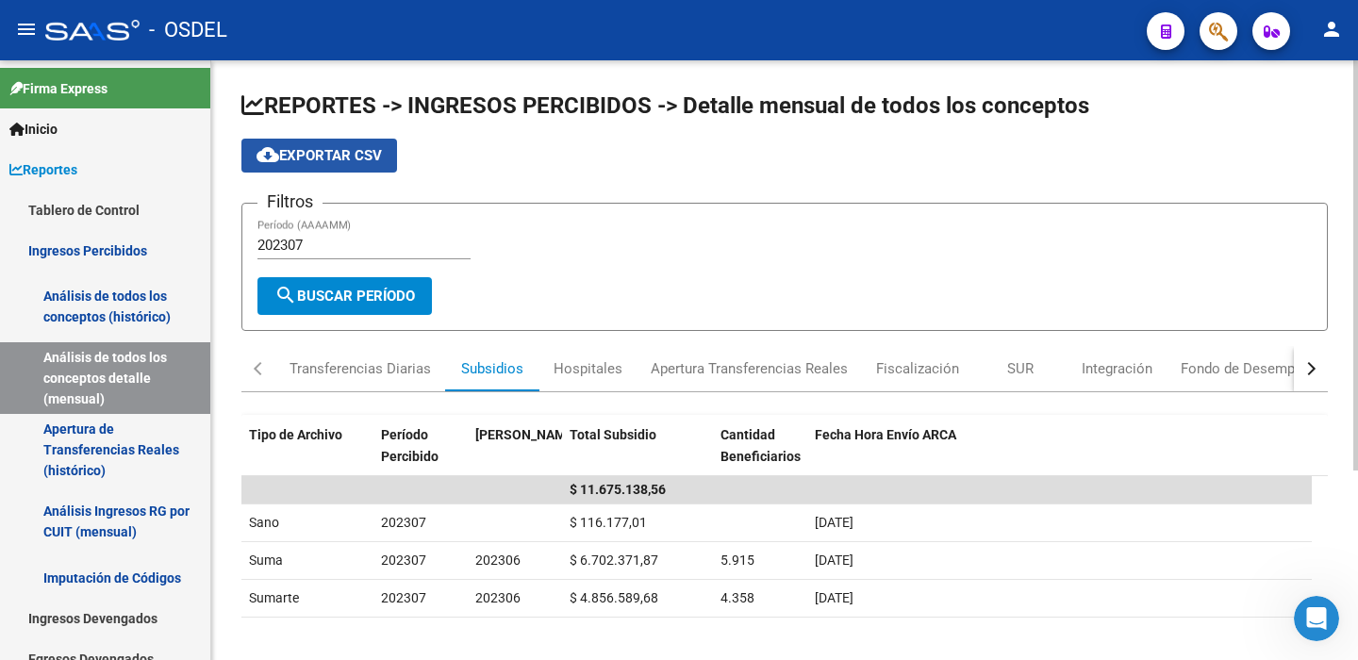
click at [344, 153] on span "cloud_download Exportar CSV" at bounding box center [318, 155] width 125 height 17
click at [590, 364] on div "Hospitales" at bounding box center [587, 368] width 69 height 21
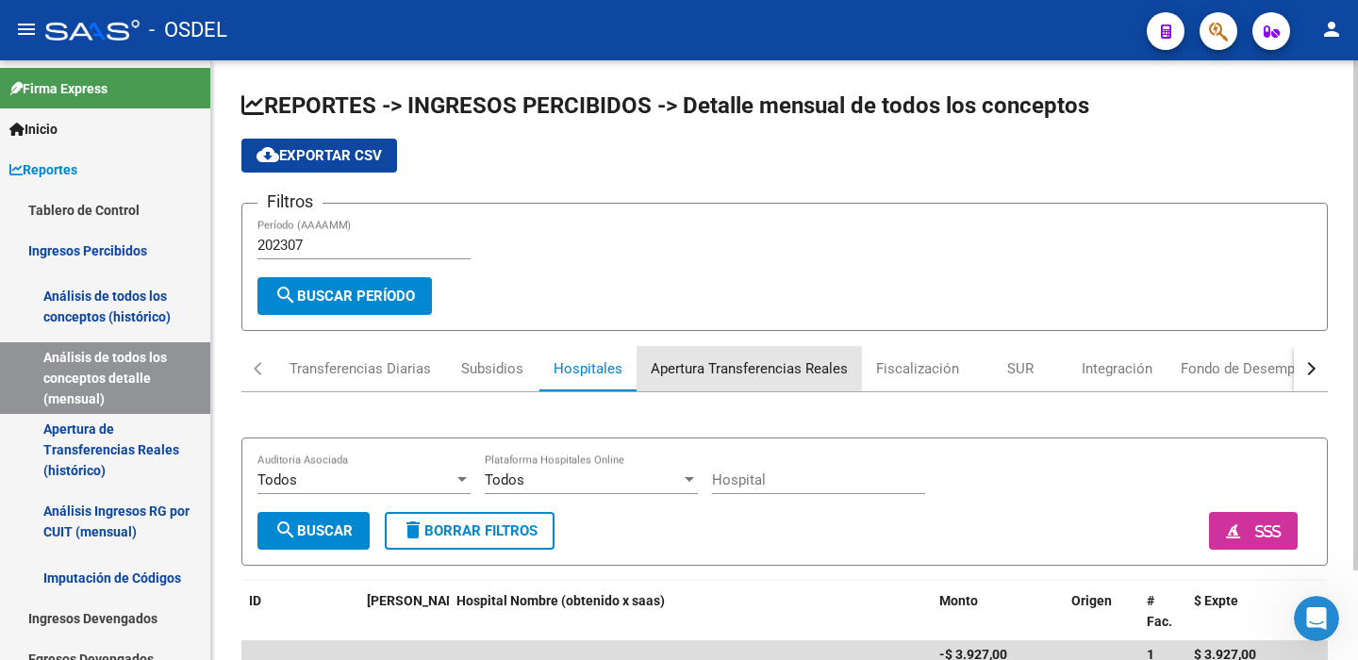
click at [712, 370] on div "Apertura Transferencias Reales" at bounding box center [748, 368] width 197 height 21
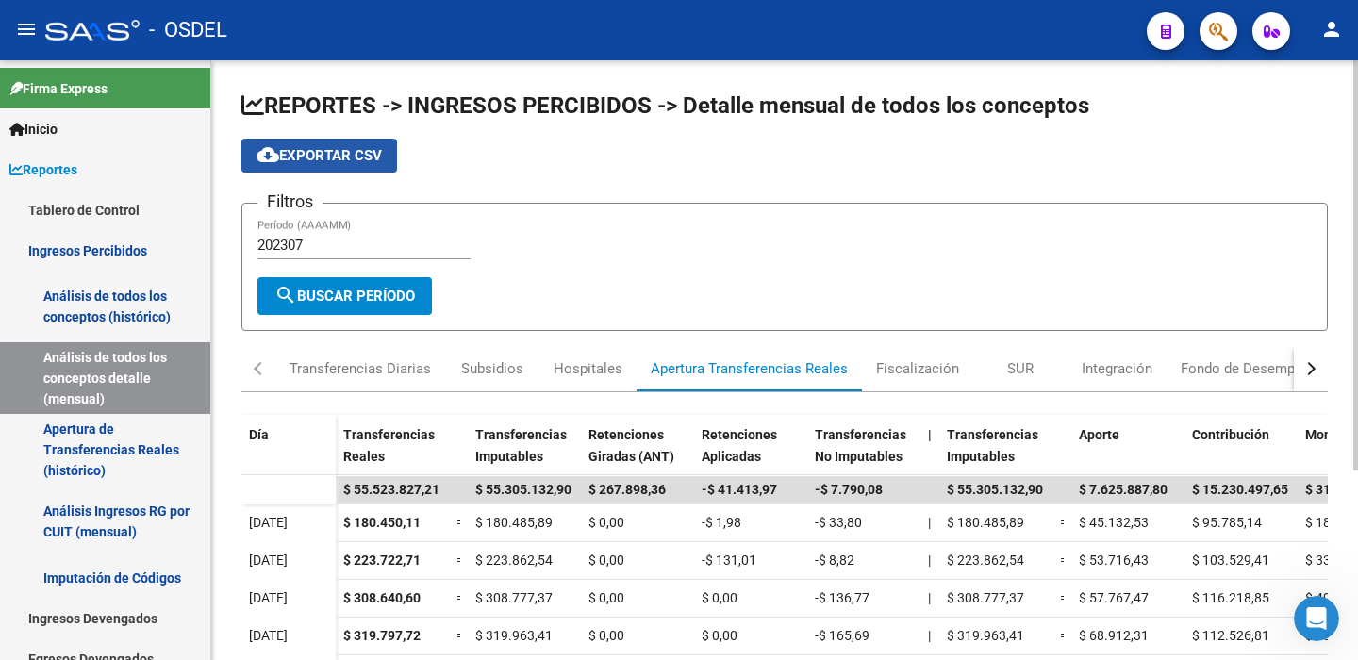
click at [261, 152] on mat-icon "cloud_download" at bounding box center [267, 154] width 23 height 23
click at [925, 372] on div "Fiscalización" at bounding box center [917, 368] width 83 height 21
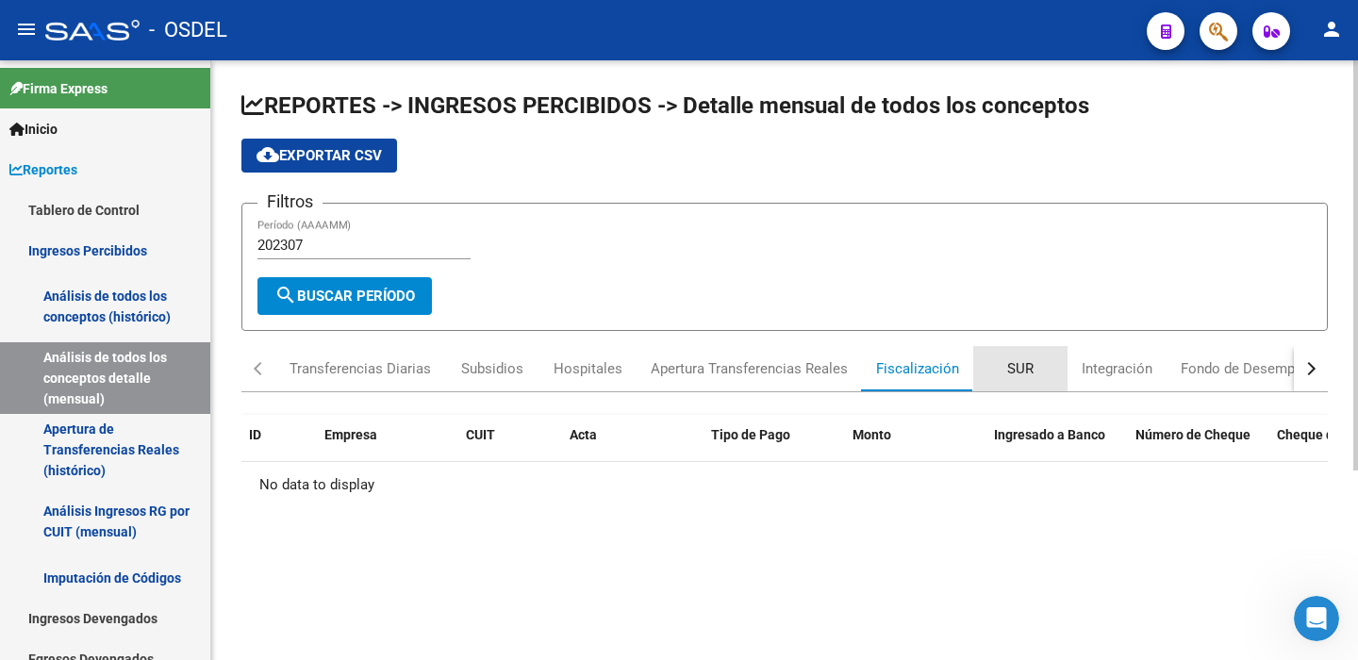
click at [1019, 368] on div "SUR" at bounding box center [1020, 368] width 26 height 21
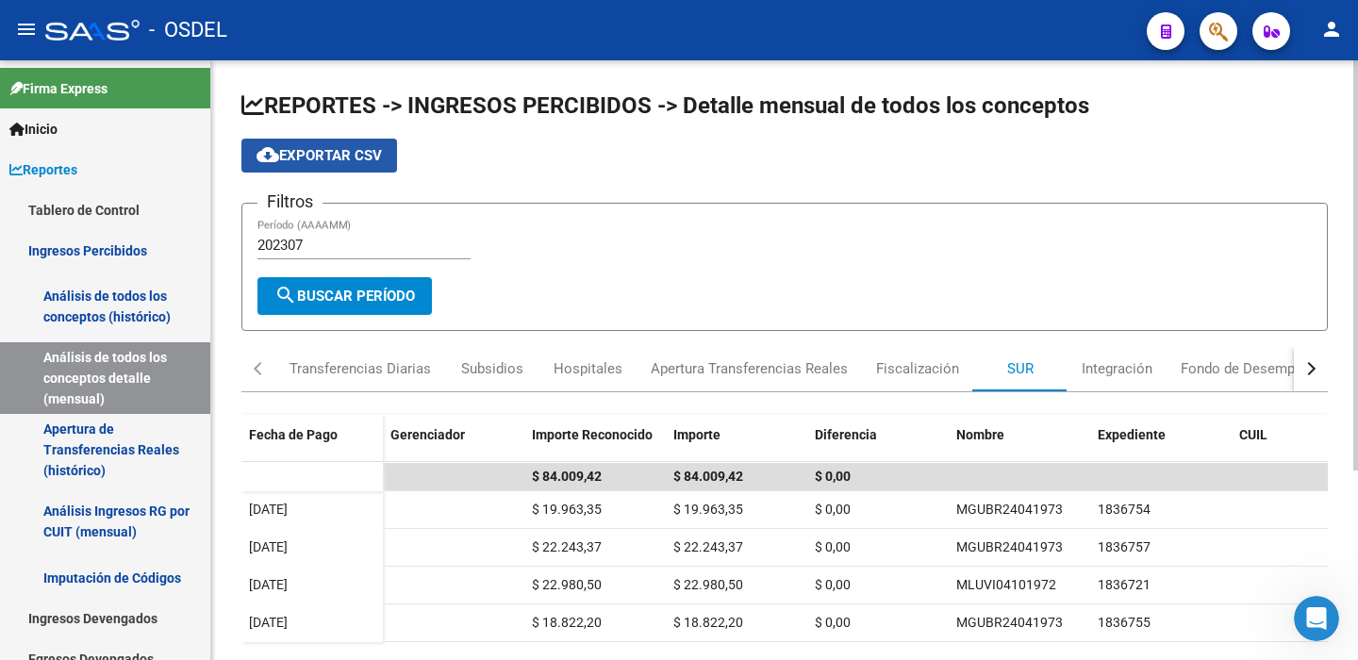
click at [316, 156] on span "cloud_download Exportar CSV" at bounding box center [318, 155] width 125 height 17
click at [1112, 370] on div "Integración" at bounding box center [1116, 368] width 71 height 21
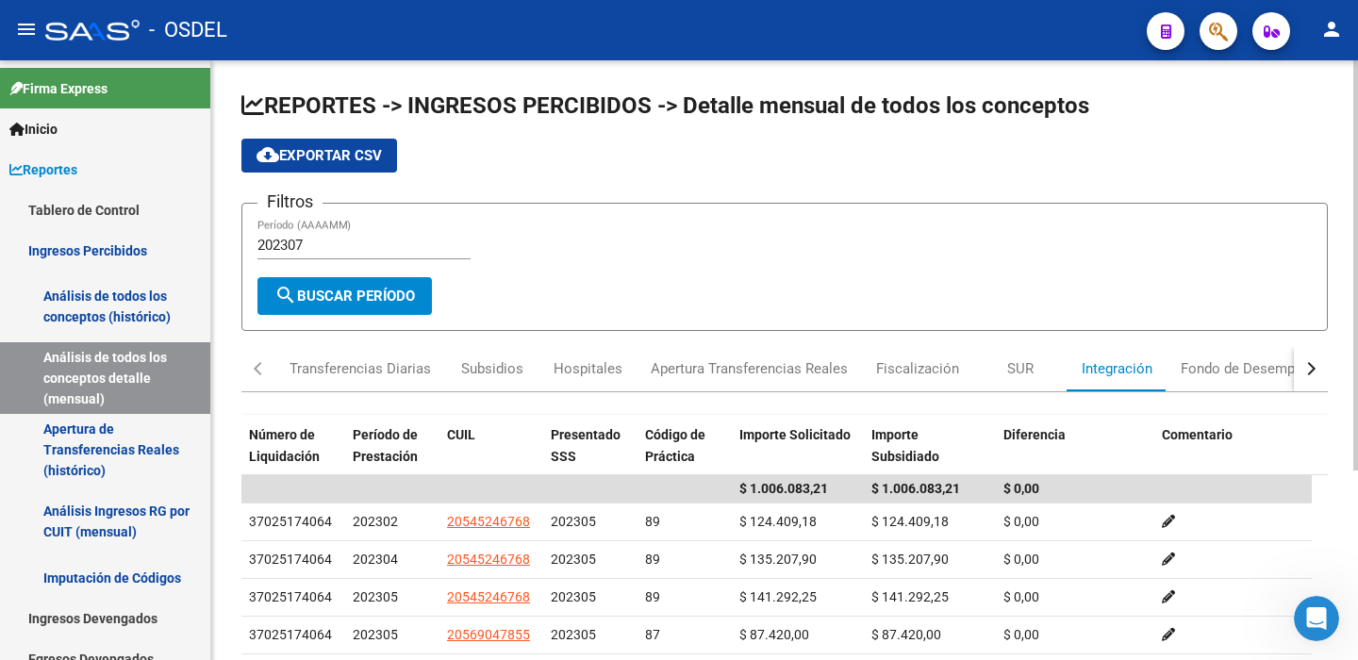
click at [322, 152] on span "cloud_download Exportar CSV" at bounding box center [318, 155] width 125 height 17
click at [1235, 371] on div "Fondo de Desempleo" at bounding box center [1247, 368] width 134 height 21
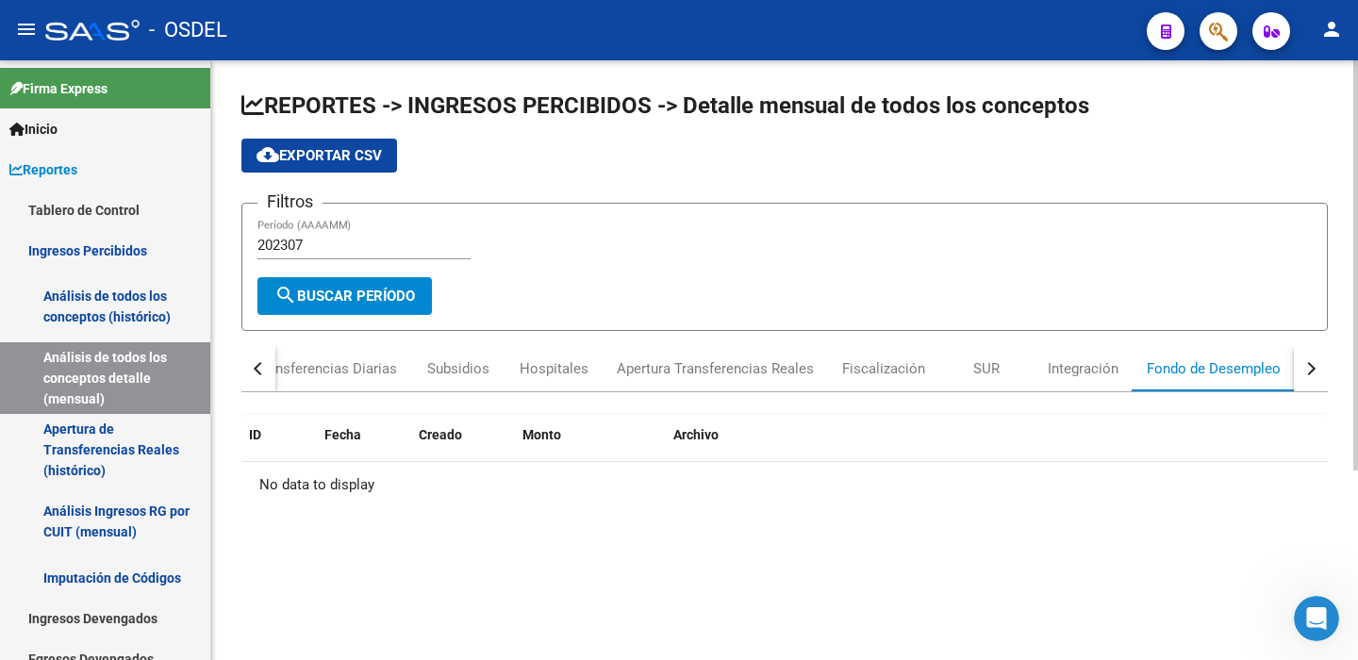
click at [1314, 369] on div "button" at bounding box center [1308, 368] width 13 height 13
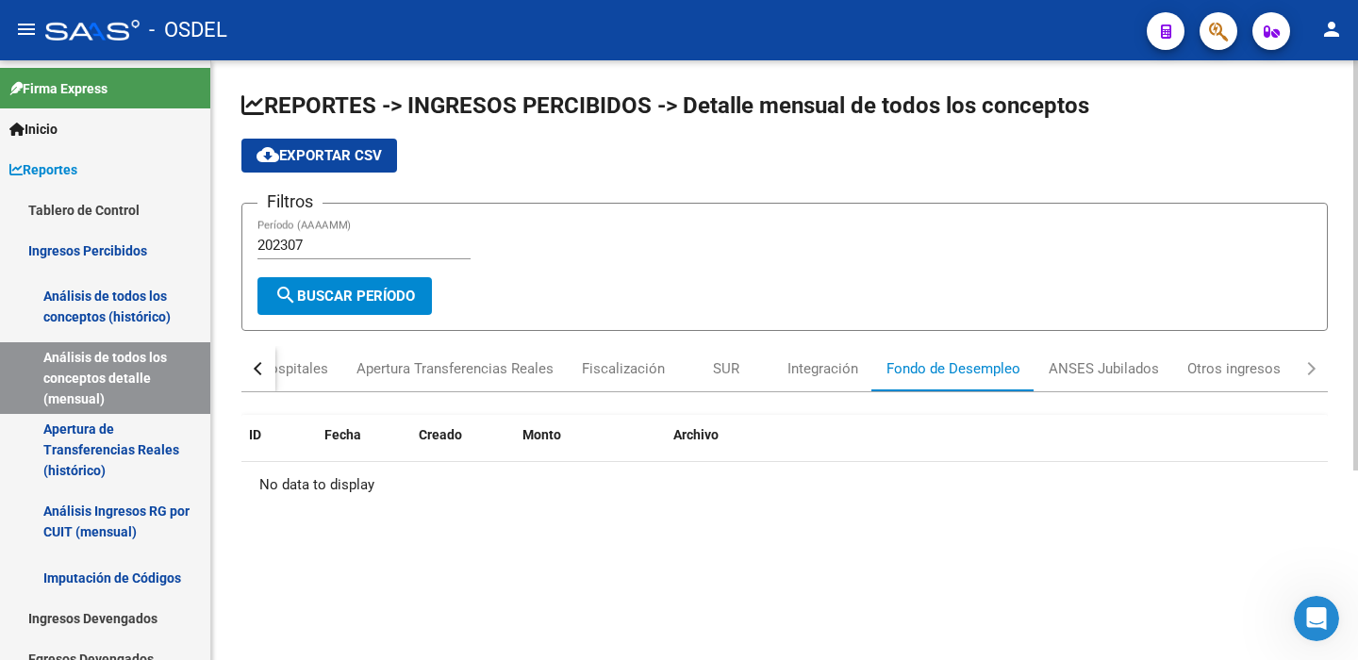
click at [1314, 369] on div "button" at bounding box center [1308, 368] width 13 height 13
click at [1121, 366] on div "ANSES Jubilados" at bounding box center [1103, 368] width 110 height 21
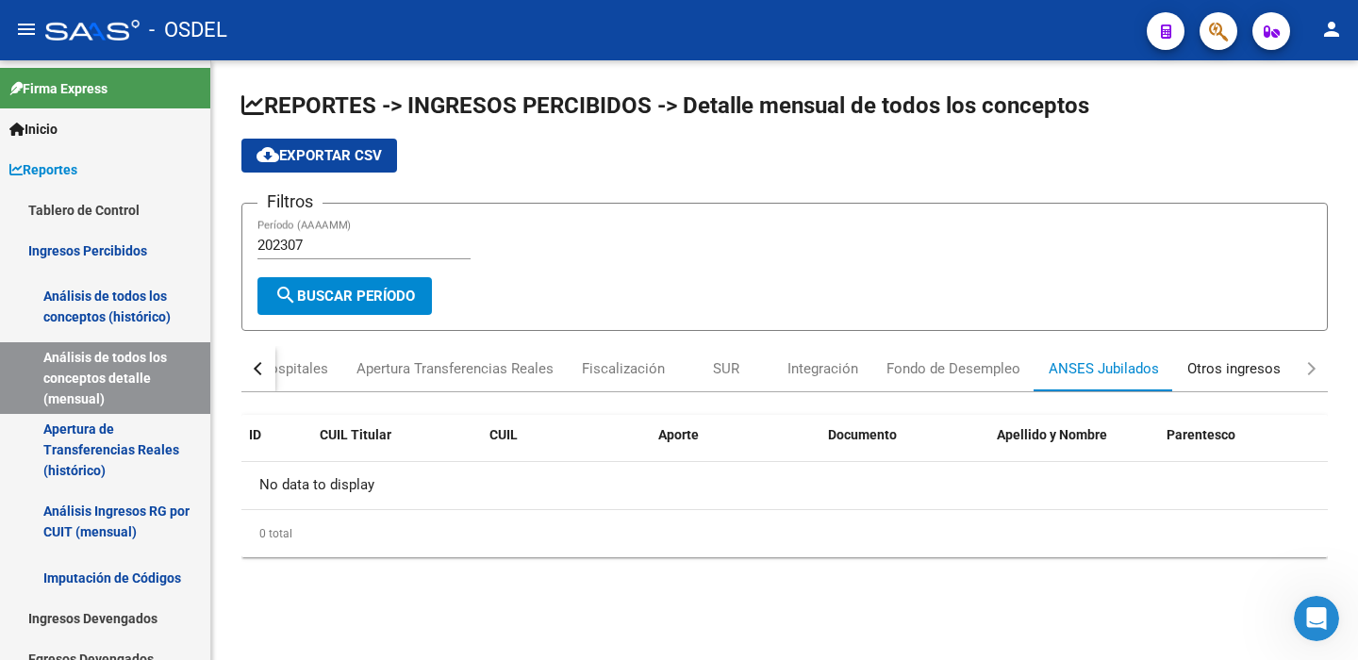
click at [1269, 372] on div "Otros ingresos" at bounding box center [1233, 368] width 93 height 21
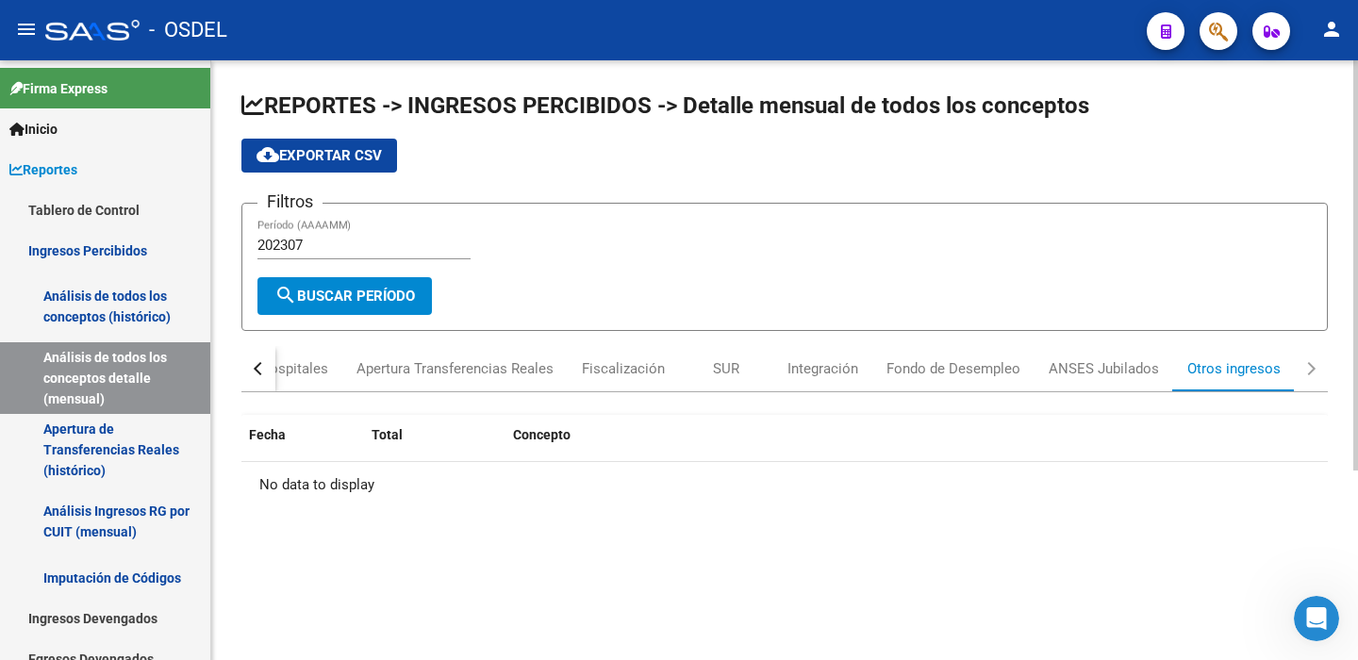
click at [256, 370] on div "button" at bounding box center [260, 368] width 13 height 13
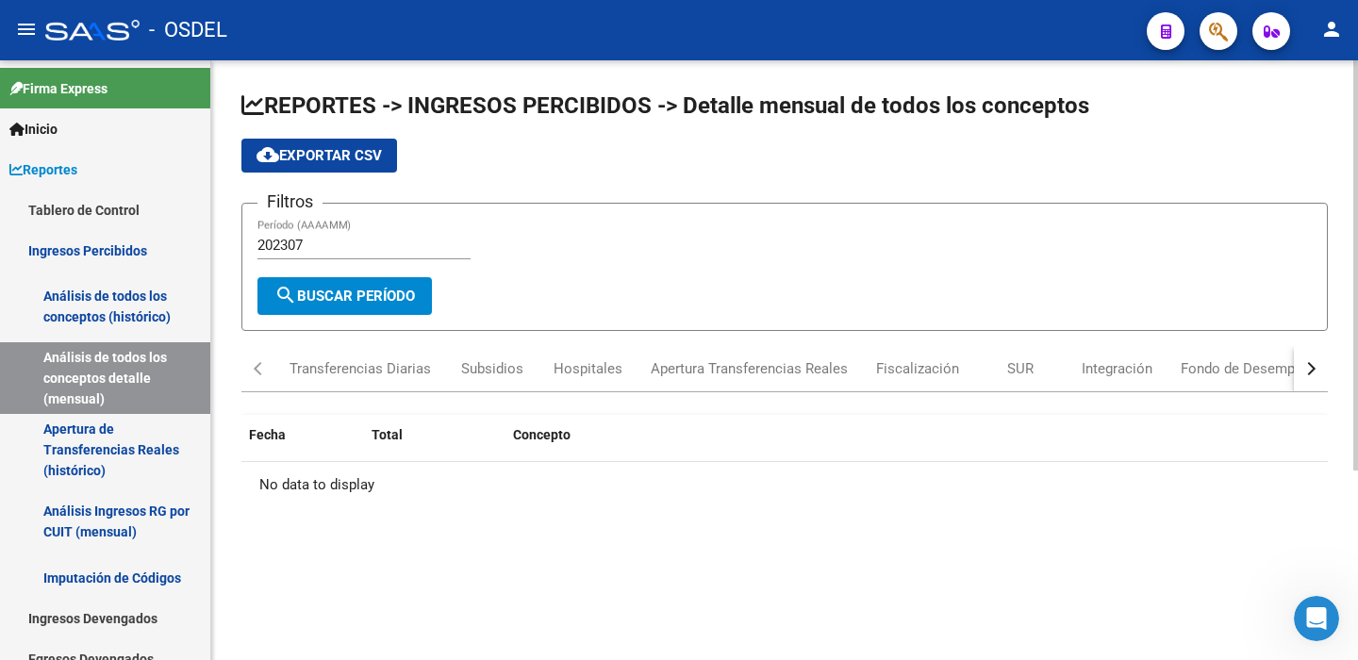
click at [256, 370] on div "button" at bounding box center [260, 368] width 13 height 13
click at [308, 246] on input "202307" at bounding box center [363, 245] width 213 height 17
click at [350, 291] on span "search Buscar Período" at bounding box center [344, 296] width 140 height 17
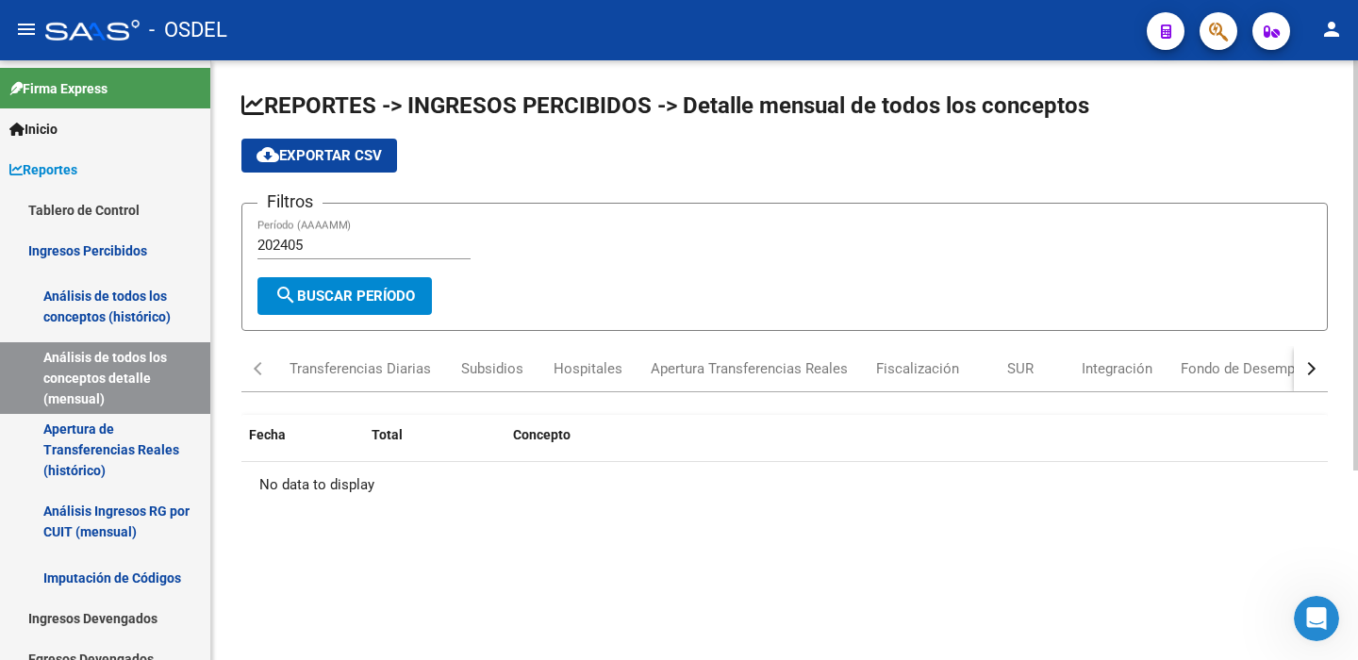
click at [261, 365] on div "button" at bounding box center [260, 368] width 13 height 13
click at [260, 366] on div "button" at bounding box center [260, 368] width 13 height 13
click at [327, 373] on div "Transferencias Diarias" at bounding box center [359, 368] width 141 height 21
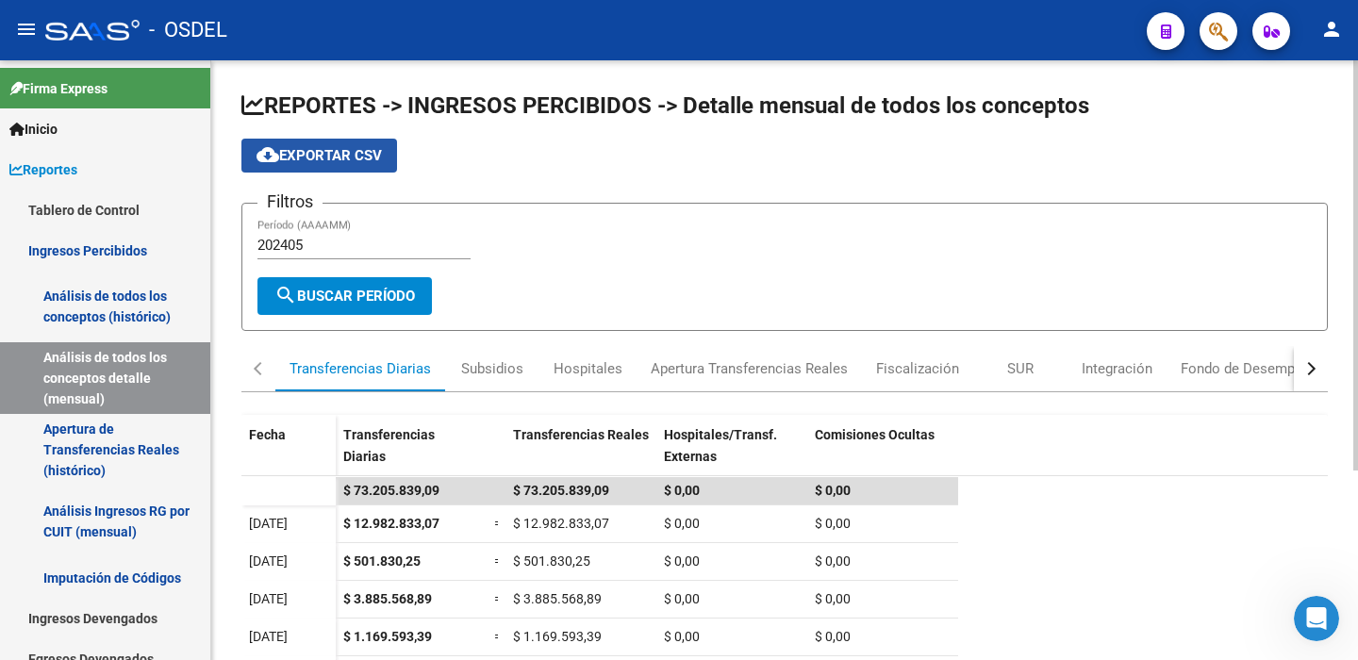
click at [310, 158] on span "cloud_download Exportar CSV" at bounding box center [318, 155] width 125 height 17
click at [486, 372] on div "Subsidios" at bounding box center [492, 368] width 62 height 21
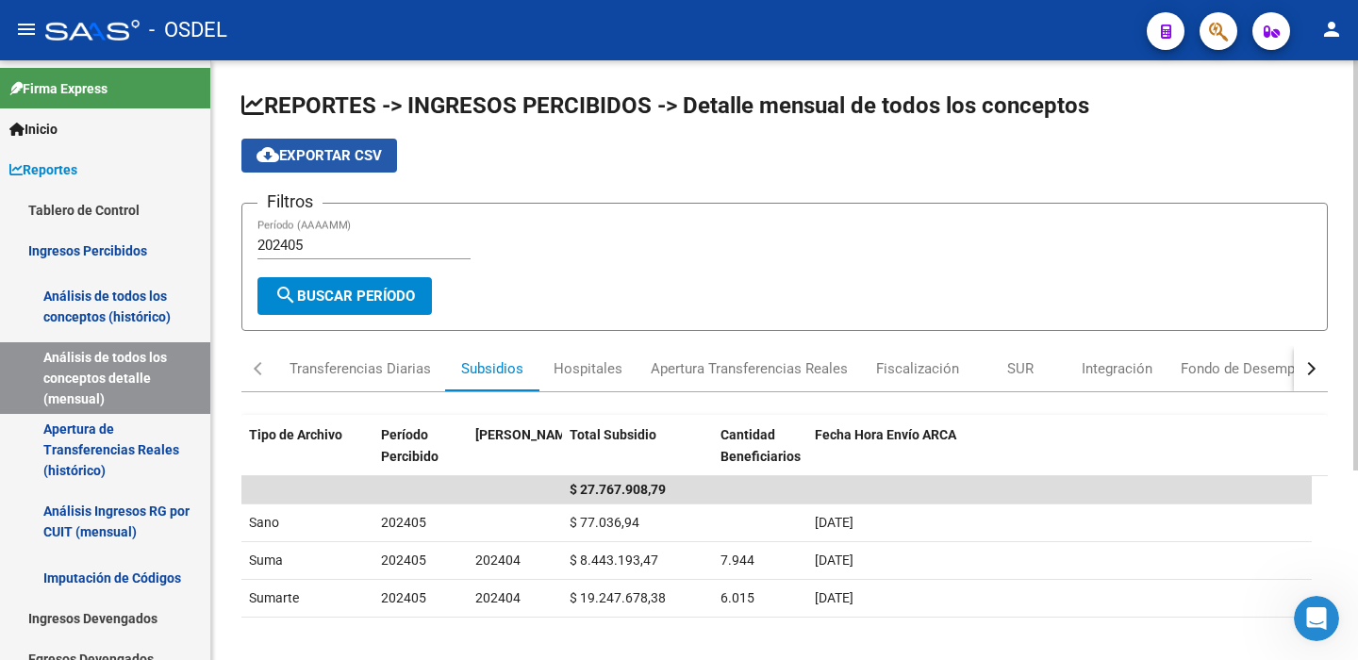
click at [307, 155] on span "cloud_download Exportar CSV" at bounding box center [318, 155] width 125 height 17
click at [590, 372] on div "Hospitales" at bounding box center [587, 368] width 69 height 21
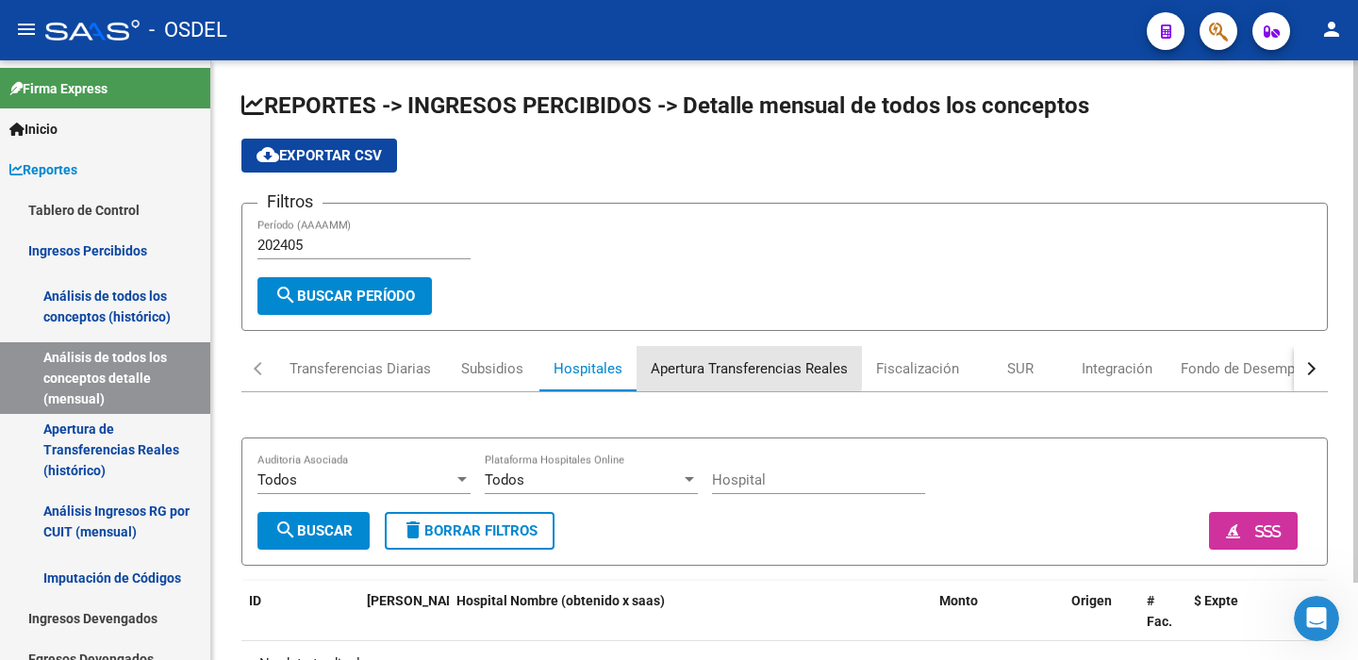
click at [746, 367] on div "Apertura Transferencias Reales" at bounding box center [748, 368] width 197 height 21
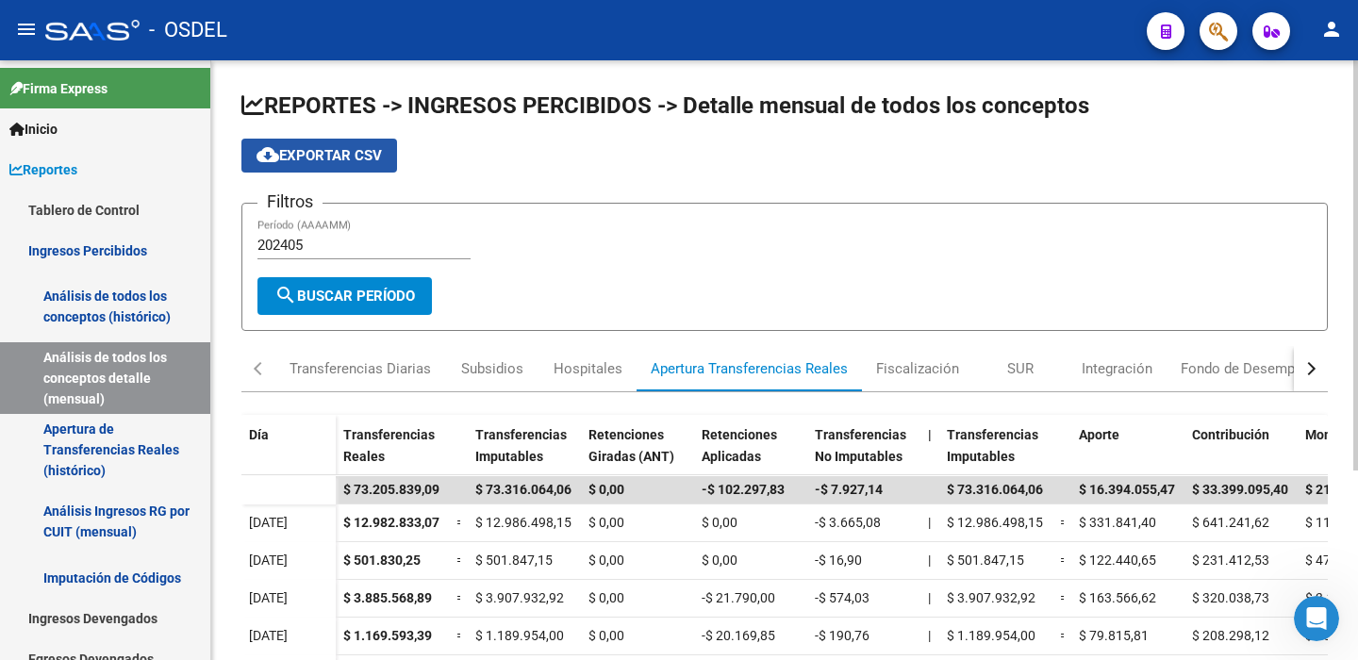
click at [316, 157] on span "cloud_download Exportar CSV" at bounding box center [318, 155] width 125 height 17
click at [907, 370] on div "Fiscalización" at bounding box center [917, 368] width 83 height 21
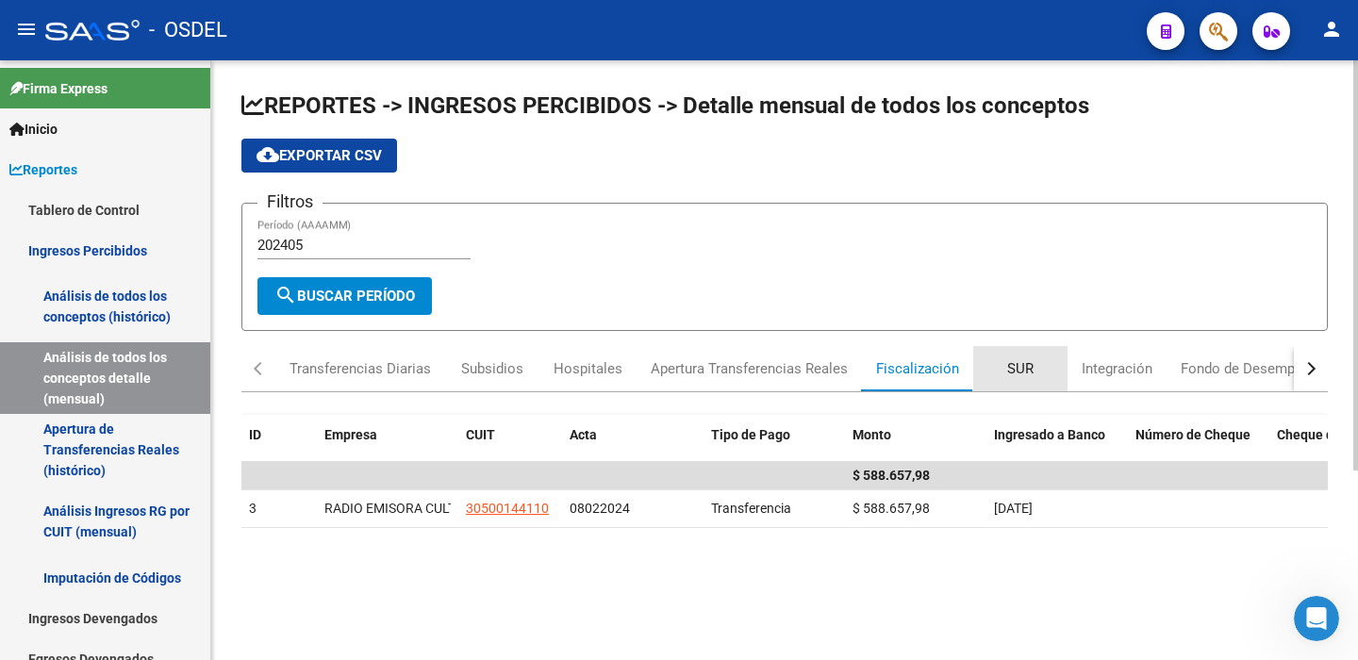
click at [1018, 369] on div "SUR" at bounding box center [1020, 368] width 26 height 21
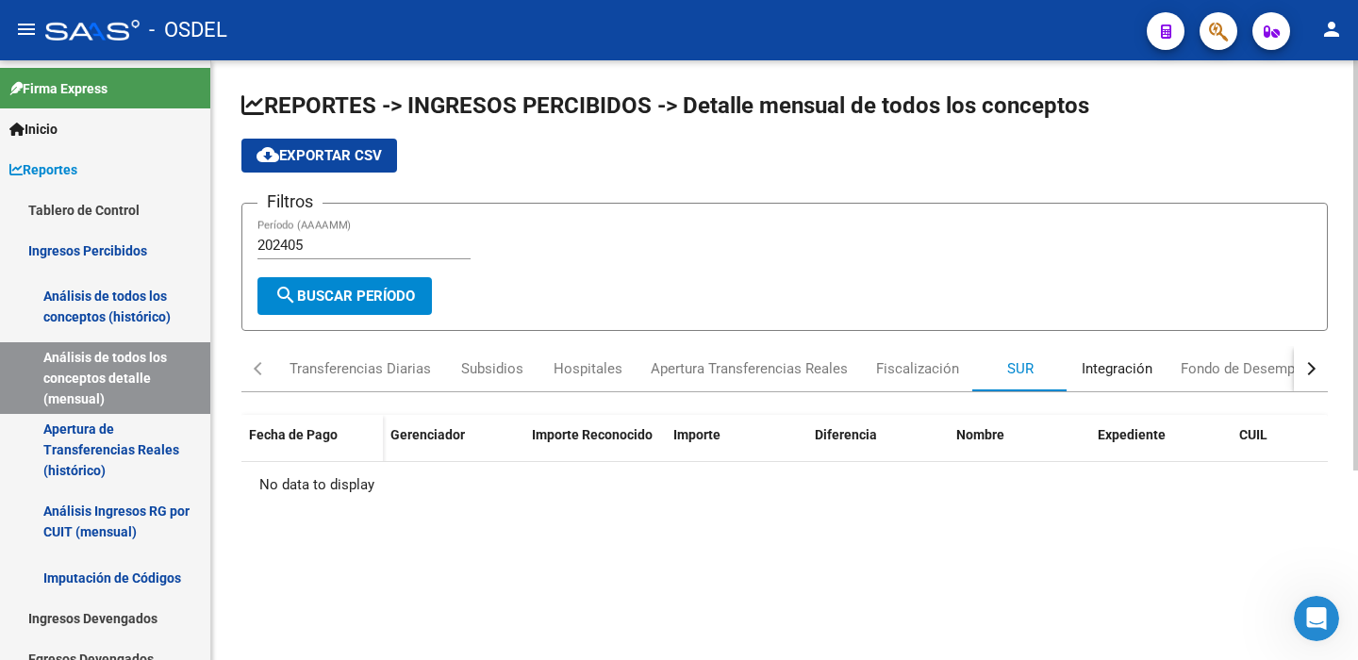
click at [1110, 370] on div "Integración" at bounding box center [1116, 368] width 71 height 21
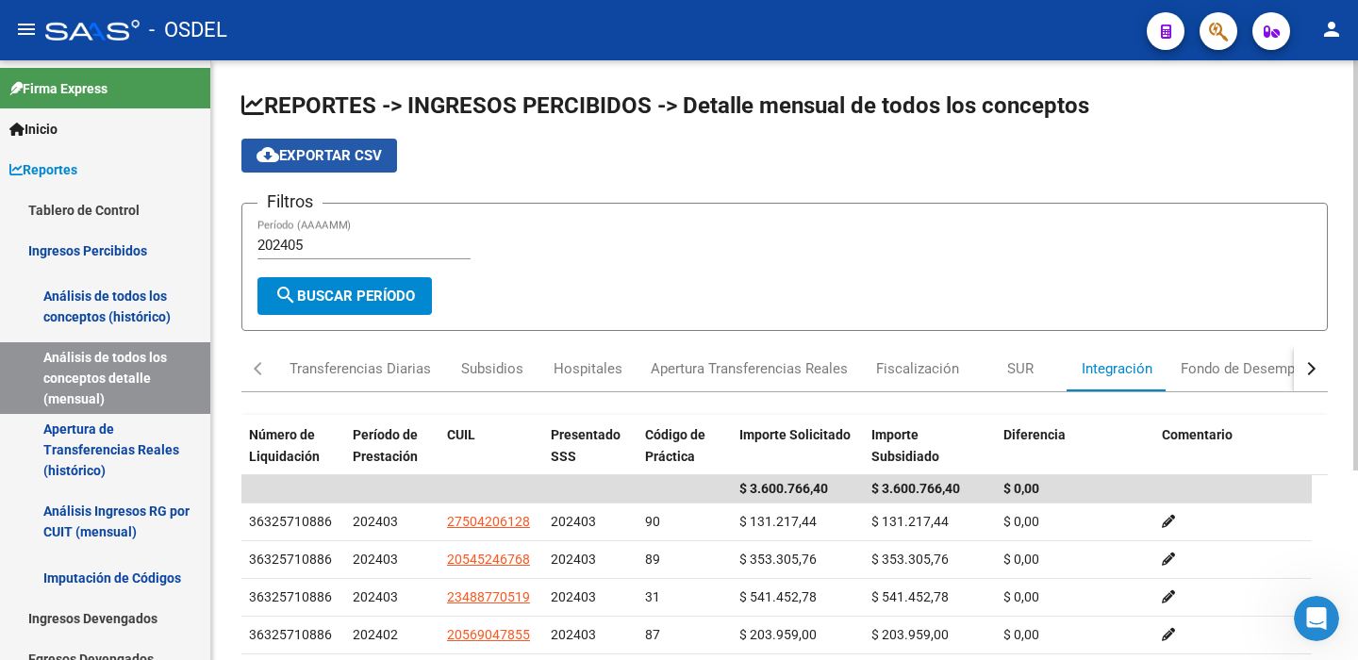
click at [327, 154] on span "cloud_download Exportar CSV" at bounding box center [318, 155] width 125 height 17
click at [1236, 369] on div "Fondo de Desempleo" at bounding box center [1247, 368] width 134 height 21
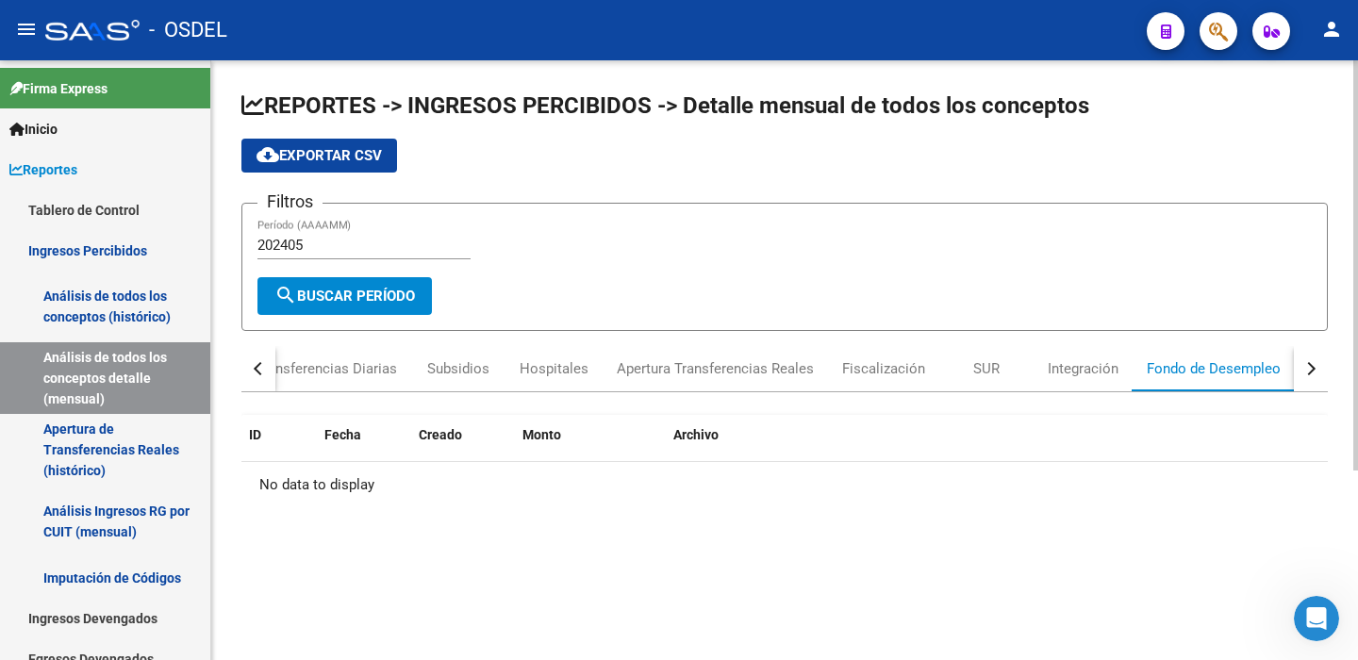
click at [1308, 368] on div "button" at bounding box center [1308, 368] width 13 height 13
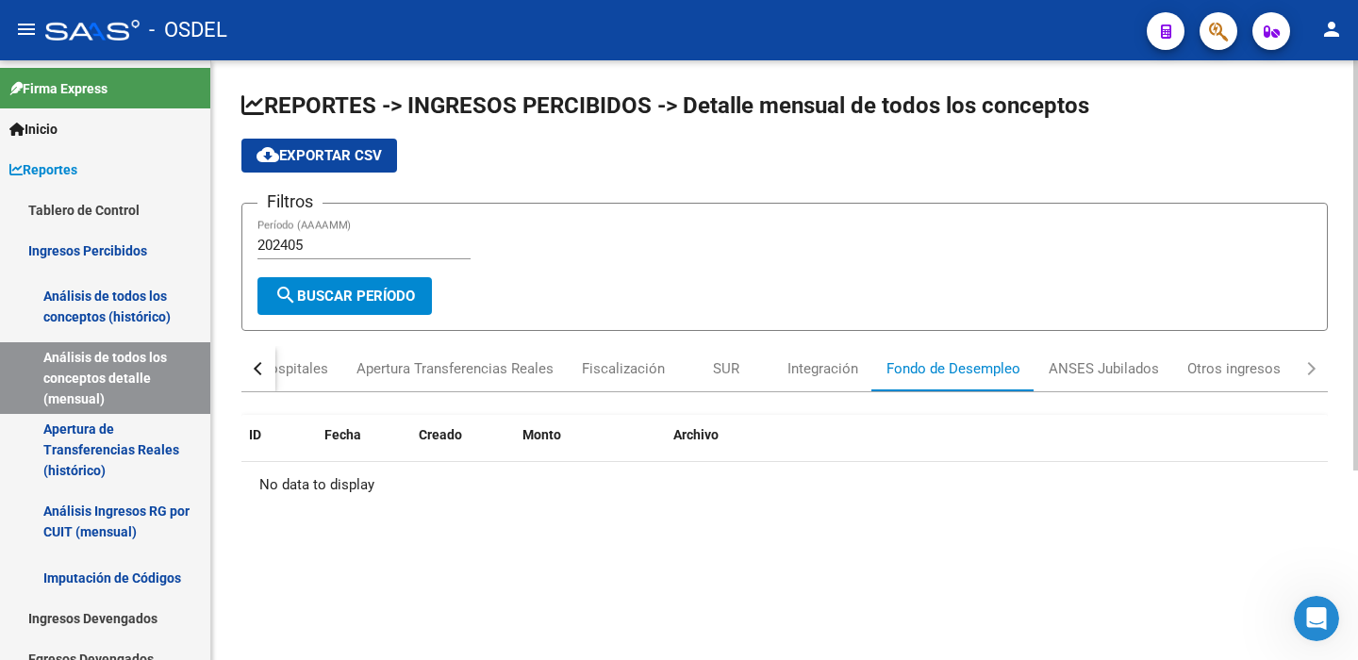
click at [1308, 368] on div "button" at bounding box center [1308, 368] width 13 height 13
click at [1112, 369] on div "ANSES Jubilados" at bounding box center [1103, 368] width 110 height 21
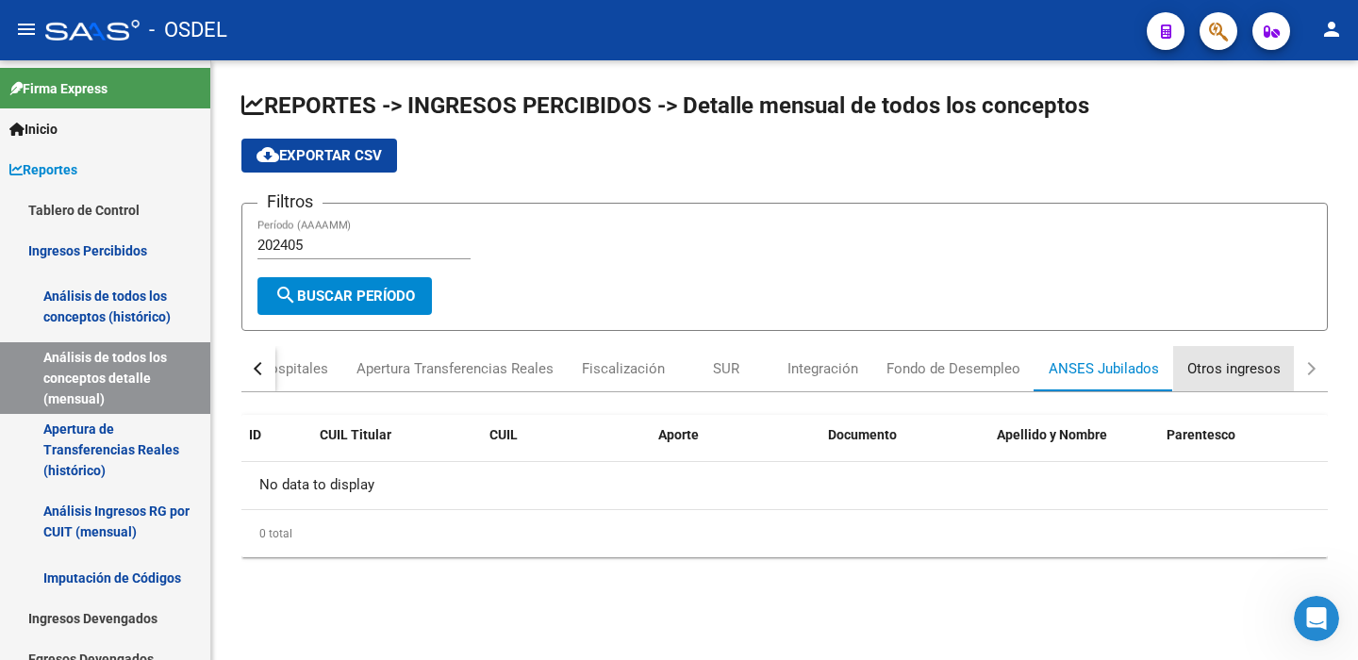
click at [1209, 368] on div "Otros ingresos" at bounding box center [1233, 368] width 93 height 21
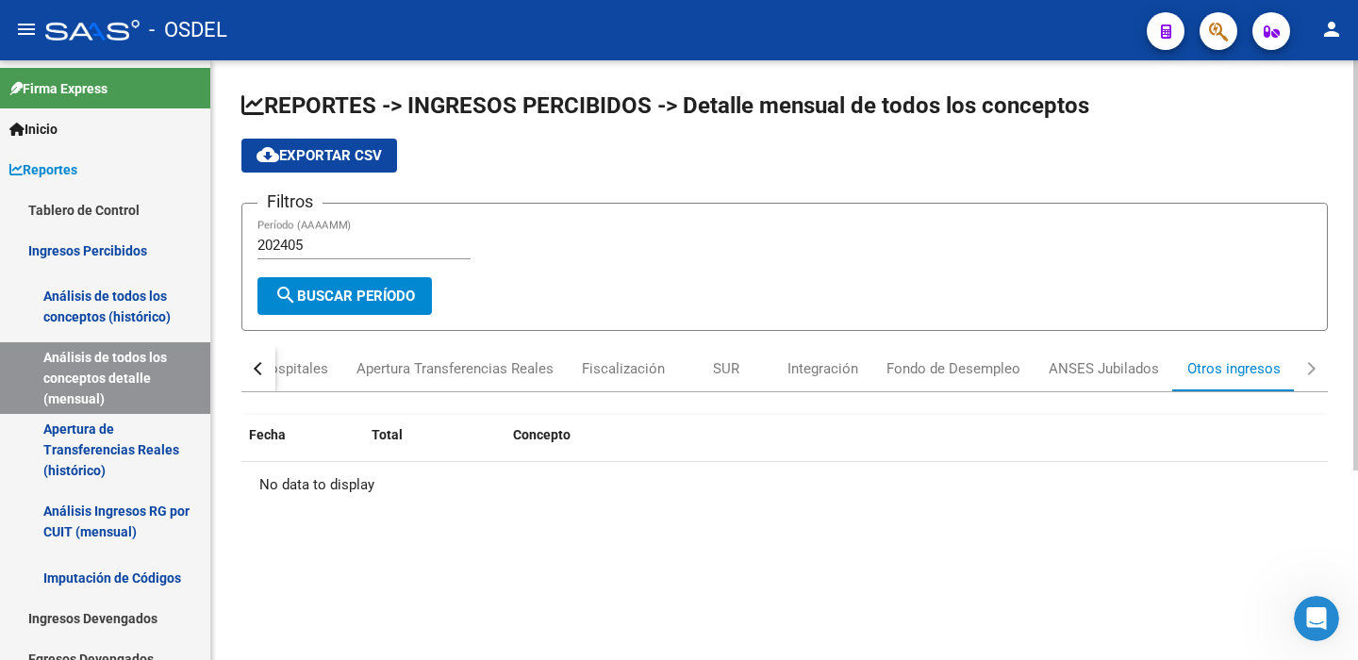
click at [1310, 370] on div "button" at bounding box center [1308, 368] width 13 height 13
click at [254, 369] on div "button" at bounding box center [260, 368] width 13 height 13
click at [307, 250] on input "202405" at bounding box center [363, 245] width 213 height 17
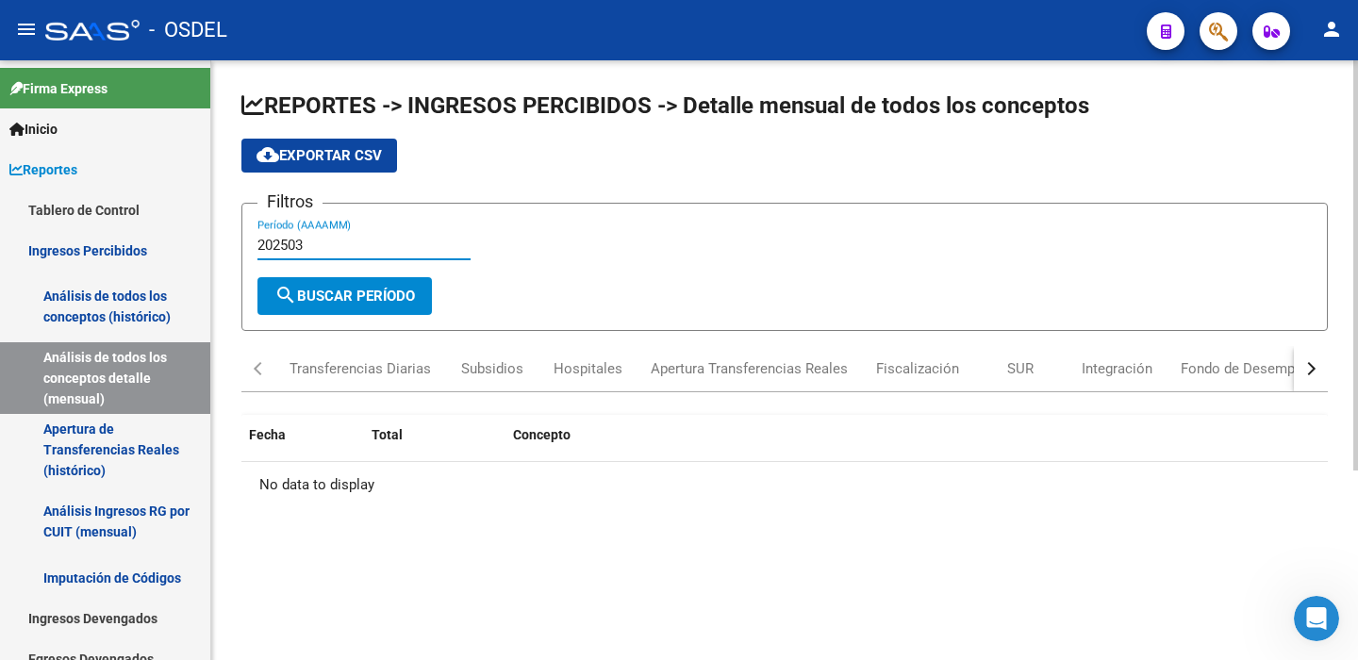
type input "202503"
click at [341, 295] on span "search Buscar Período" at bounding box center [344, 296] width 140 height 17
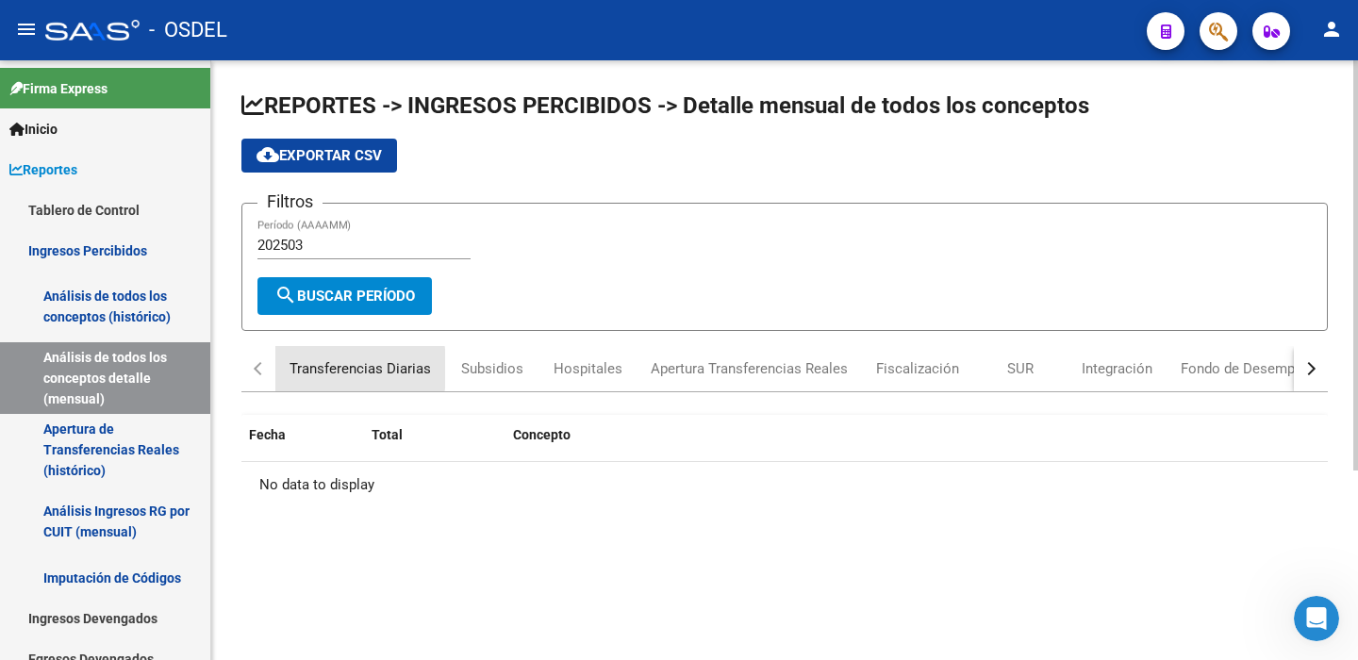
click at [333, 369] on div "Transferencias Diarias" at bounding box center [359, 368] width 141 height 21
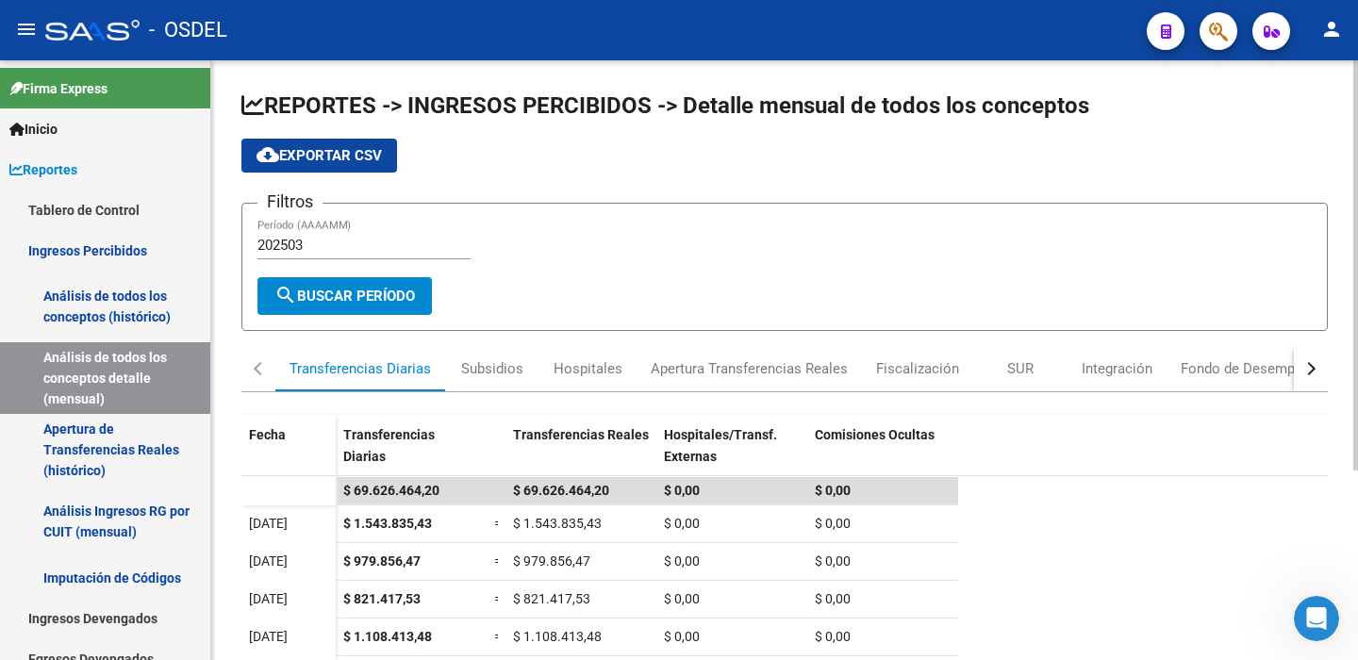
click at [316, 156] on span "cloud_download Exportar CSV" at bounding box center [318, 155] width 125 height 17
click at [493, 366] on div "Subsidios" at bounding box center [492, 368] width 62 height 21
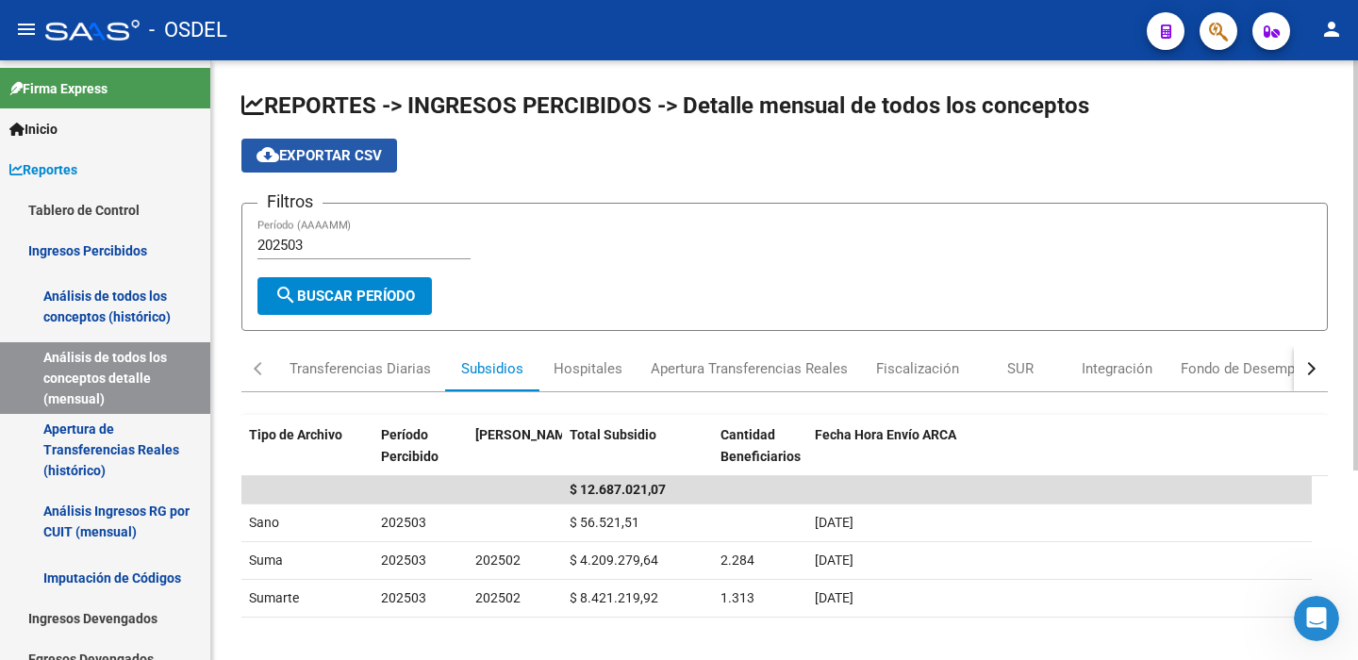
click at [324, 159] on span "cloud_download Exportar CSV" at bounding box center [318, 155] width 125 height 17
click at [589, 368] on div "Hospitales" at bounding box center [587, 368] width 69 height 21
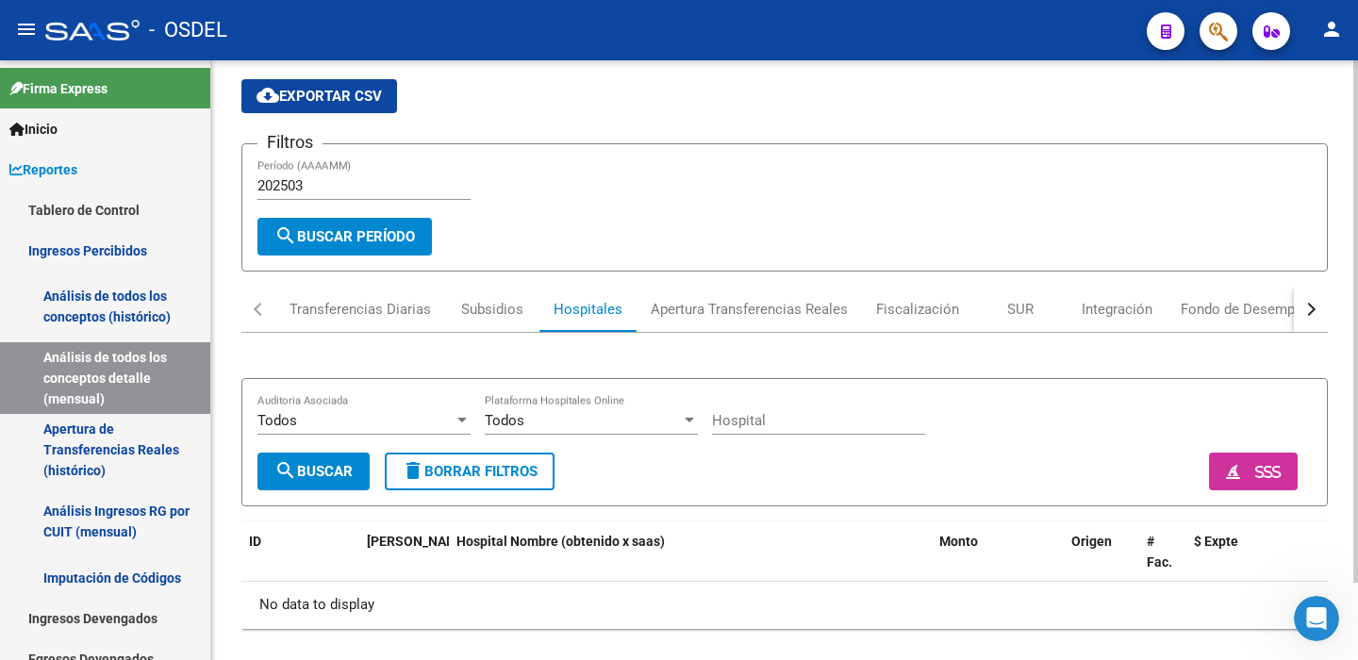
scroll to position [89, 0]
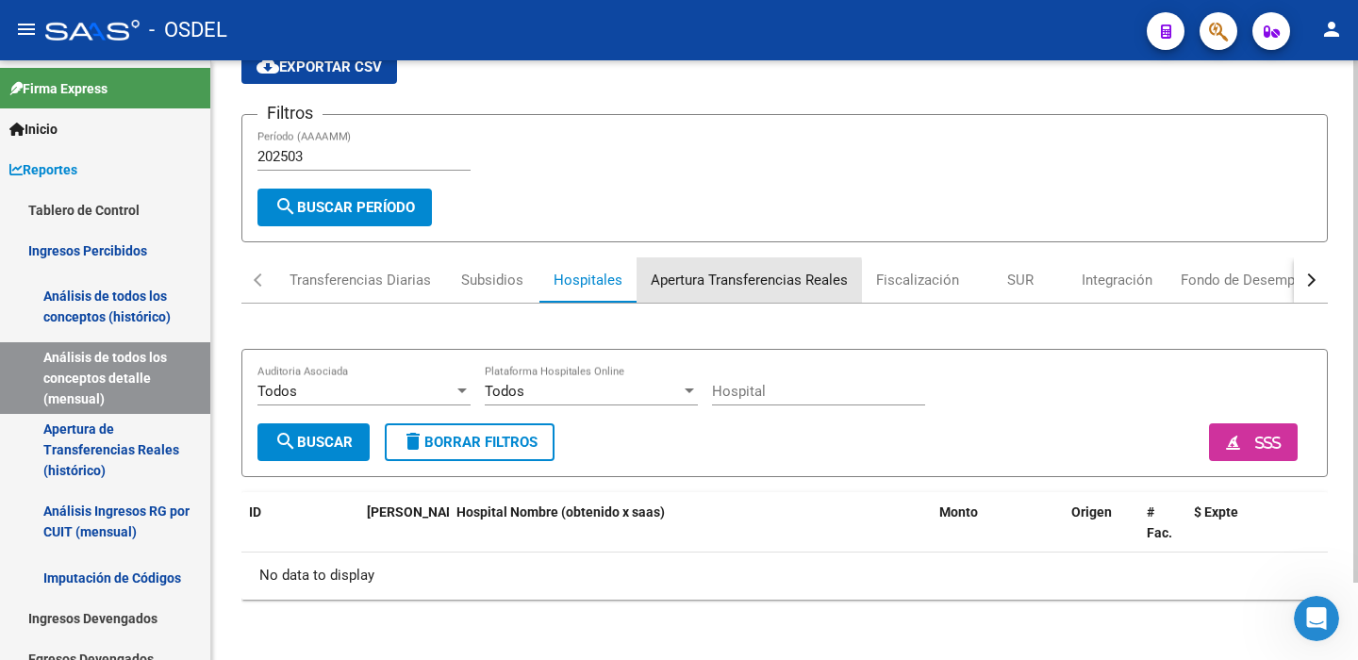
click at [729, 283] on div "Apertura Transferencias Reales" at bounding box center [748, 280] width 197 height 21
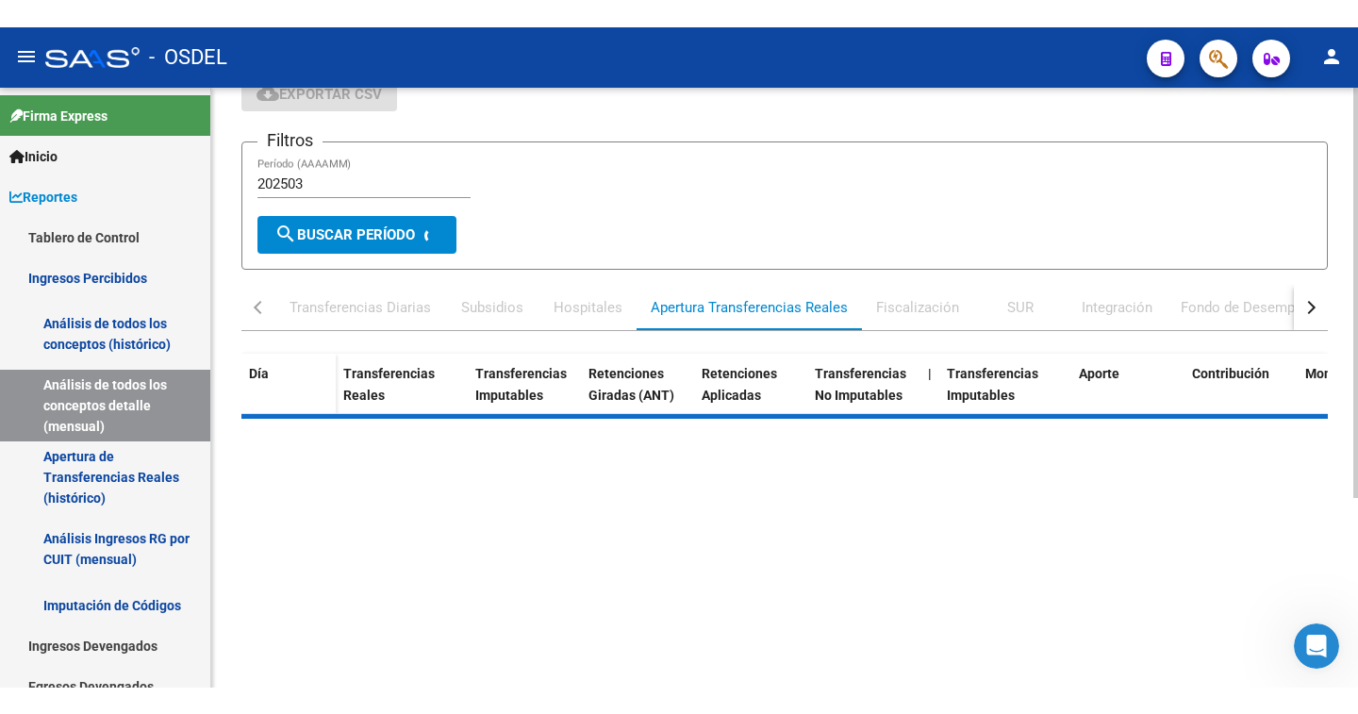
scroll to position [0, 0]
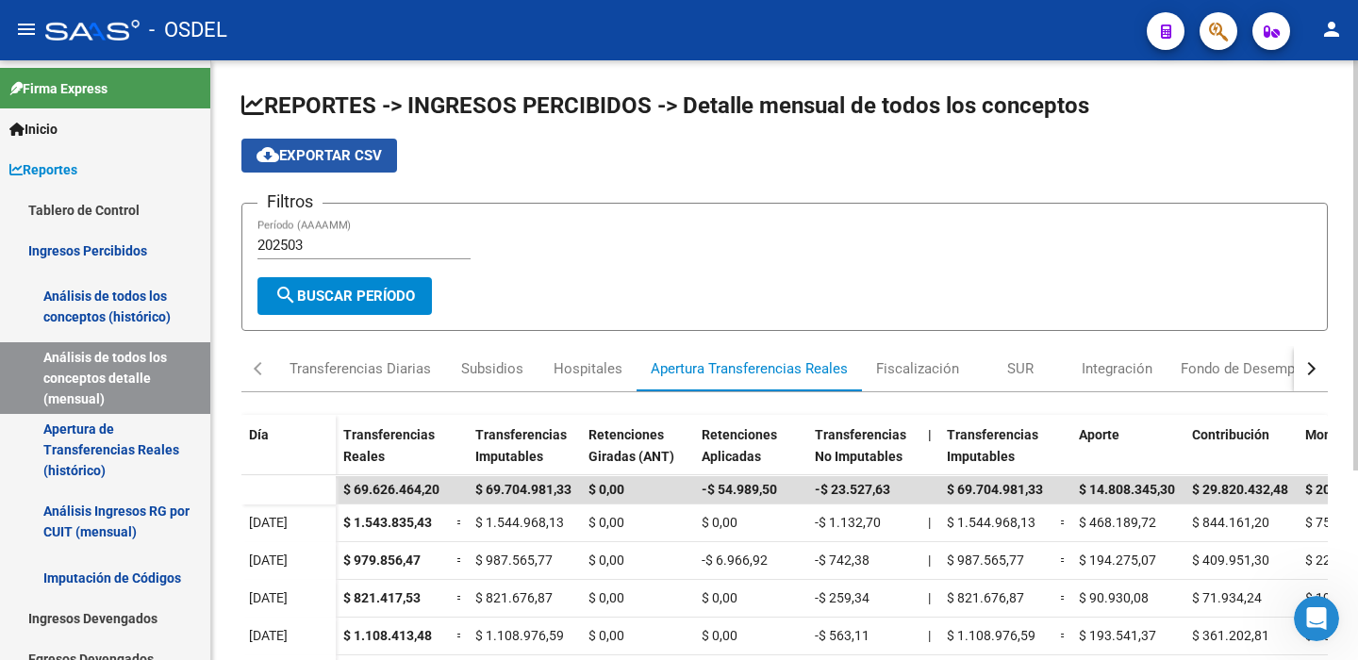
click at [333, 151] on span "cloud_download Exportar CSV" at bounding box center [318, 155] width 125 height 17
click at [919, 370] on div "Fiscalización" at bounding box center [917, 368] width 83 height 21
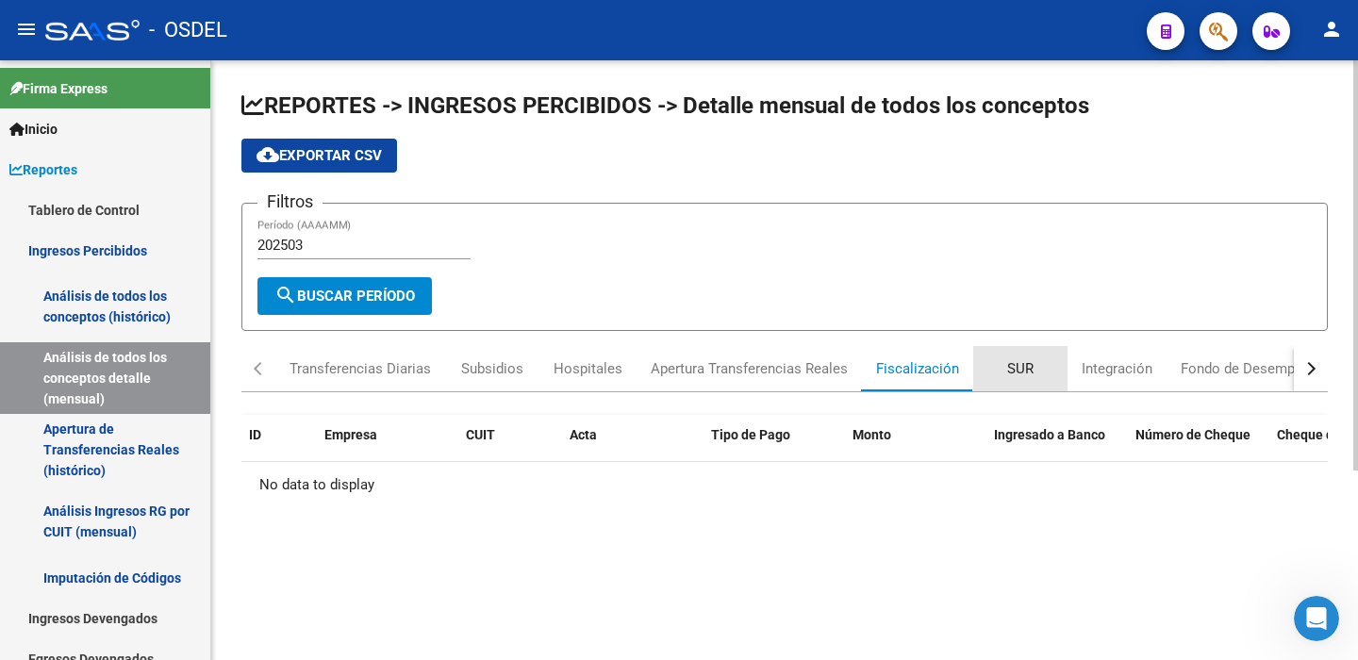
click at [1029, 369] on div "SUR" at bounding box center [1020, 368] width 26 height 21
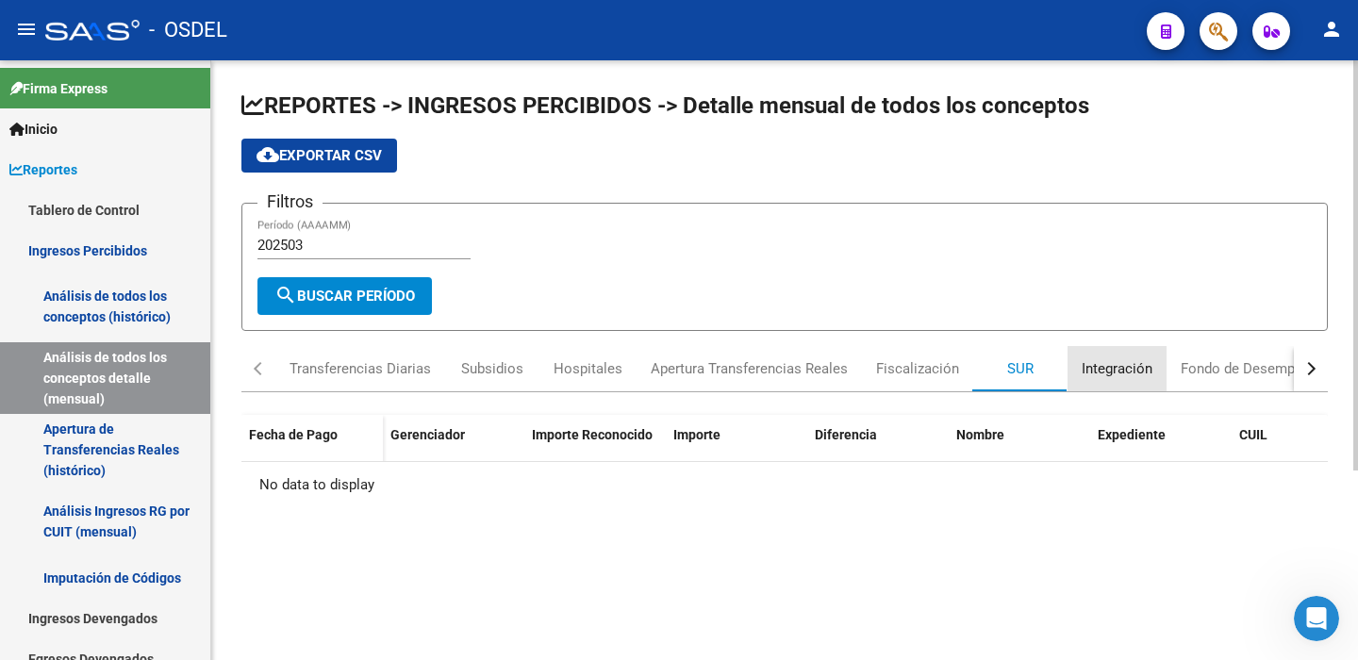
click at [1106, 370] on div "Integración" at bounding box center [1116, 368] width 71 height 21
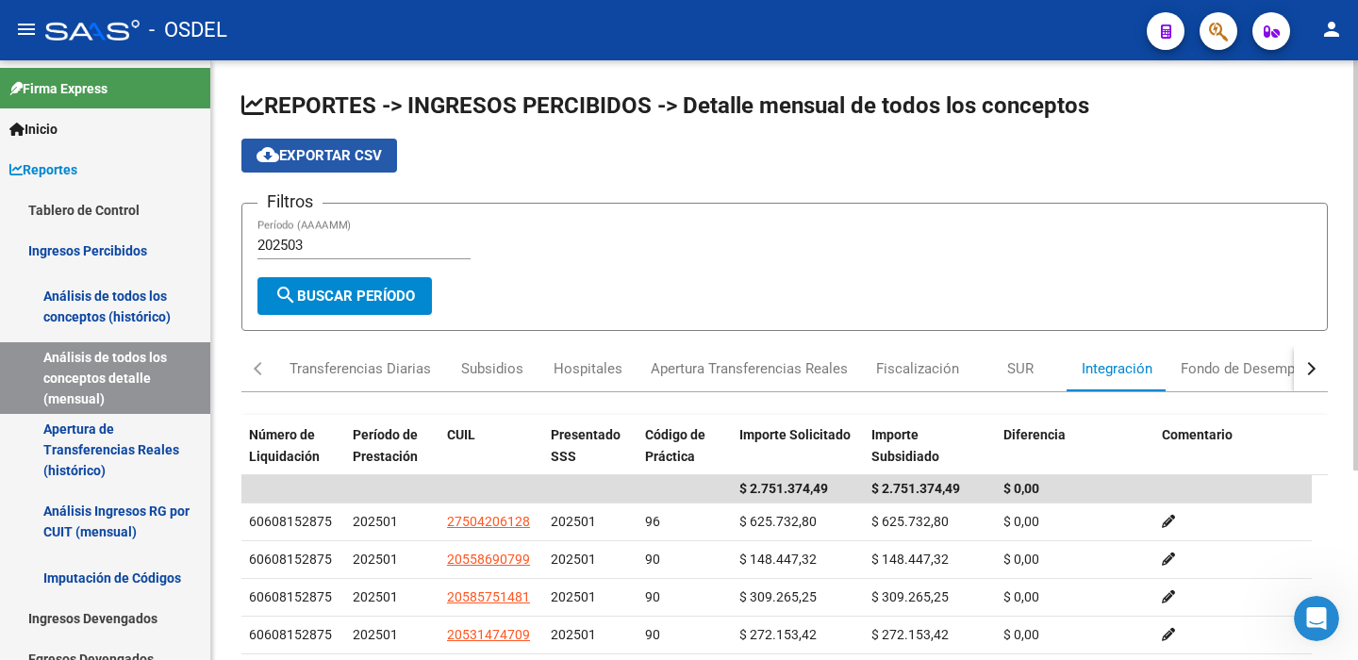
click at [366, 151] on span "cloud_download Exportar CSV" at bounding box center [318, 155] width 125 height 17
click at [1242, 365] on div "Fondo de Desempleo" at bounding box center [1247, 368] width 134 height 21
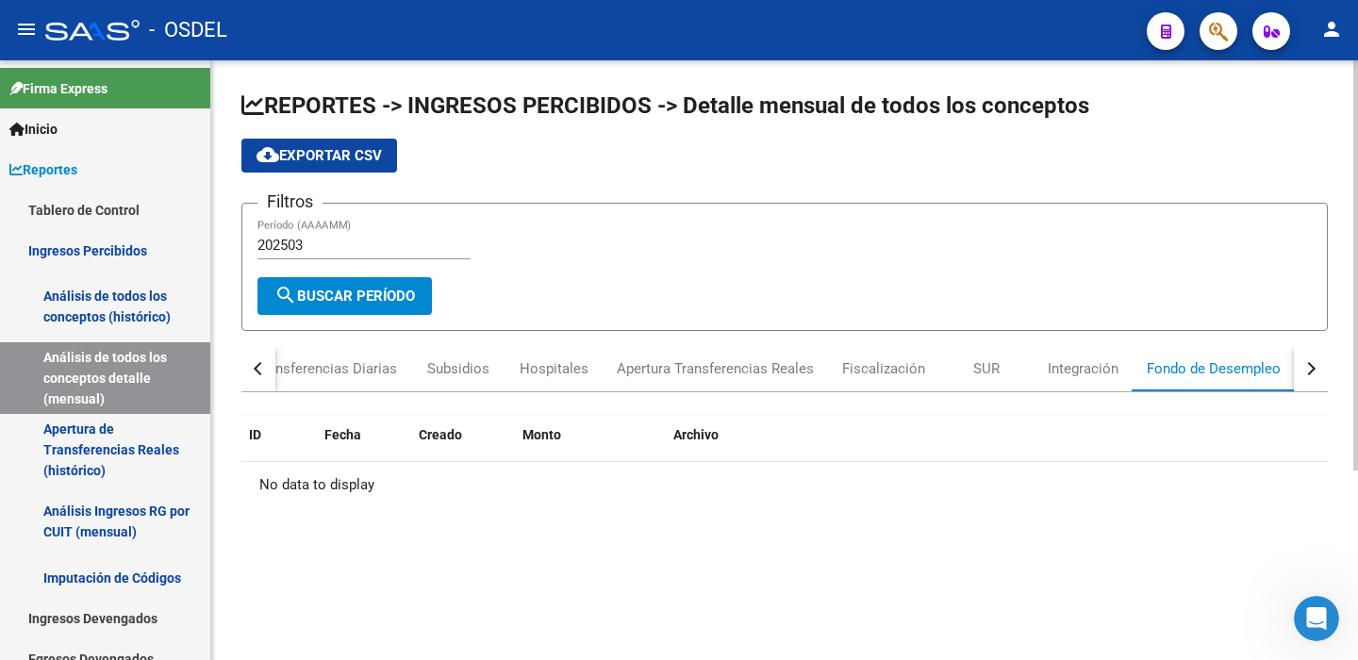
click at [1309, 370] on div "button" at bounding box center [1308, 368] width 13 height 13
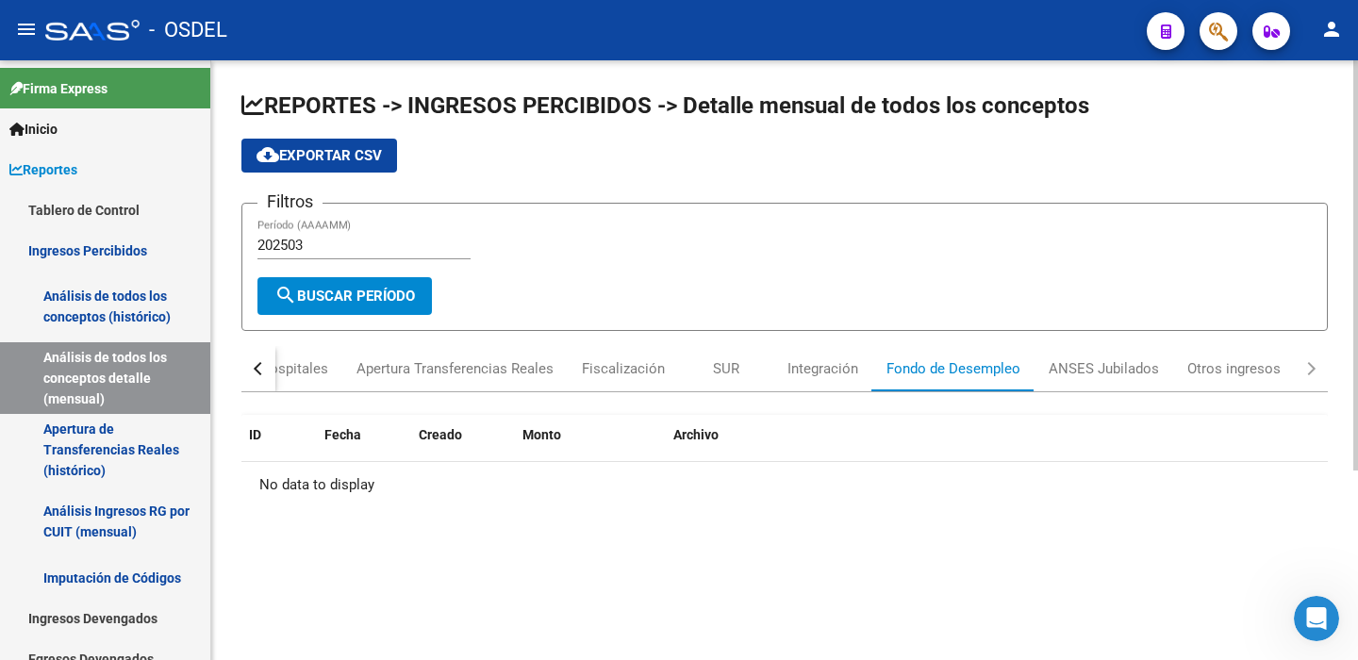
click at [1309, 370] on div "button" at bounding box center [1308, 368] width 13 height 13
click at [1131, 371] on div "ANSES Jubilados" at bounding box center [1103, 368] width 110 height 21
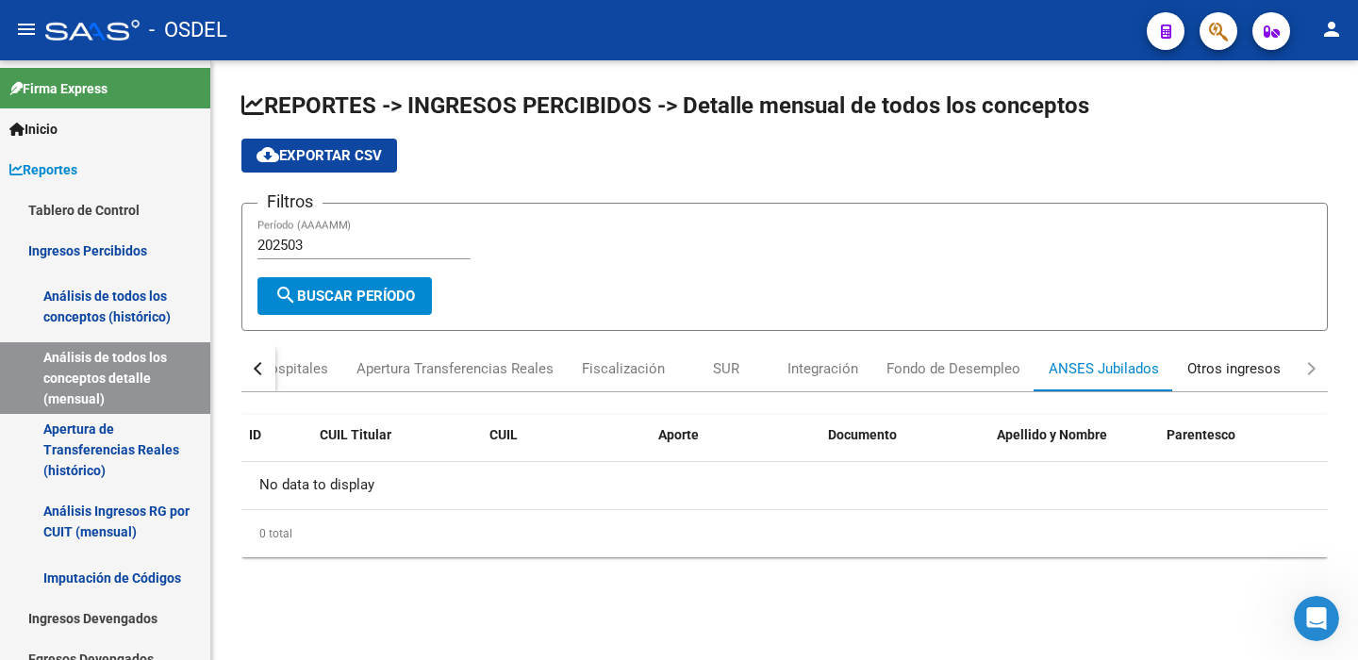
click at [1244, 369] on div "Otros ingresos" at bounding box center [1233, 368] width 93 height 21
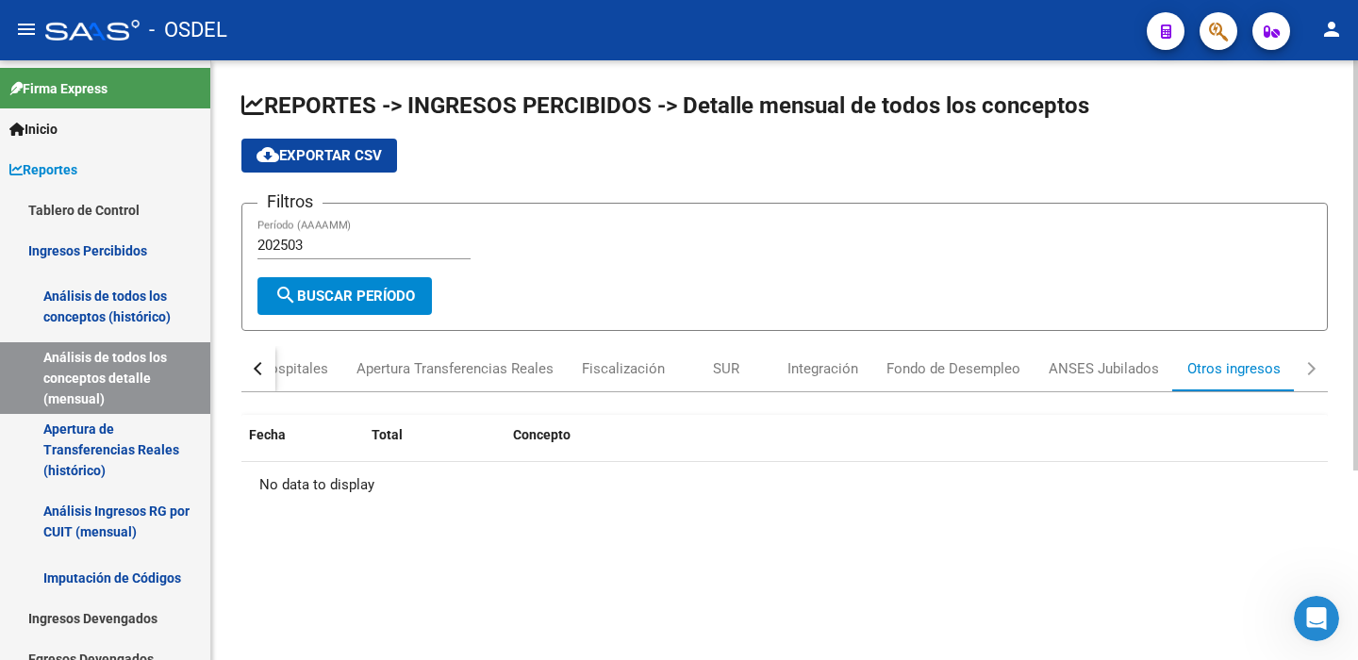
click at [1310, 368] on div "button" at bounding box center [1308, 368] width 13 height 13
click at [259, 369] on div "button" at bounding box center [260, 368] width 13 height 13
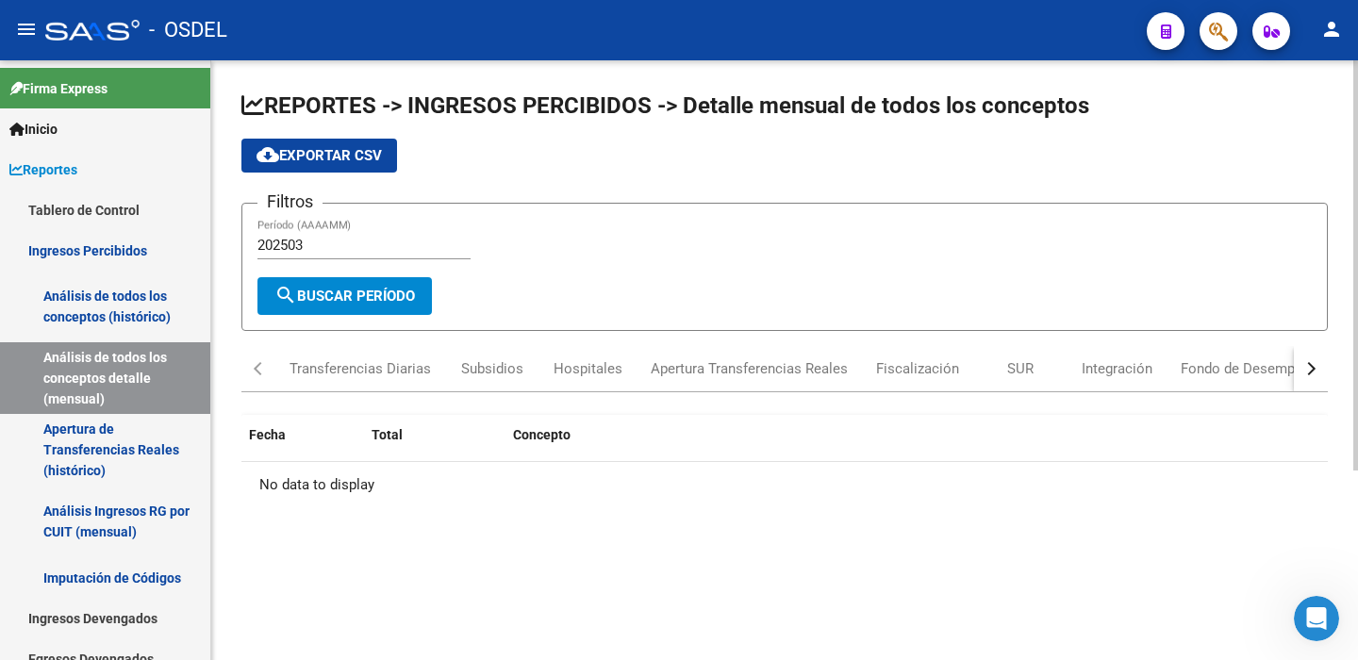
click at [259, 369] on div "button" at bounding box center [260, 368] width 13 height 13
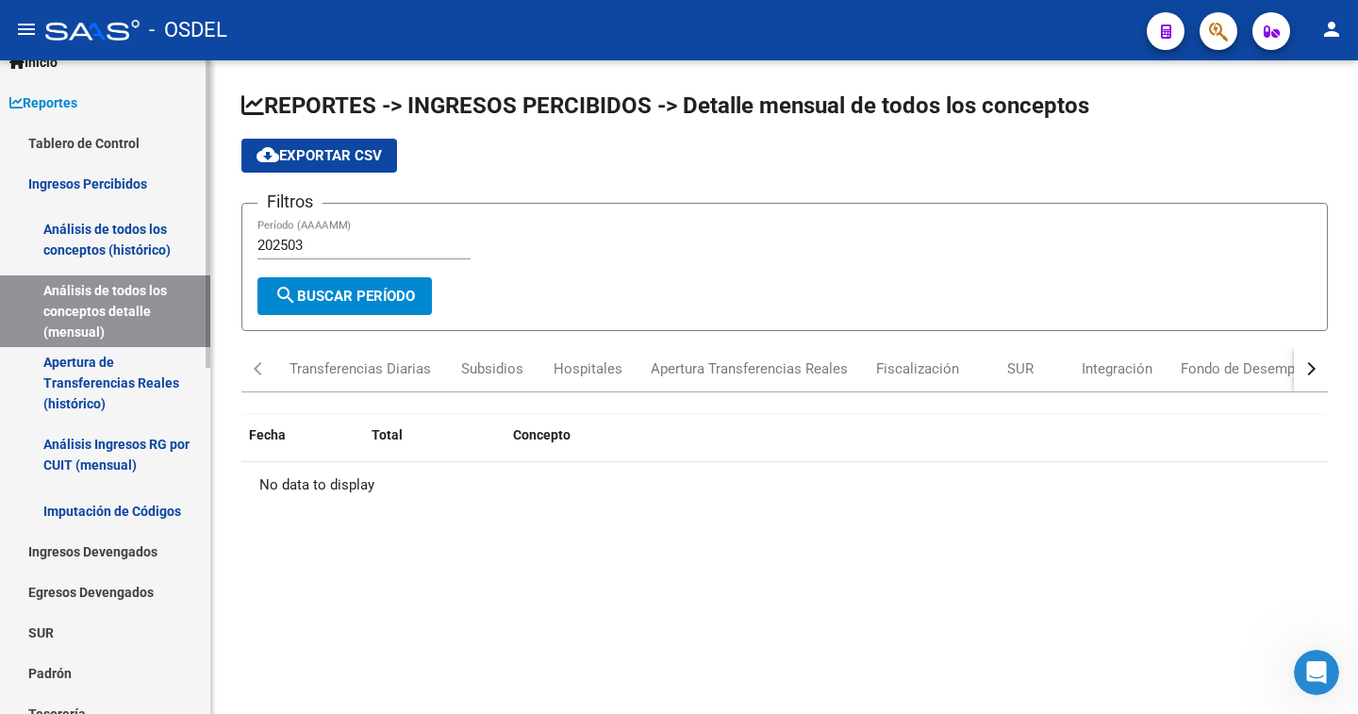
scroll to position [189, 0]
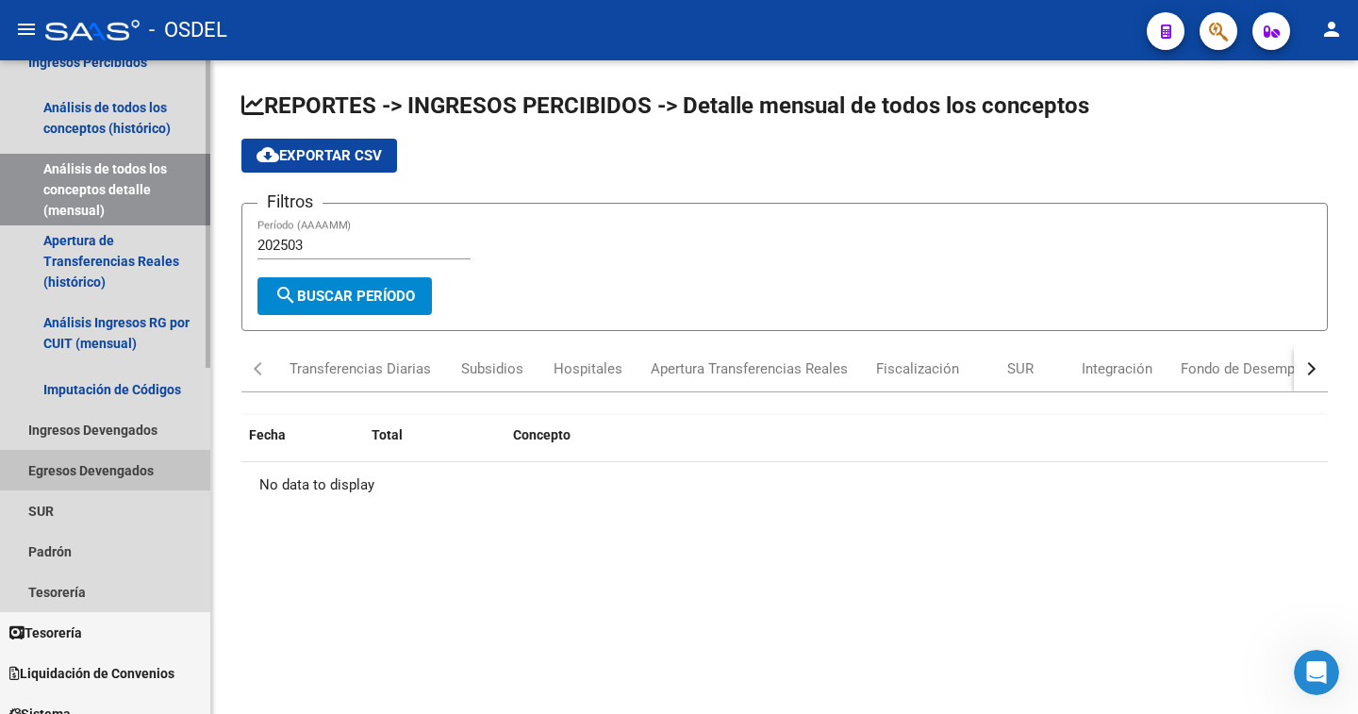
click at [70, 469] on link "Egresos Devengados" at bounding box center [105, 470] width 210 height 41
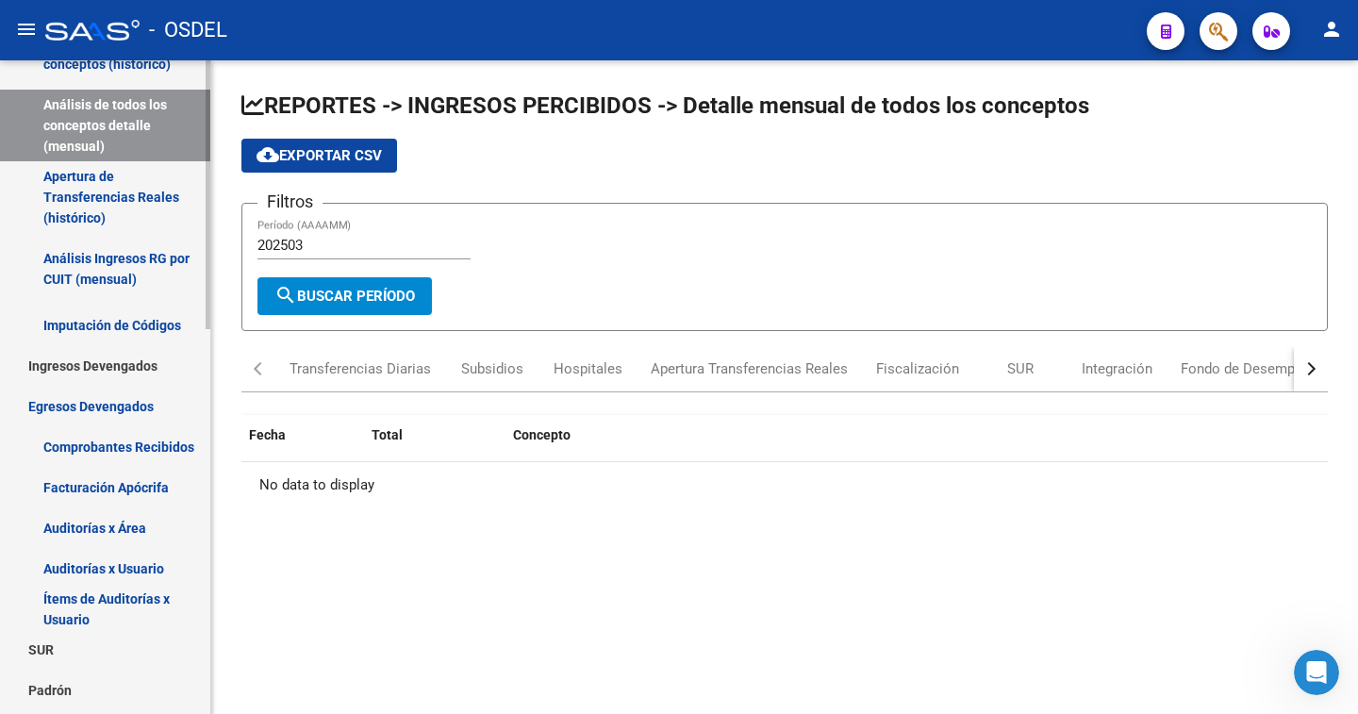
scroll to position [377, 0]
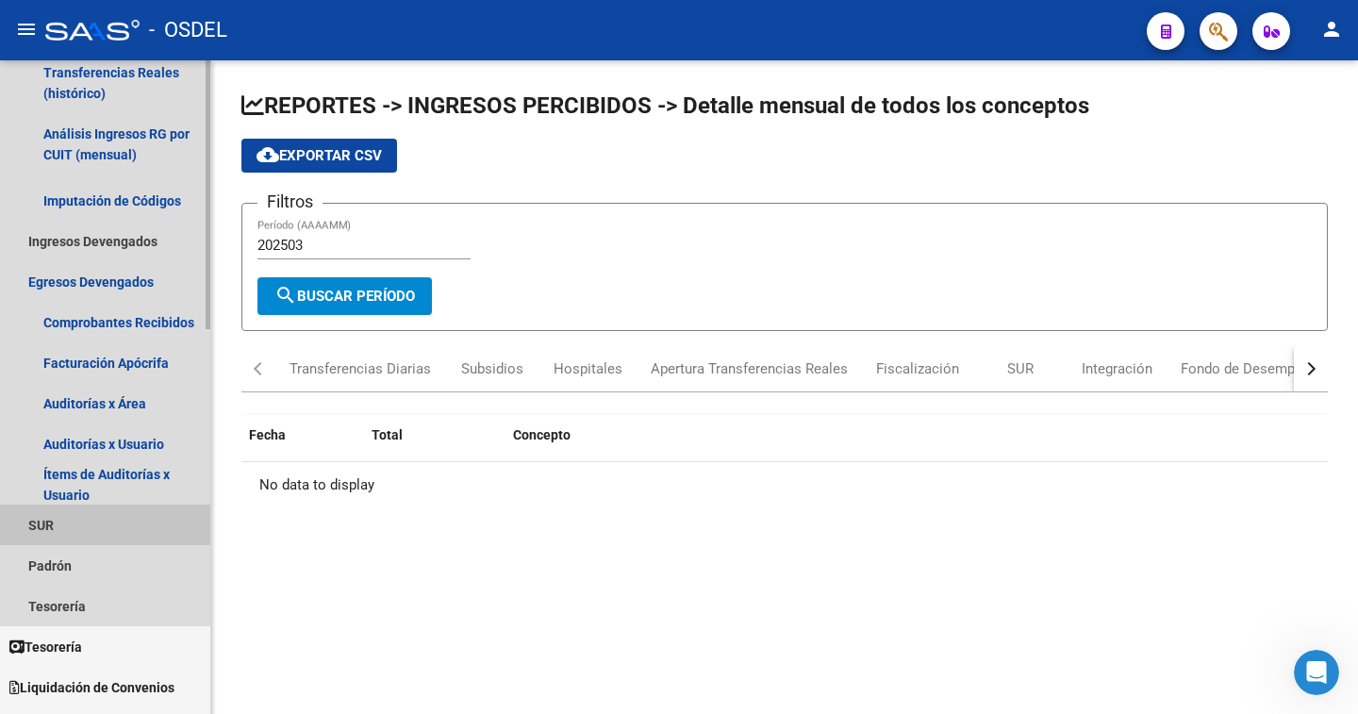
click at [47, 523] on link "SUR" at bounding box center [105, 524] width 210 height 41
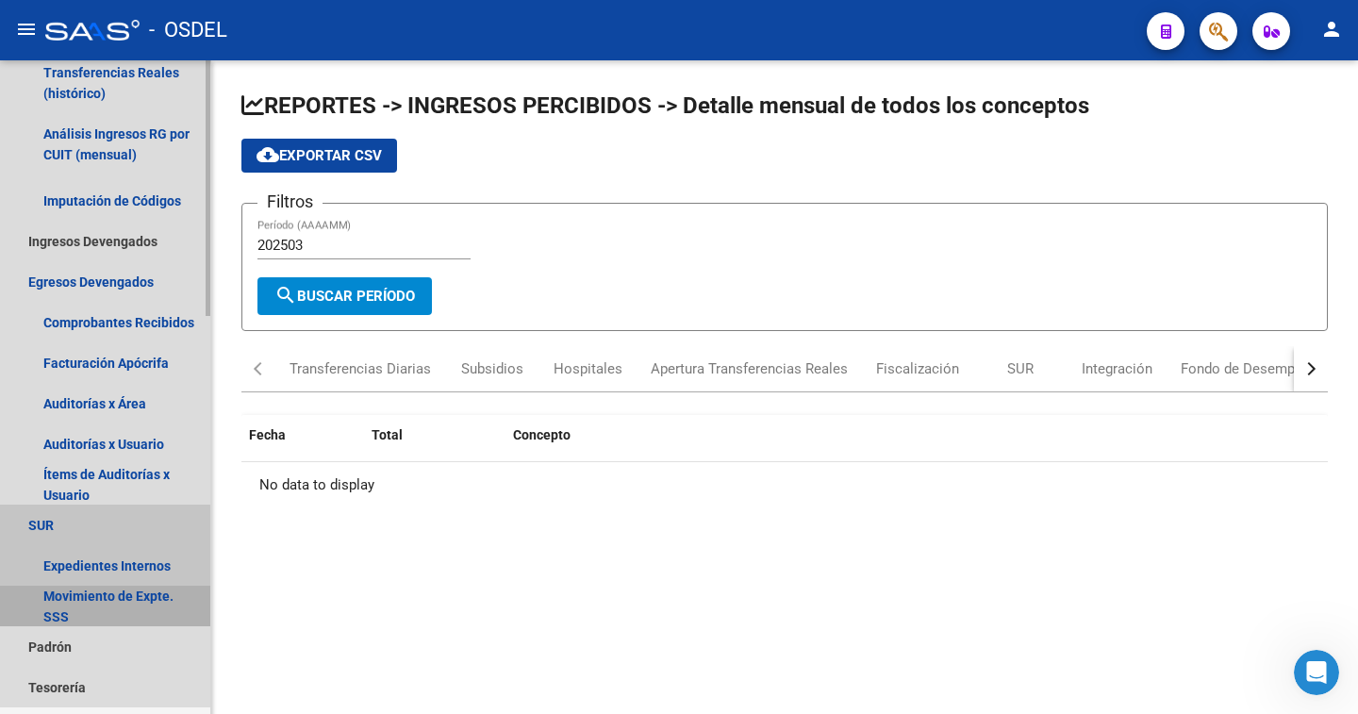
click at [59, 615] on link "Movimiento de Expte. SSS" at bounding box center [105, 605] width 210 height 41
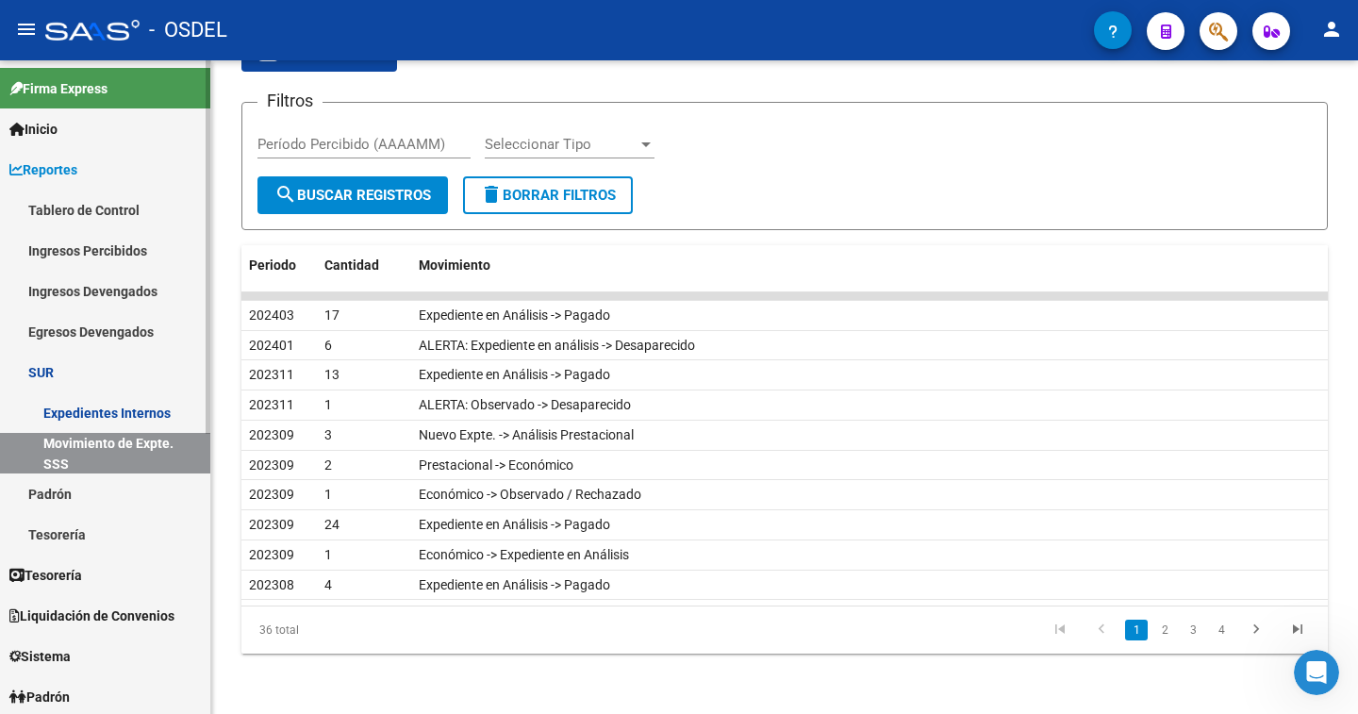
click at [211, 251] on mat-sidenav-container "Firma Express Inicio Calendario SSS Instructivos Contacto OS Reportes Tablero d…" at bounding box center [679, 386] width 1358 height 653
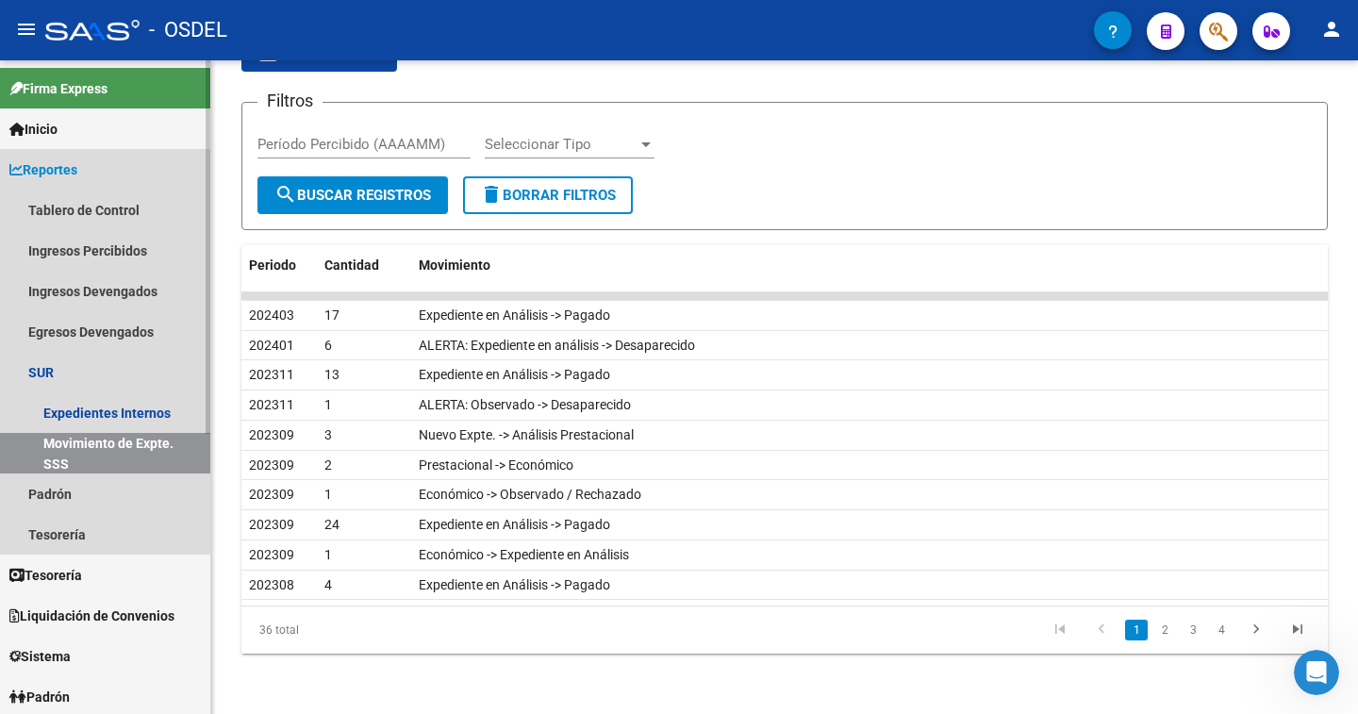
click at [29, 168] on span "Reportes" at bounding box center [43, 169] width 68 height 21
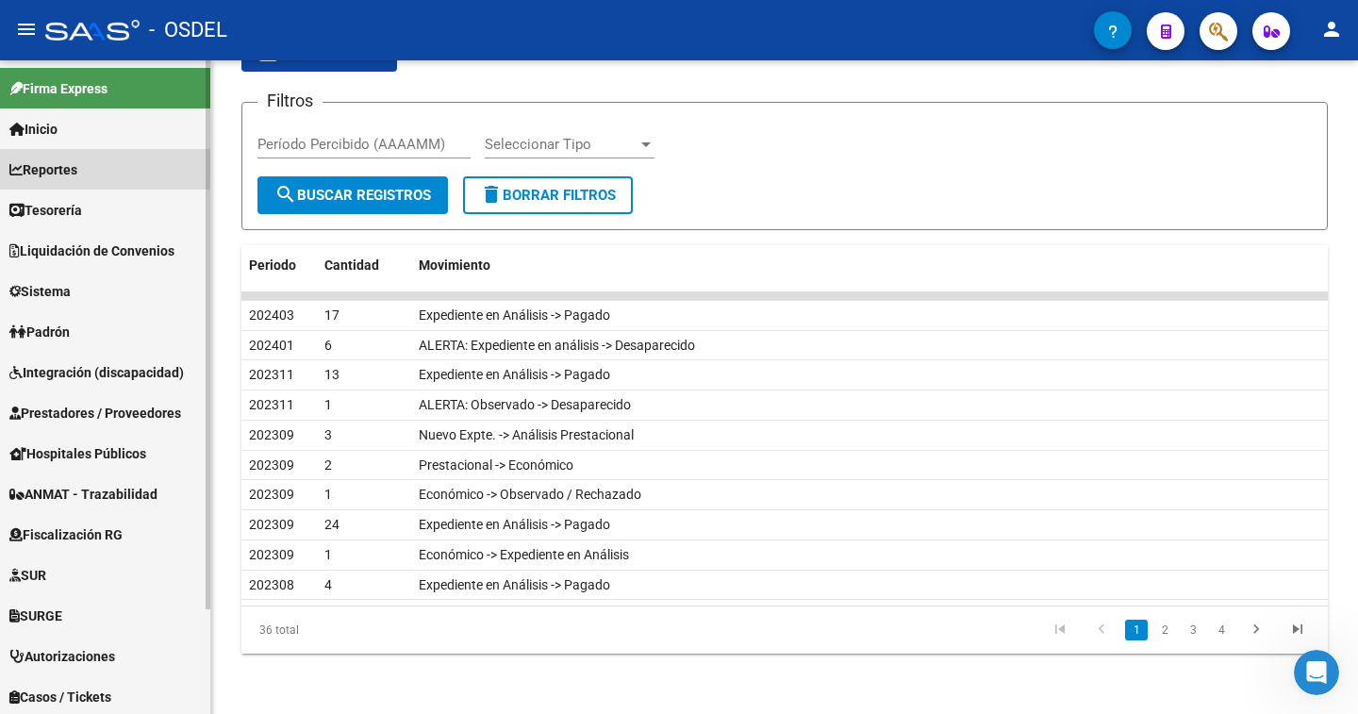
click at [29, 168] on span "Reportes" at bounding box center [43, 169] width 68 height 21
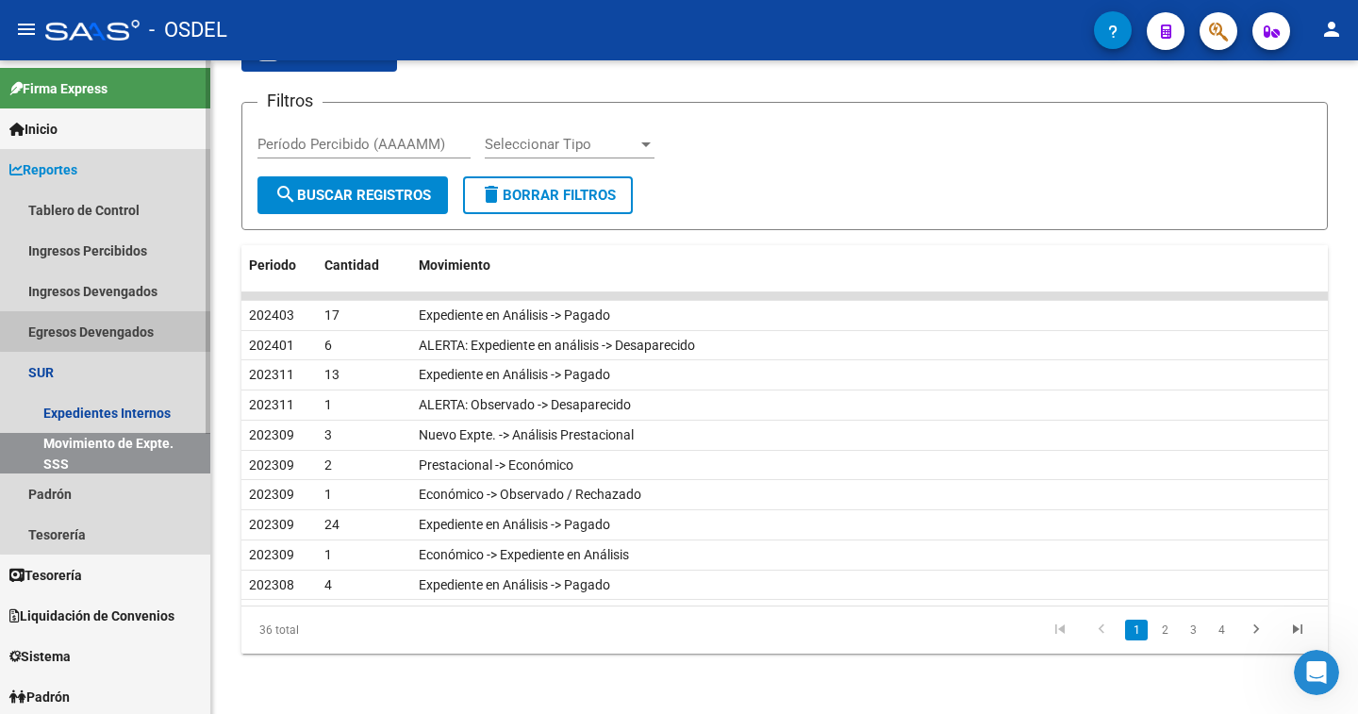
click at [114, 331] on link "Egresos Devengados" at bounding box center [105, 331] width 210 height 41
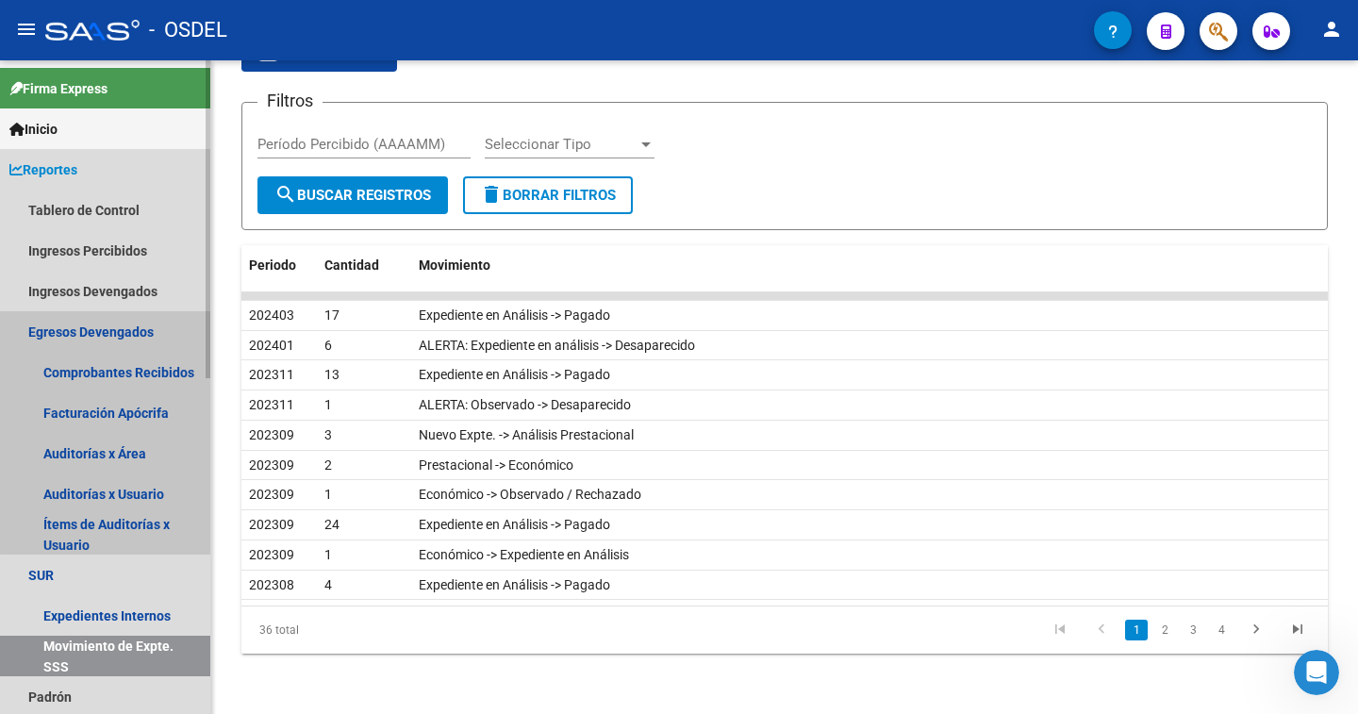
click at [114, 331] on link "Egresos Devengados" at bounding box center [105, 331] width 210 height 41
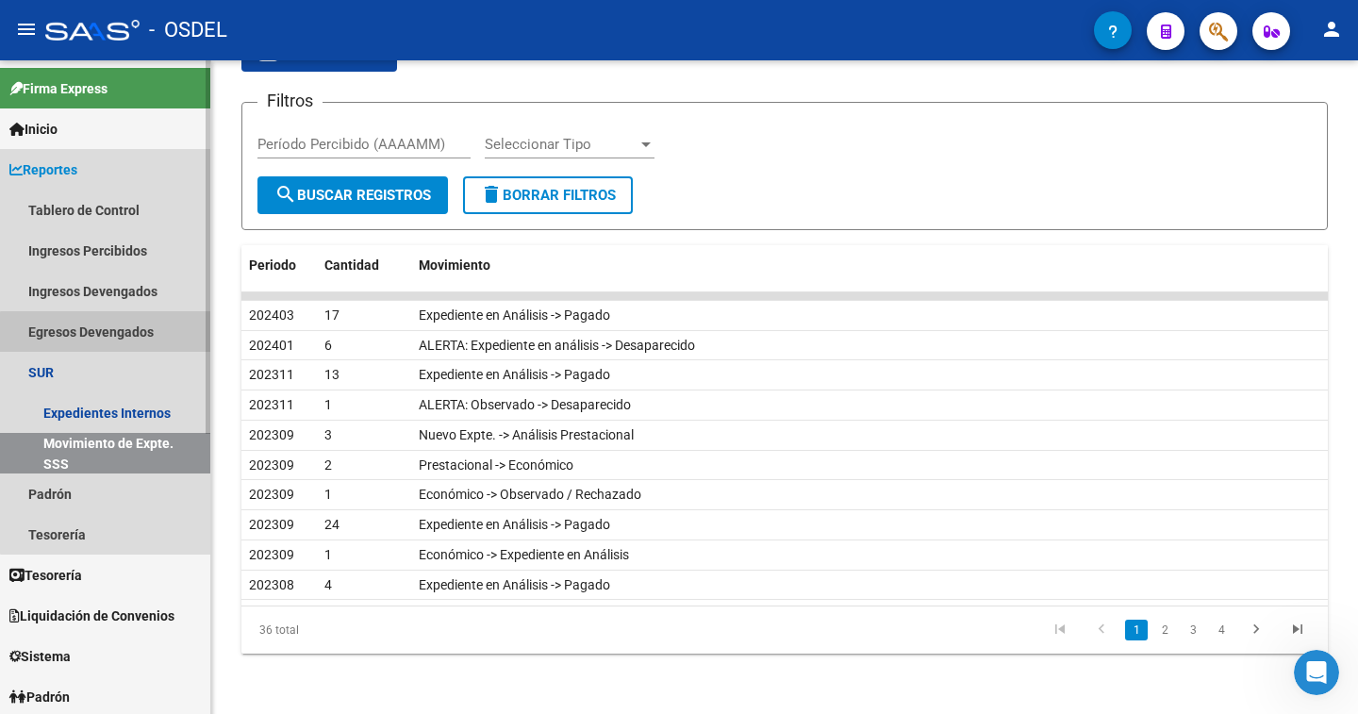
click at [114, 333] on link "Egresos Devengados" at bounding box center [105, 331] width 210 height 41
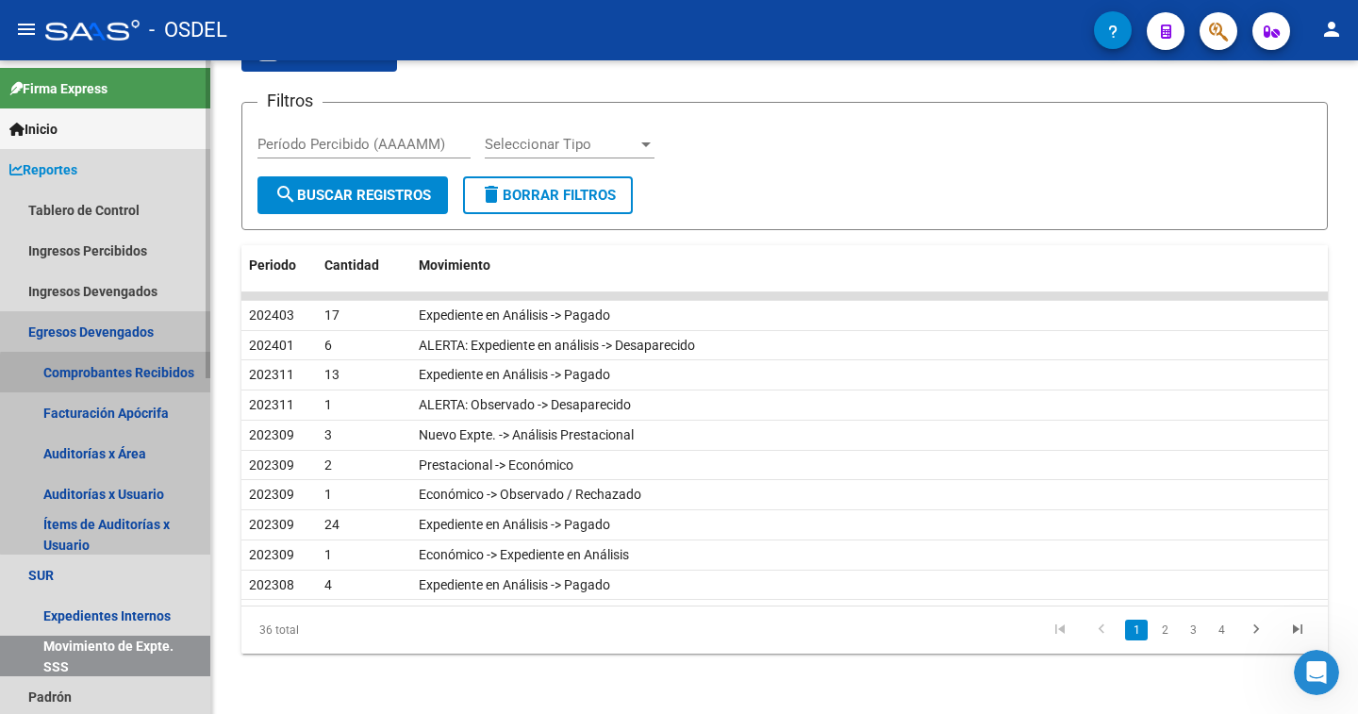
click at [129, 375] on link "Comprobantes Recibidos" at bounding box center [105, 372] width 210 height 41
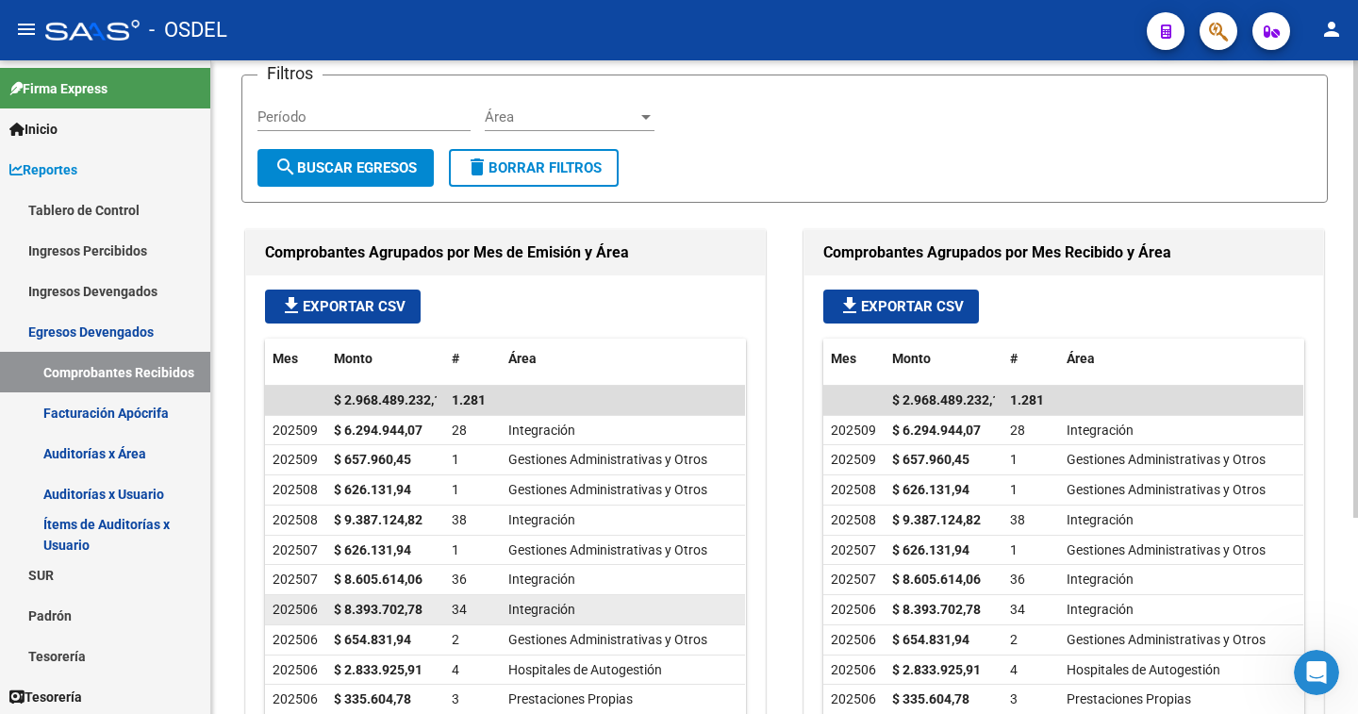
scroll to position [189, 0]
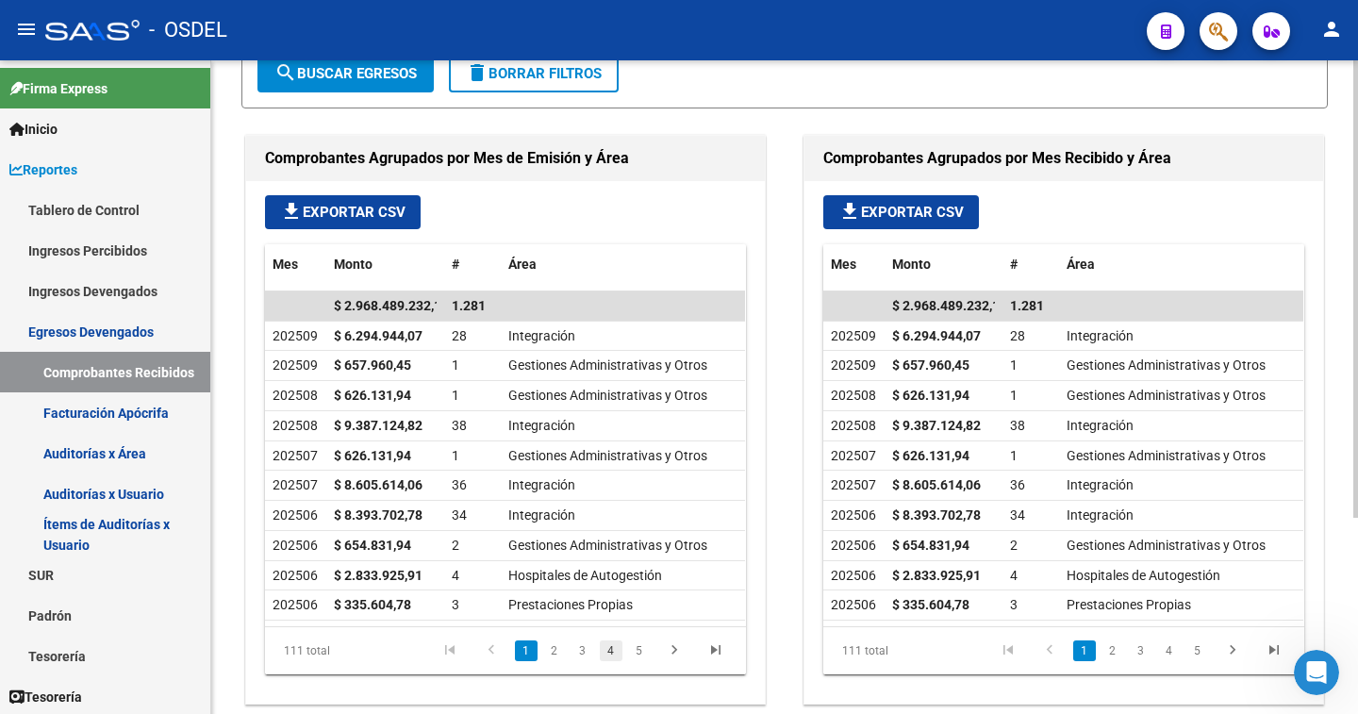
click at [611, 650] on link "4" at bounding box center [611, 650] width 23 height 21
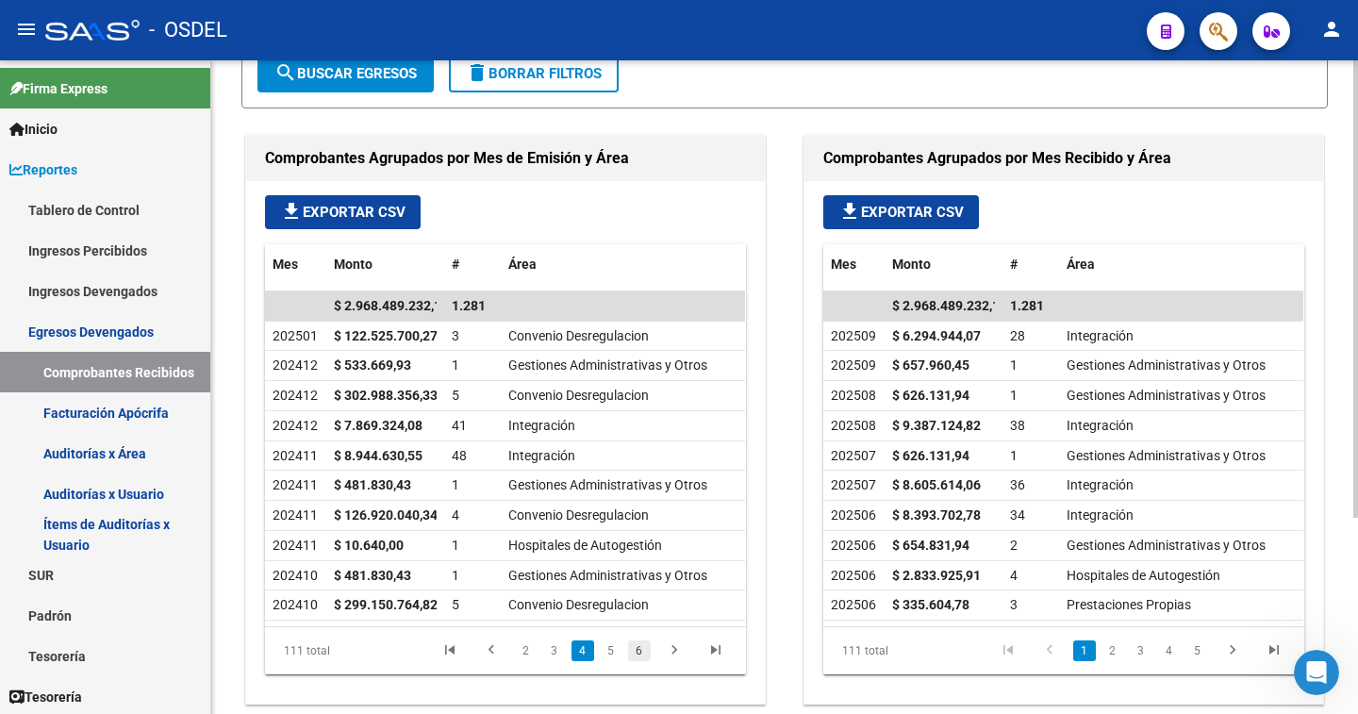
click at [642, 651] on link "6" at bounding box center [639, 650] width 23 height 21
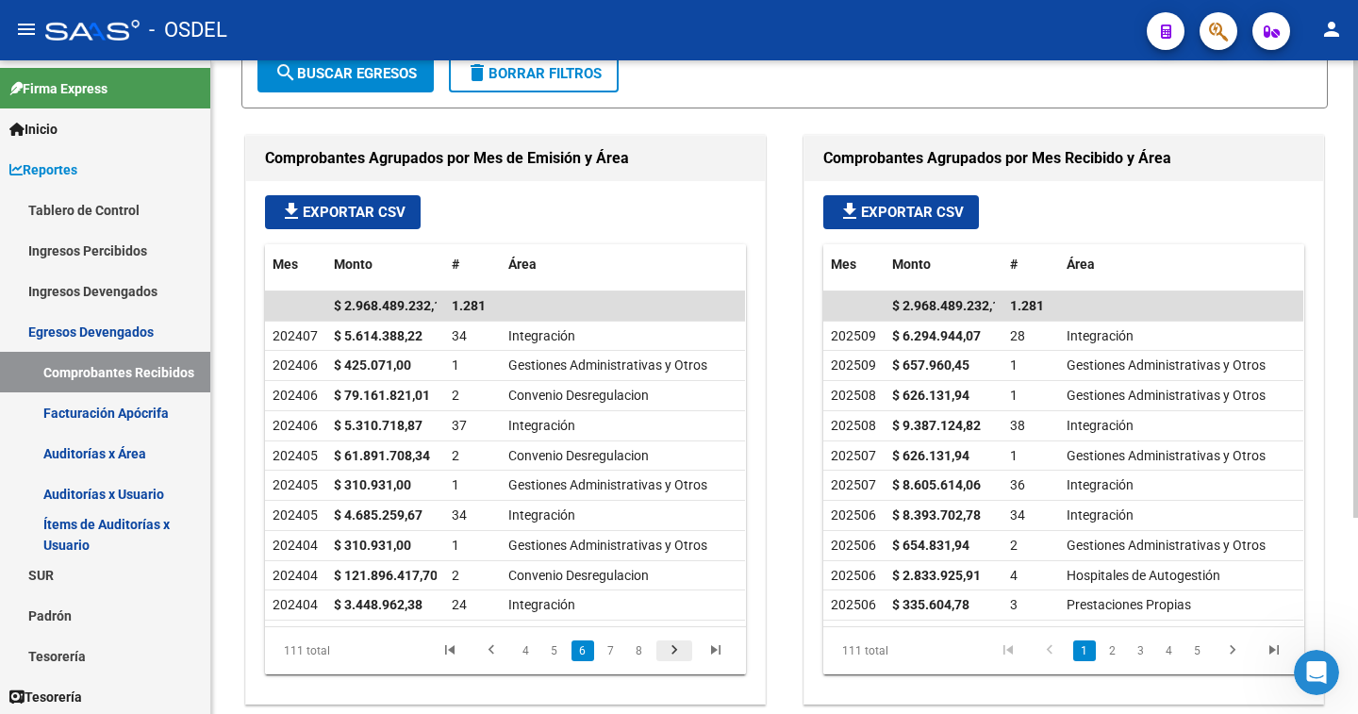
click at [668, 651] on icon "go to next page" at bounding box center [674, 652] width 25 height 23
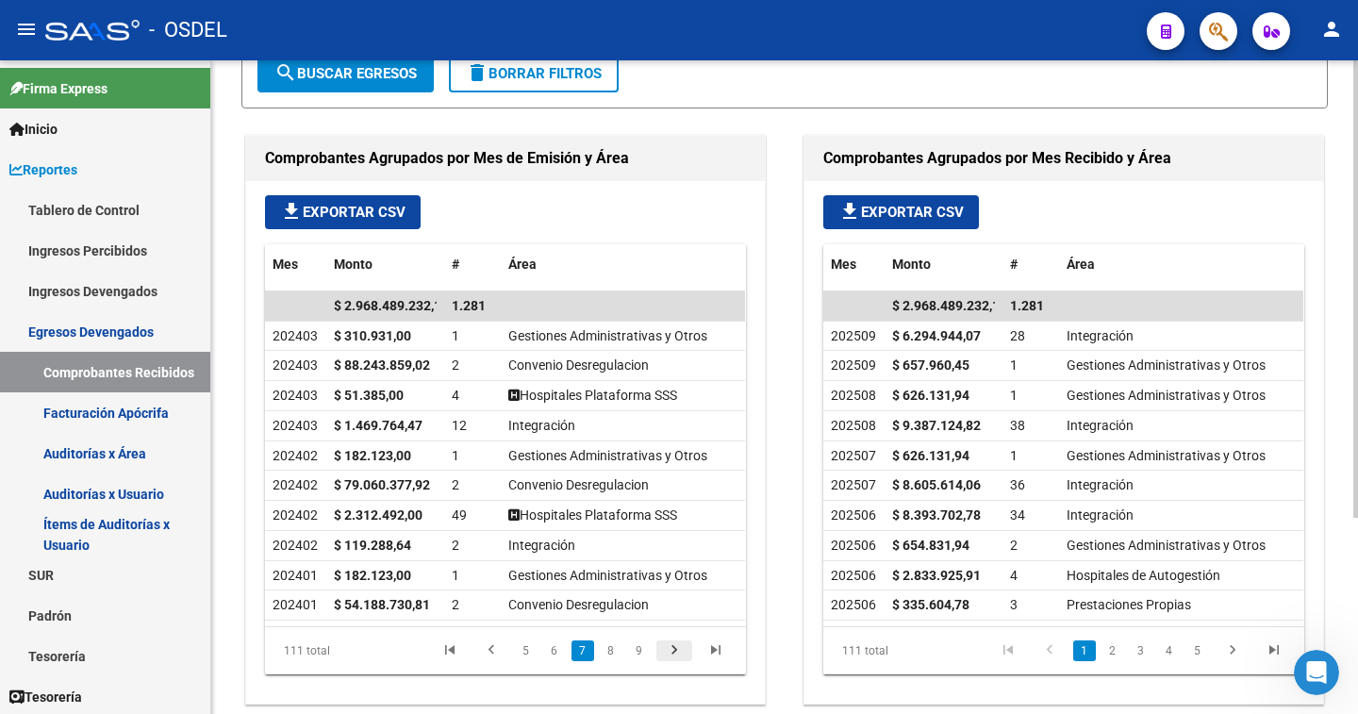
click at [669, 653] on icon "go to next page" at bounding box center [674, 652] width 25 height 23
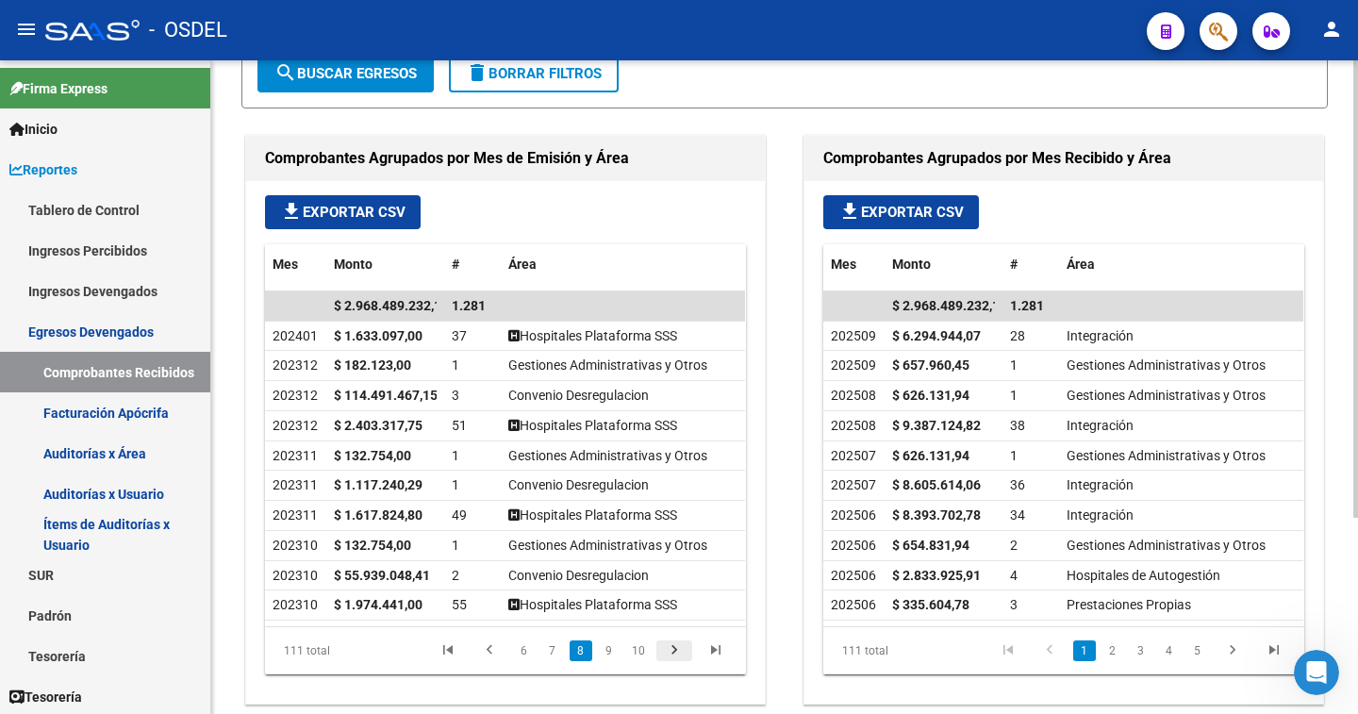
click at [669, 653] on icon "go to next page" at bounding box center [674, 652] width 25 height 23
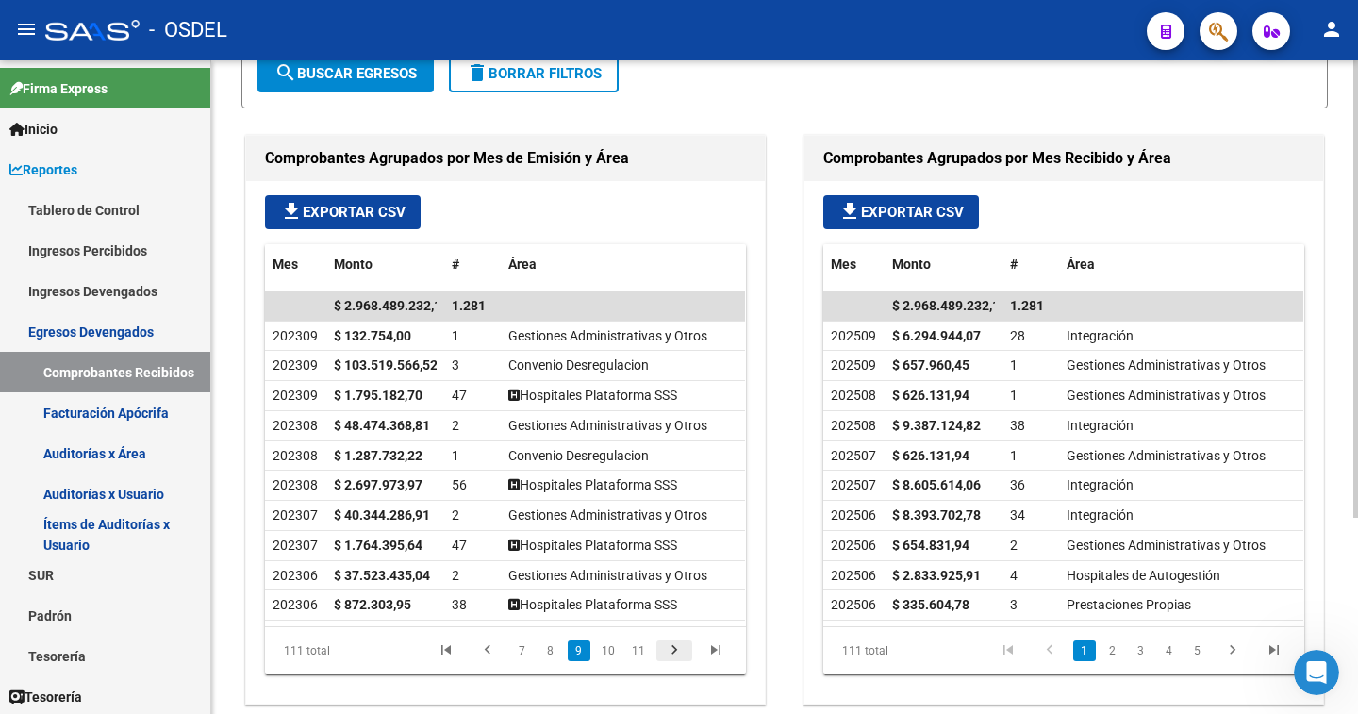
click at [669, 653] on icon "go to next page" at bounding box center [674, 652] width 25 height 23
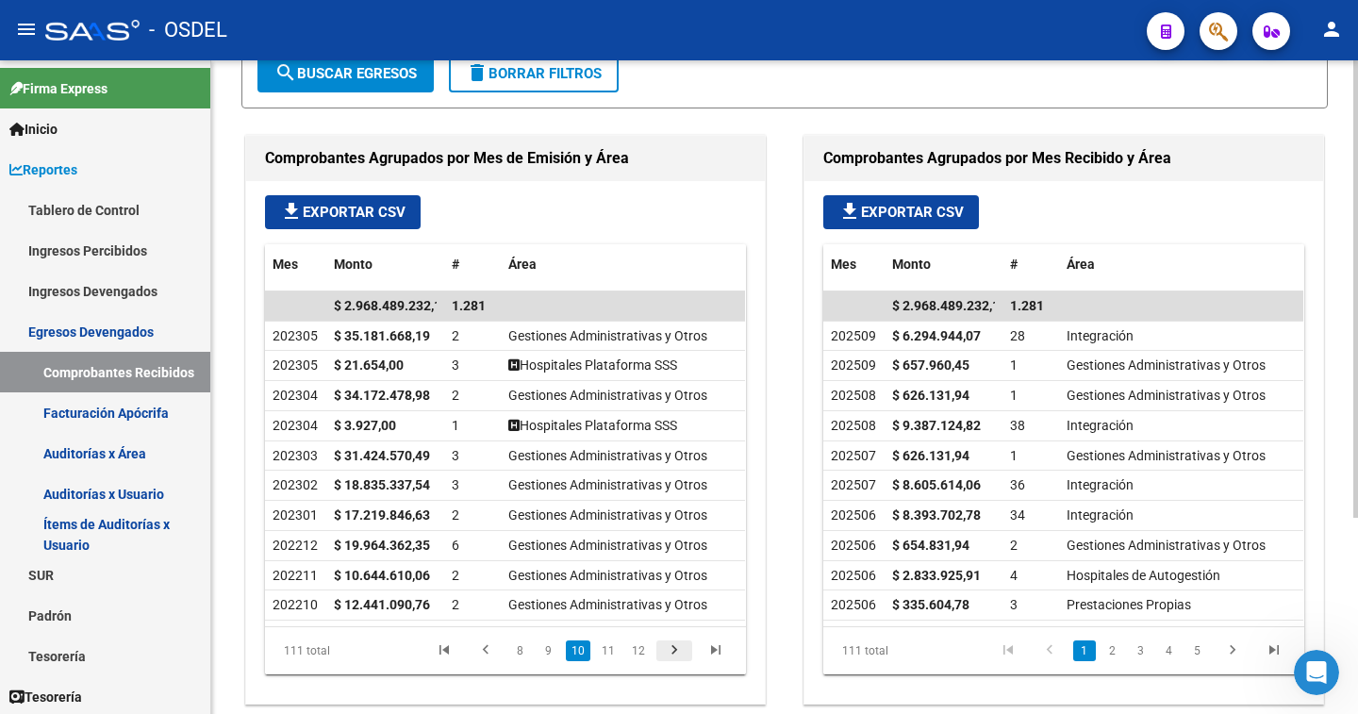
click at [669, 653] on icon "go to next page" at bounding box center [674, 652] width 25 height 23
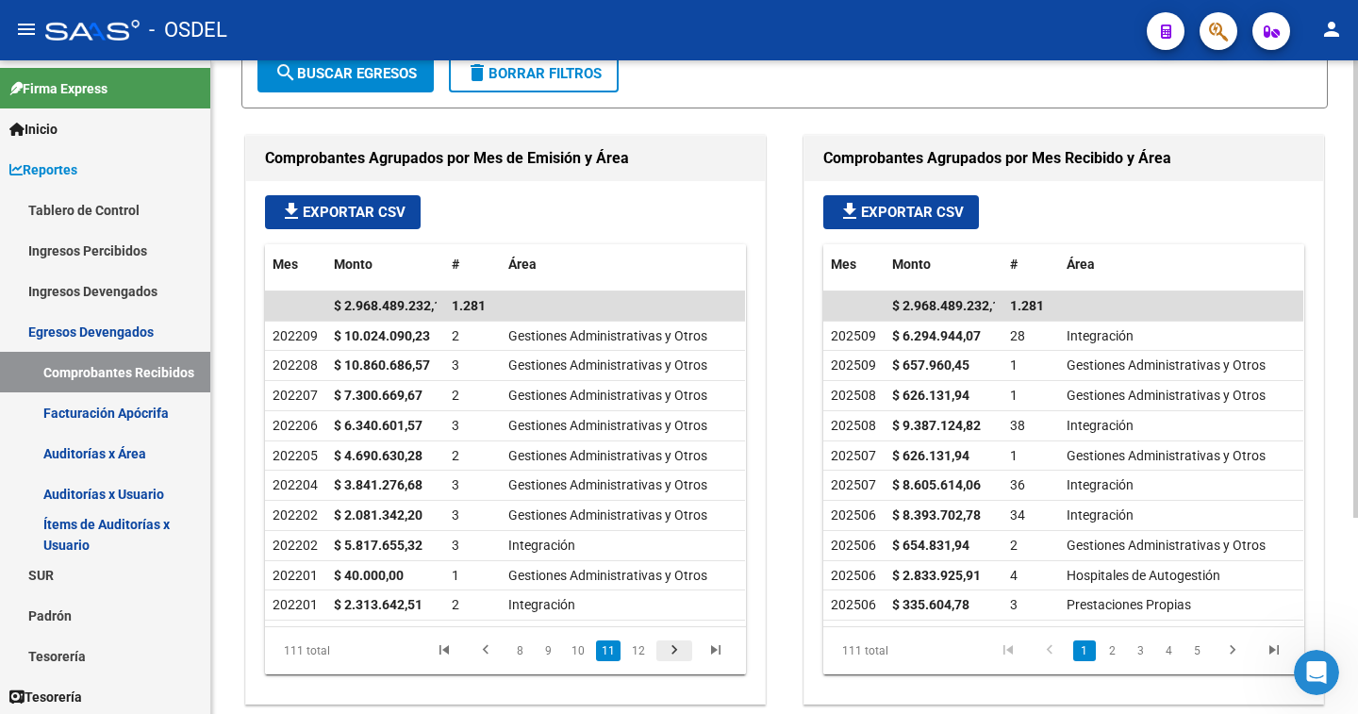
click at [673, 650] on icon "go to next page" at bounding box center [674, 652] width 25 height 23
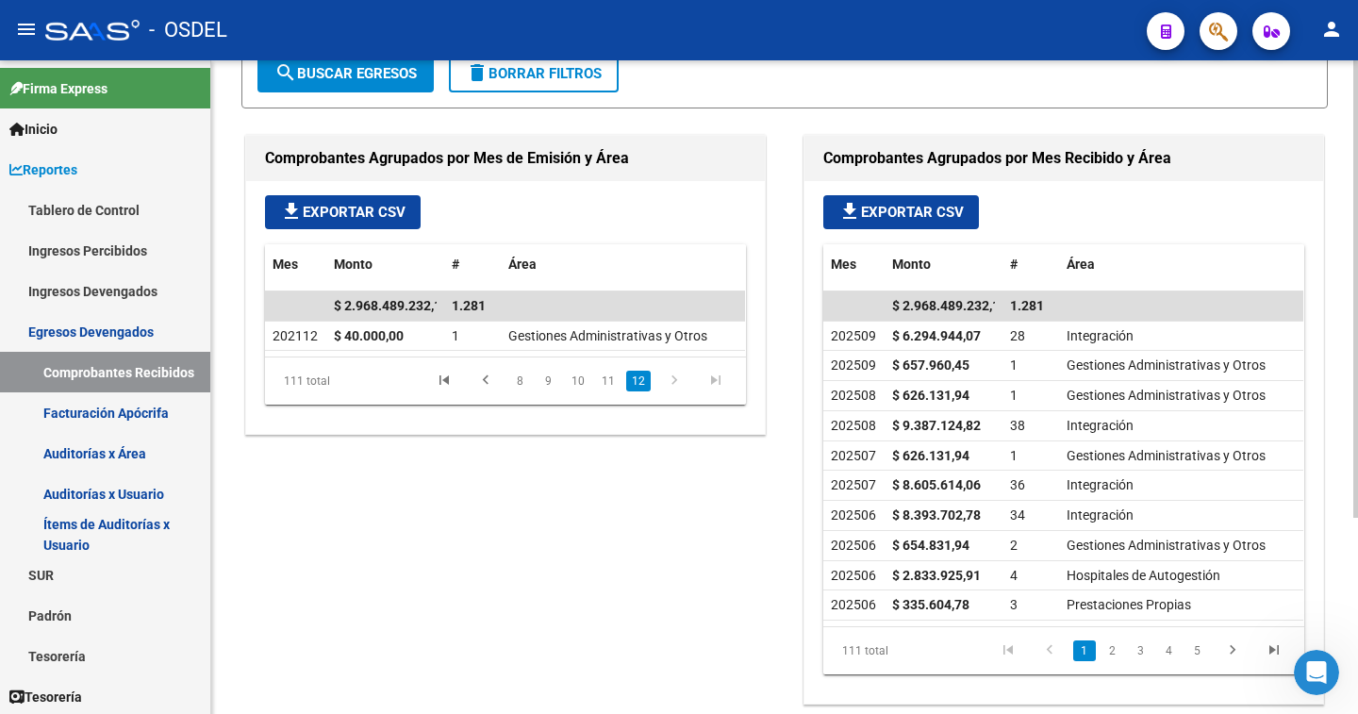
click at [673, 650] on div "Comprobantes Agrupados por Mes de Emisión y Área file_download Exportar CSV Mes…" at bounding box center [512, 419] width 543 height 577
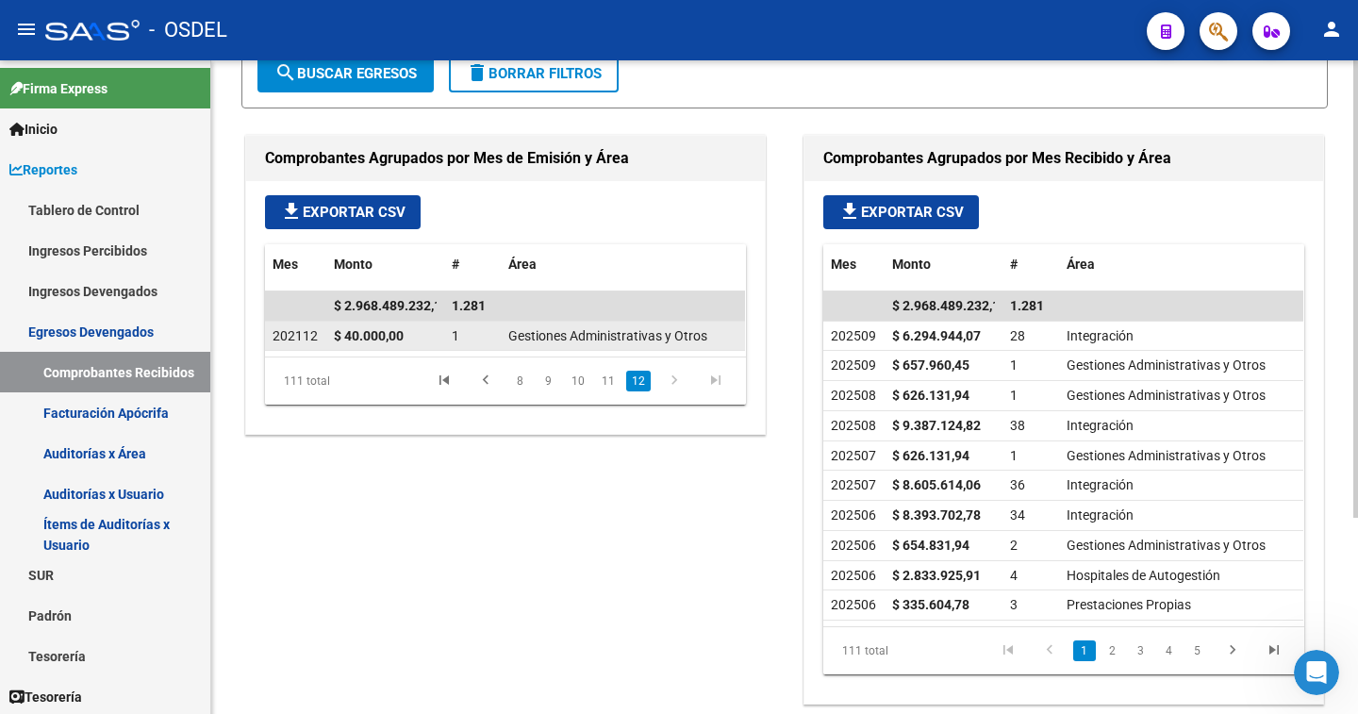
click at [555, 340] on span "Gestiones Administrativas y Otros" at bounding box center [607, 335] width 199 height 15
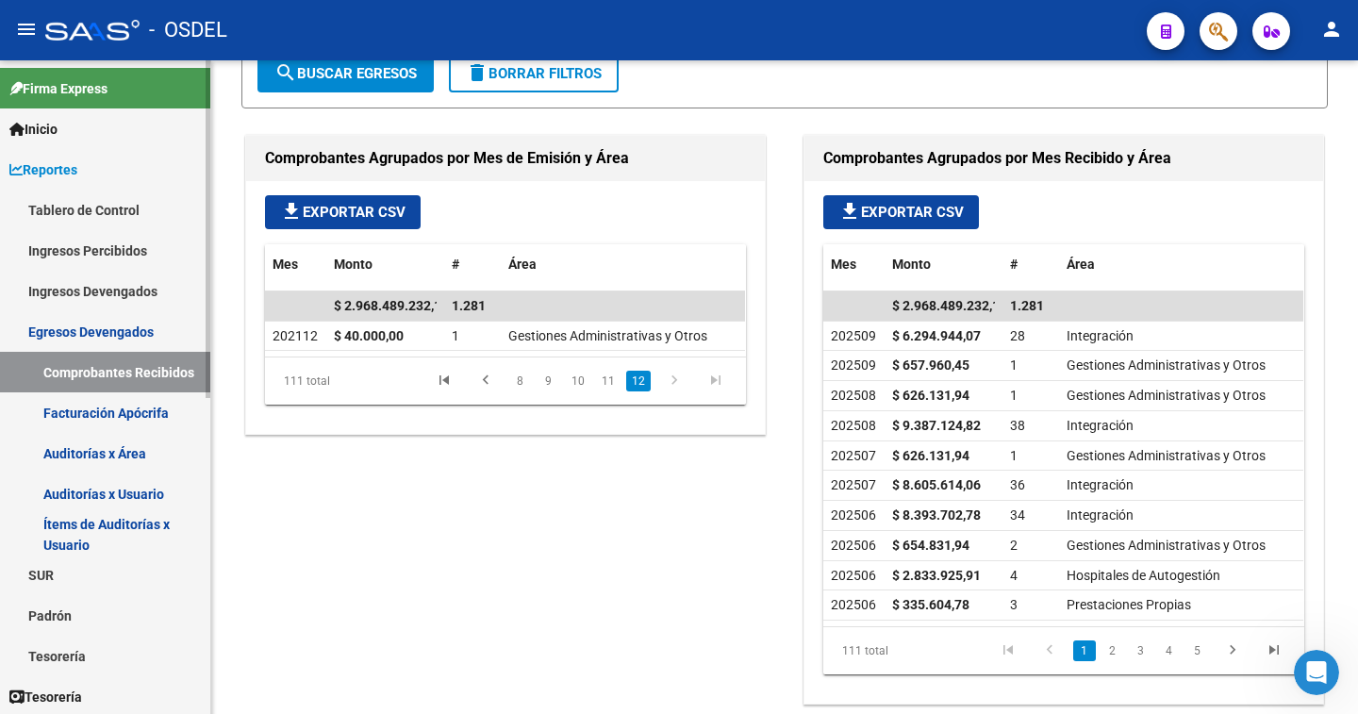
click at [123, 412] on link "Facturación Apócrifa" at bounding box center [105, 412] width 210 height 41
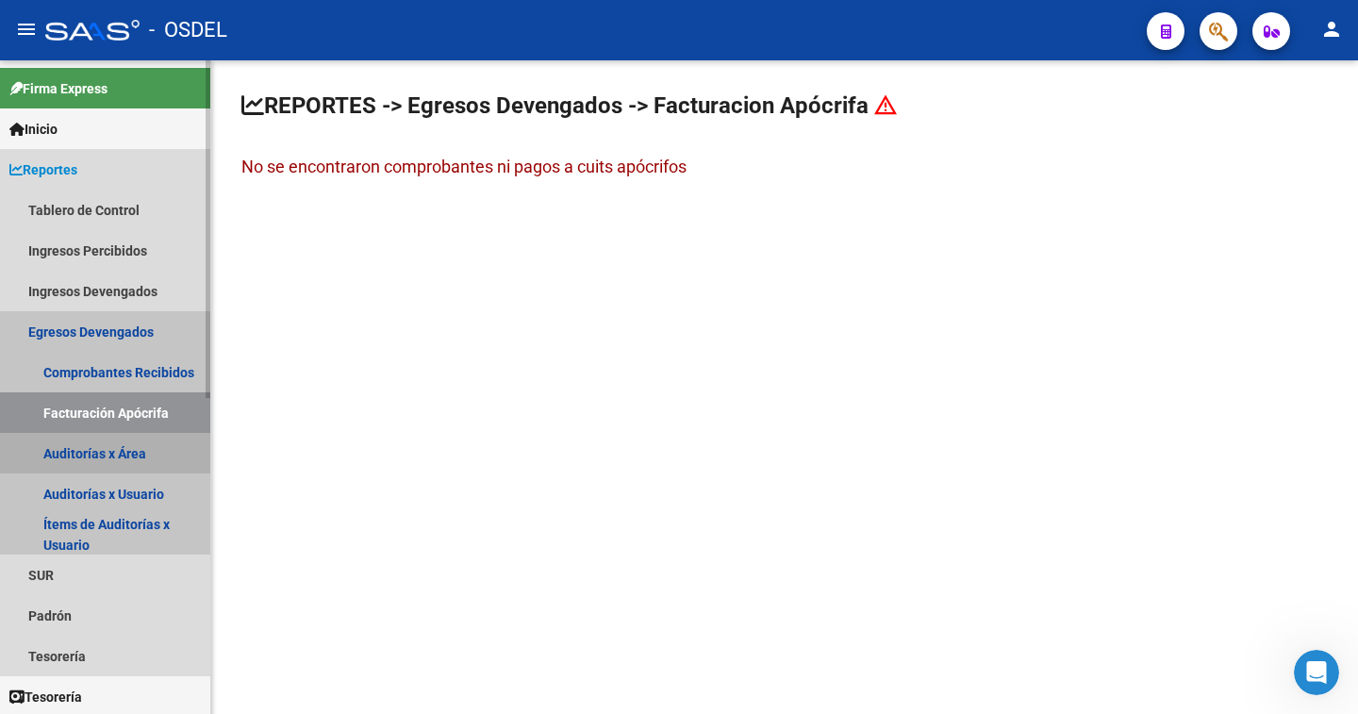
click at [122, 448] on link "Auditorías x Área" at bounding box center [105, 453] width 210 height 41
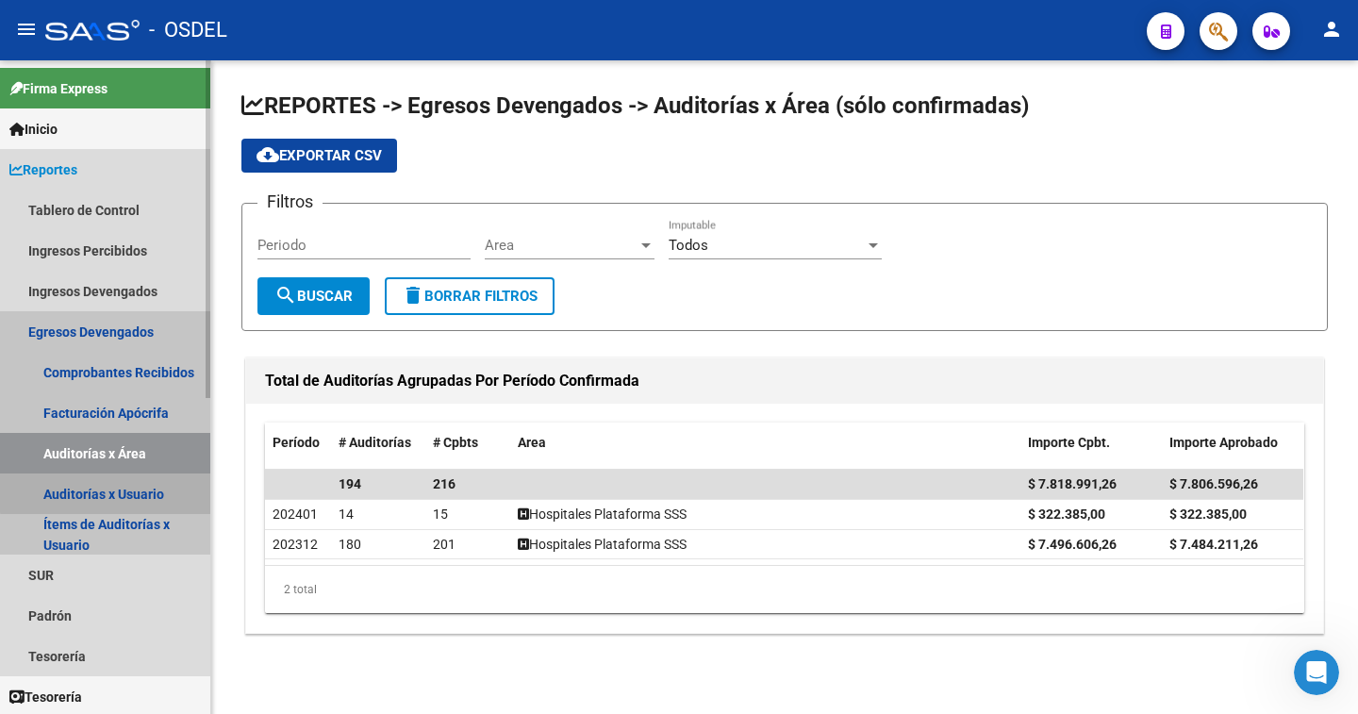
click at [114, 492] on link "Auditorías x Usuario" at bounding box center [105, 493] width 210 height 41
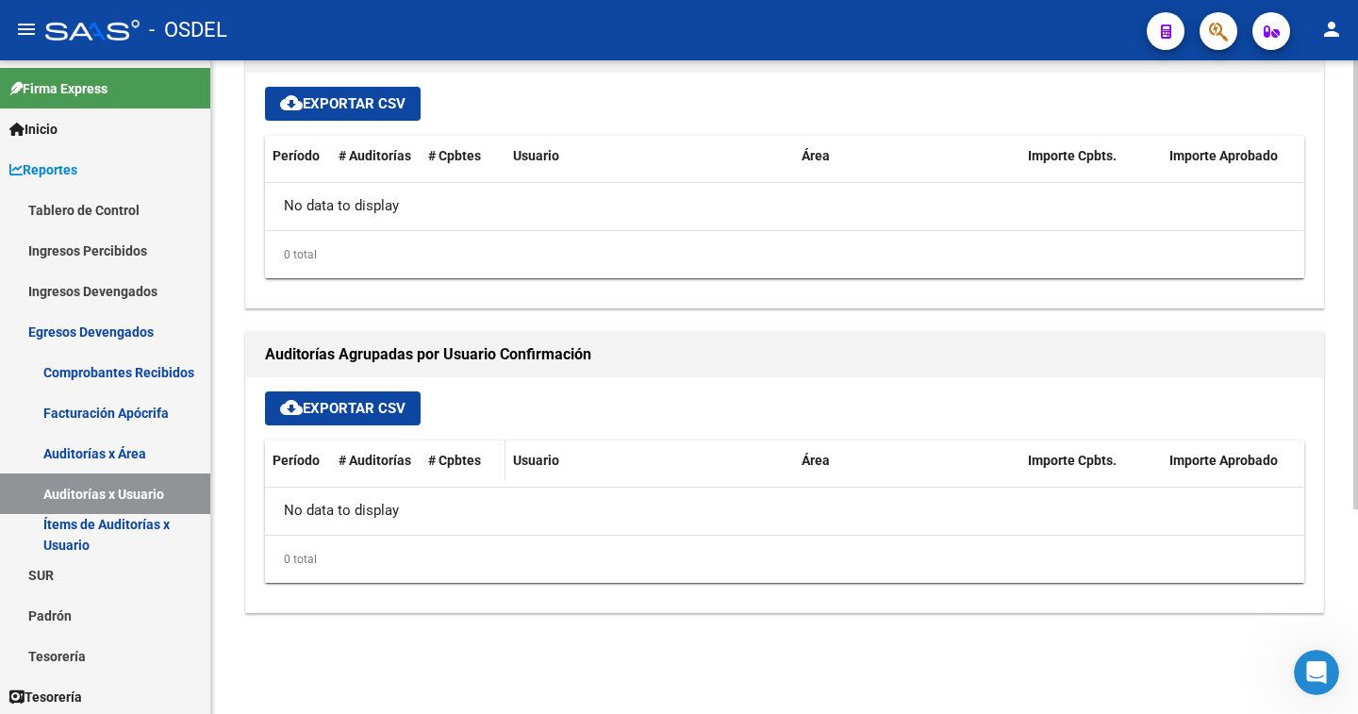
scroll to position [298, 0]
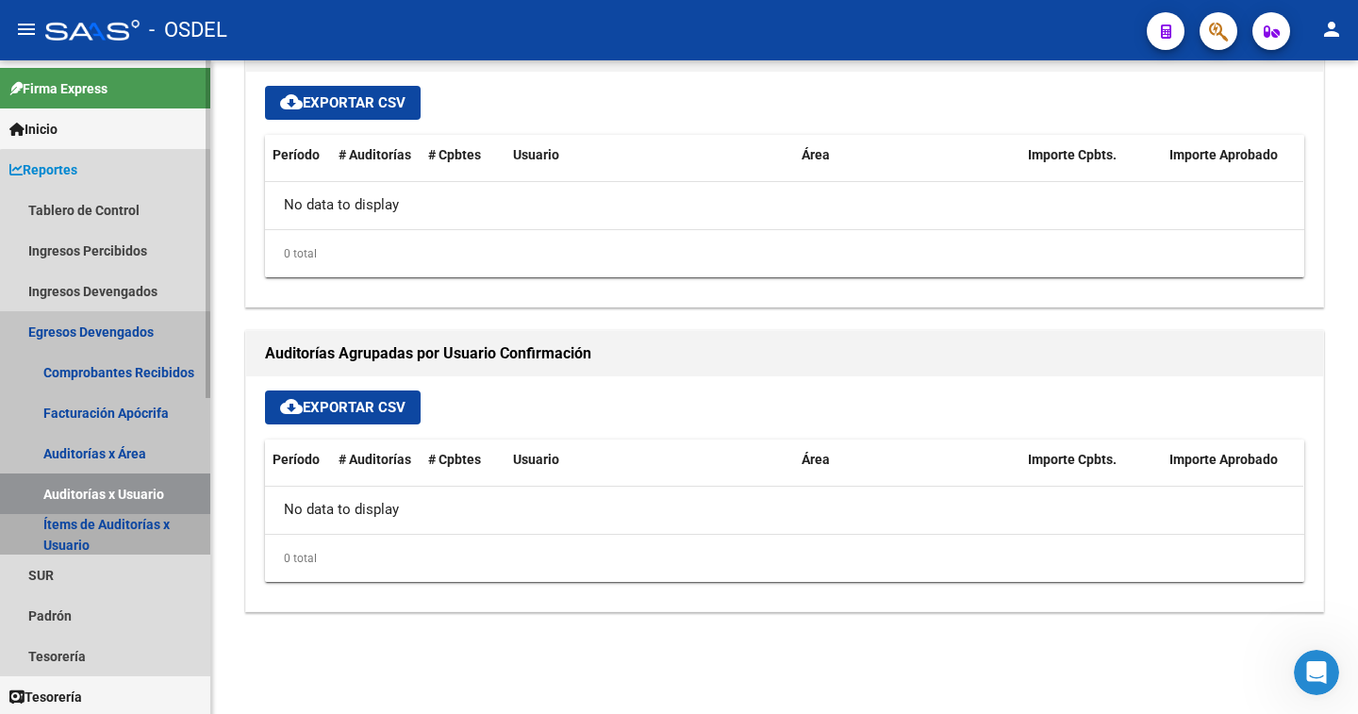
click at [105, 523] on link "Ítems de Auditorías x Usuario" at bounding box center [105, 534] width 210 height 41
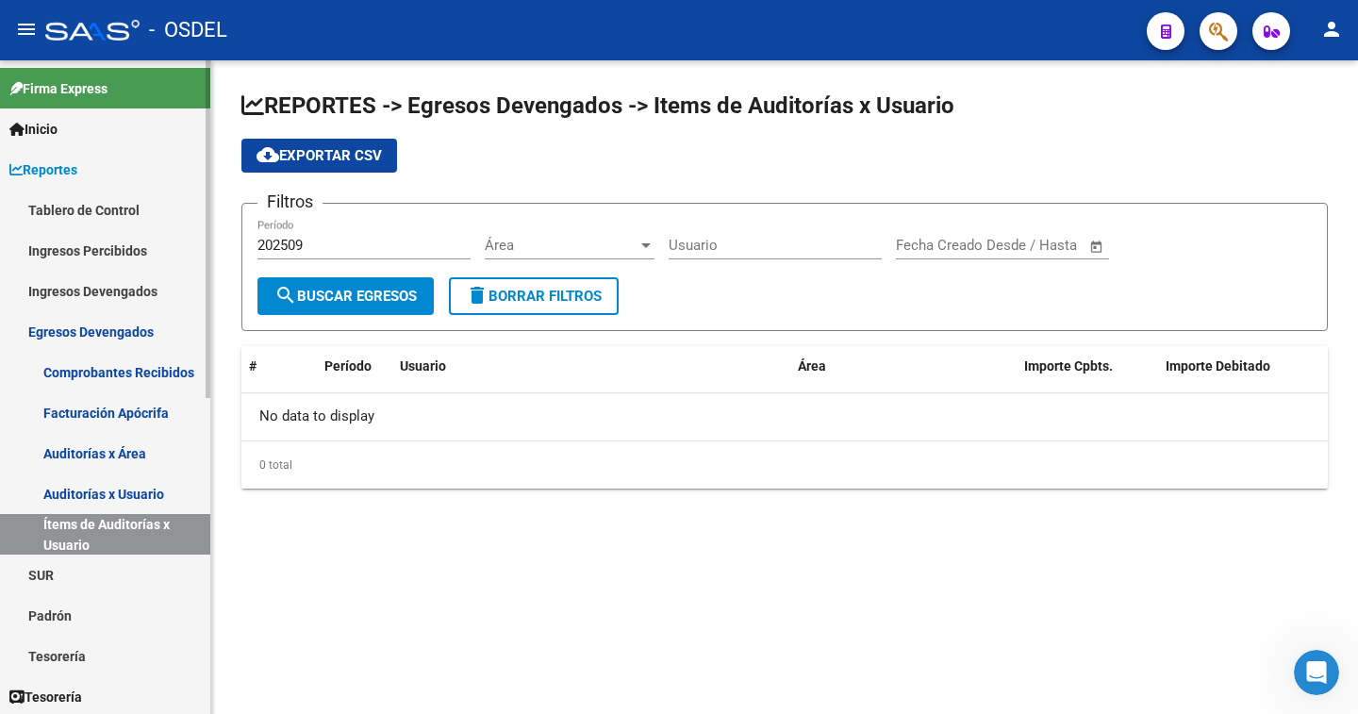
click at [104, 331] on link "Egresos Devengados" at bounding box center [105, 331] width 210 height 41
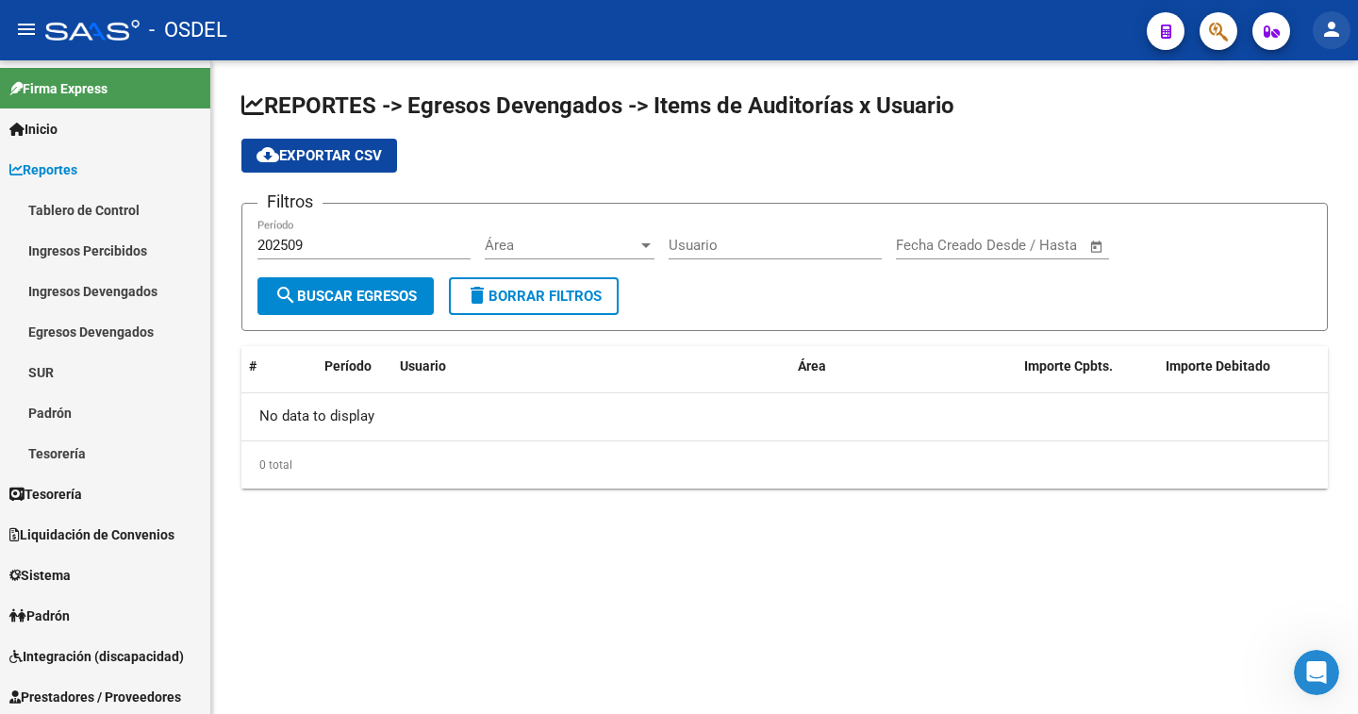
click at [1330, 28] on mat-icon "person" at bounding box center [1331, 29] width 23 height 23
click at [1298, 125] on button "exit_to_app Salir" at bounding box center [1292, 124] width 115 height 45
